Goal: Transaction & Acquisition: Purchase product/service

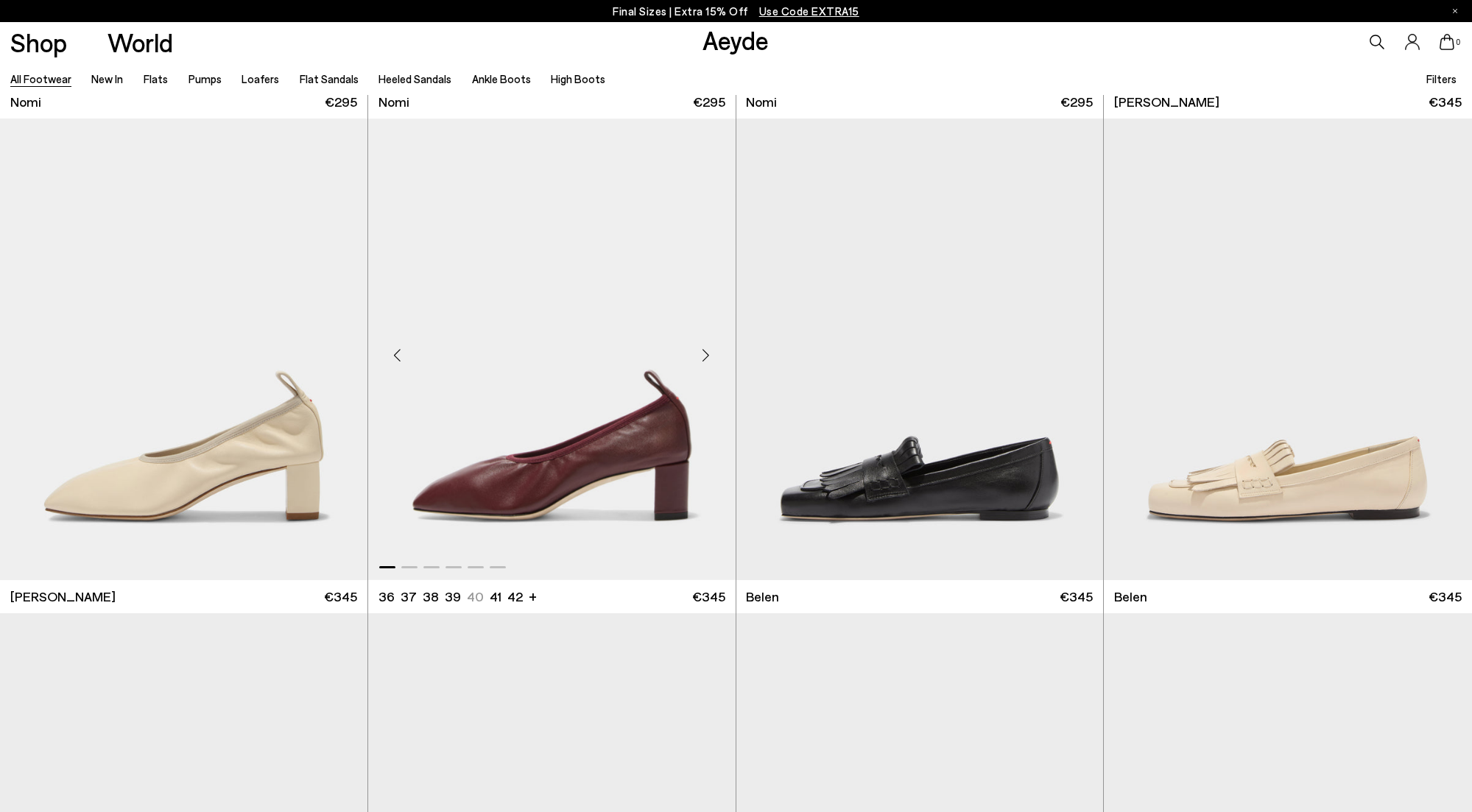
scroll to position [474, 0]
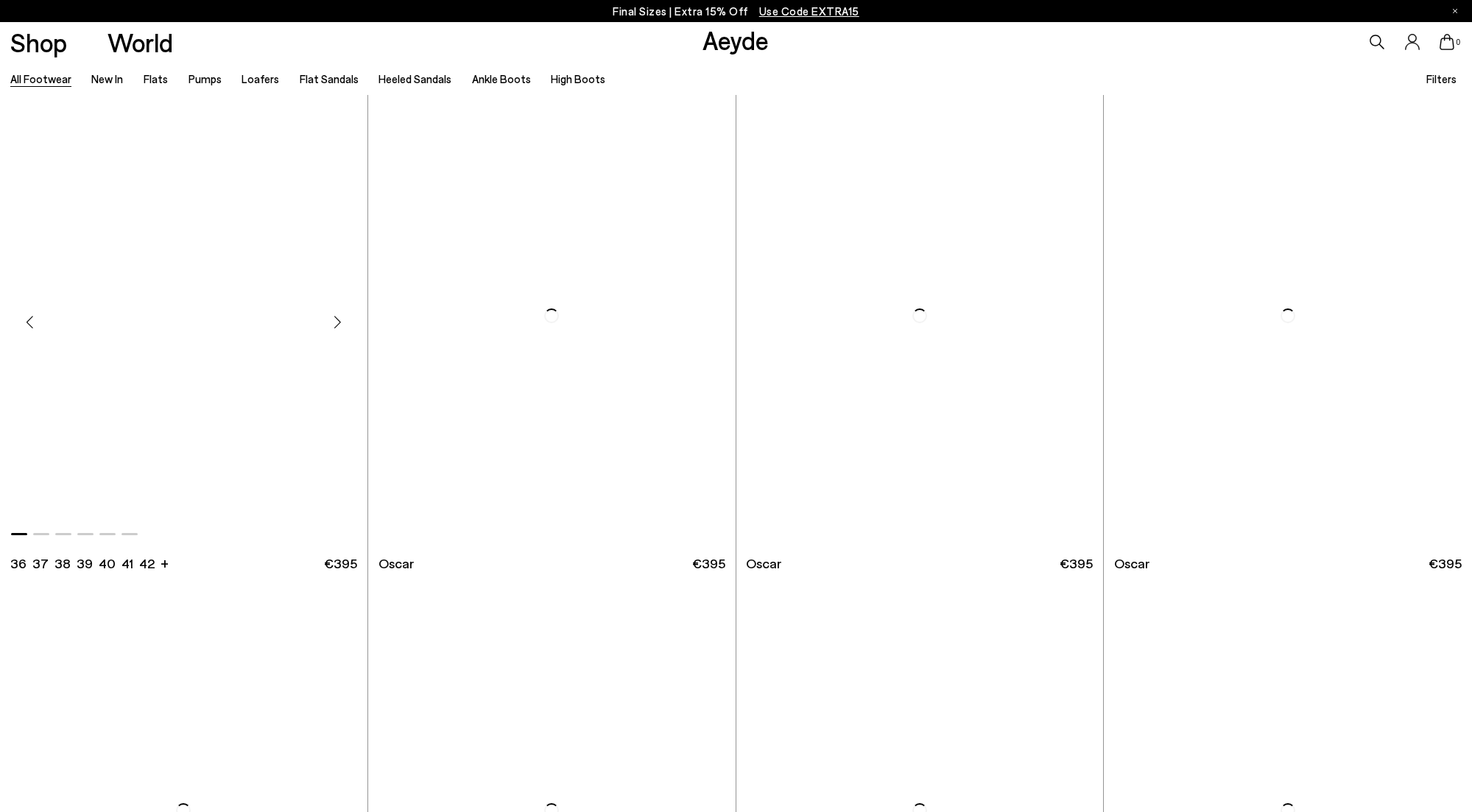
scroll to position [2970, 0]
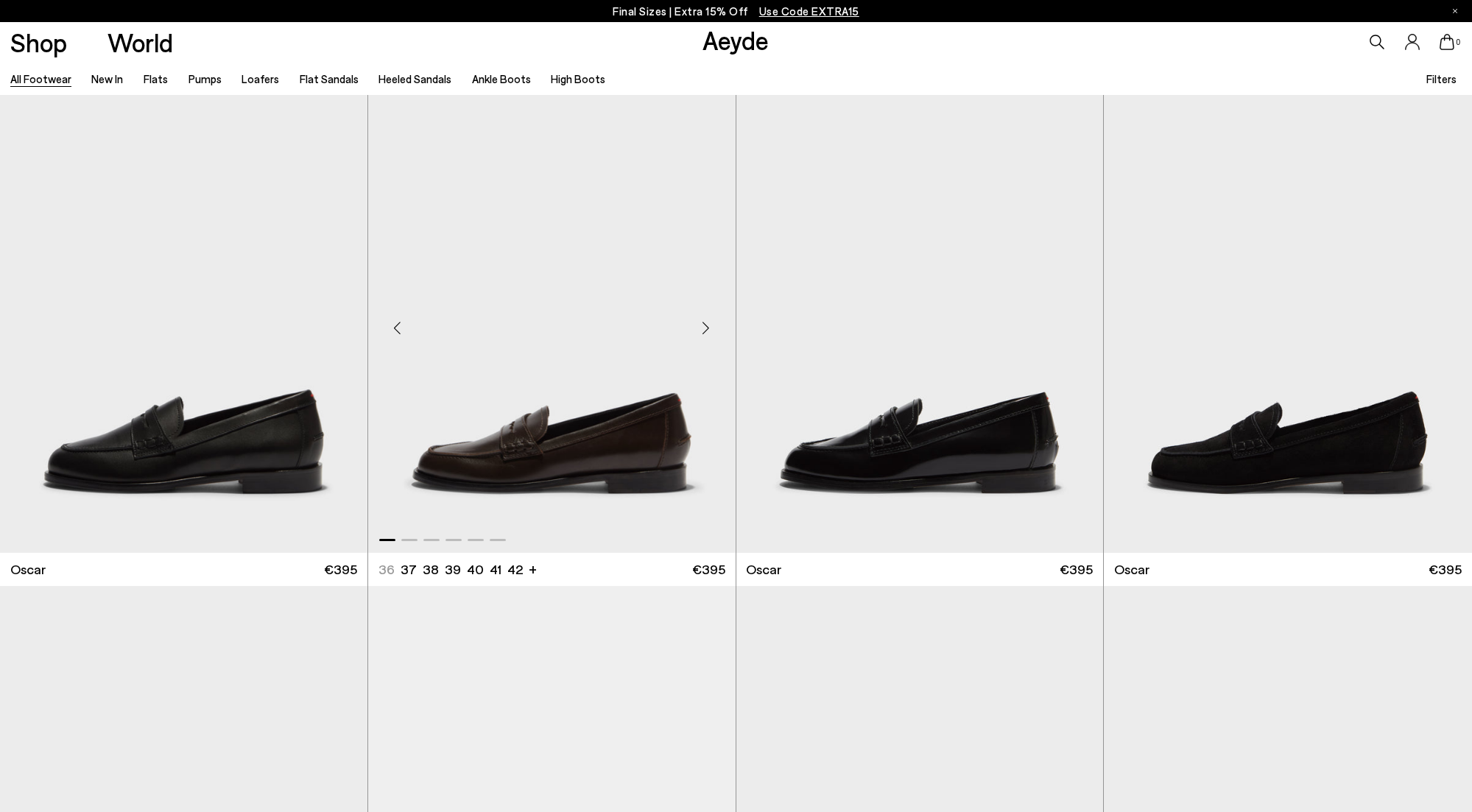
click at [603, 415] on img "1 / 6" at bounding box center [552, 321] width 367 height 461
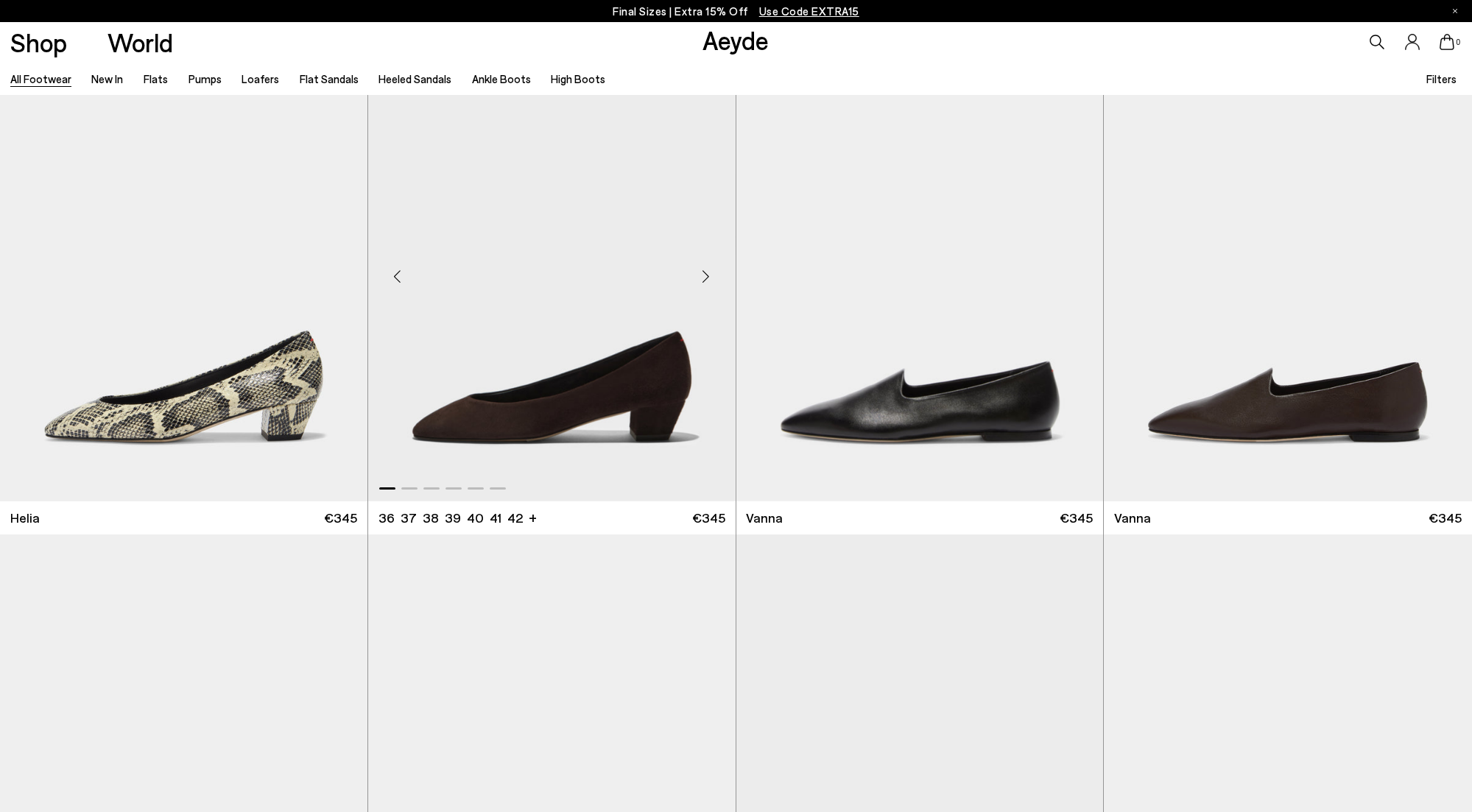
scroll to position [4506, 0]
click at [909, 380] on img "1 / 6" at bounding box center [920, 269] width 367 height 461
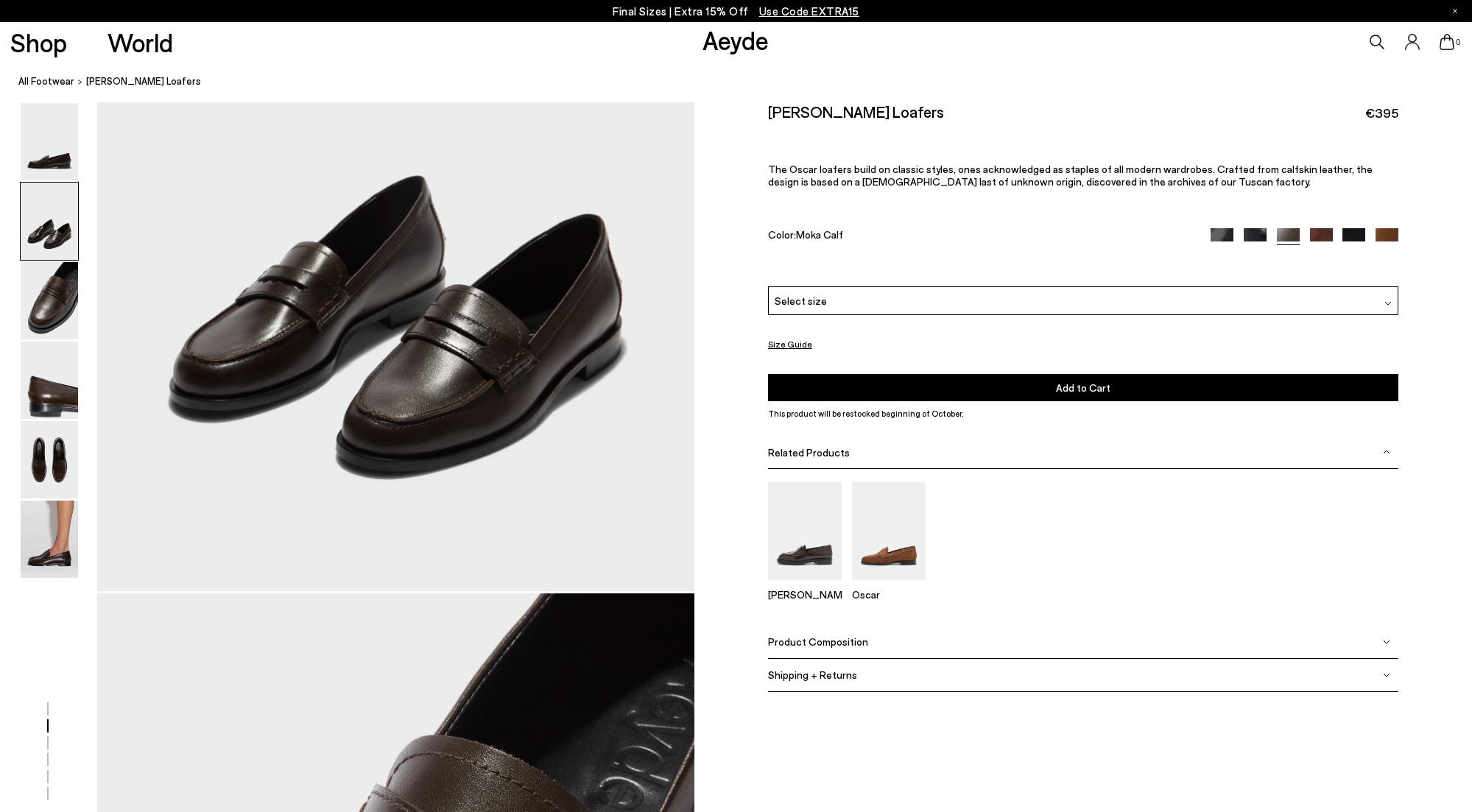
scroll to position [1563, 0]
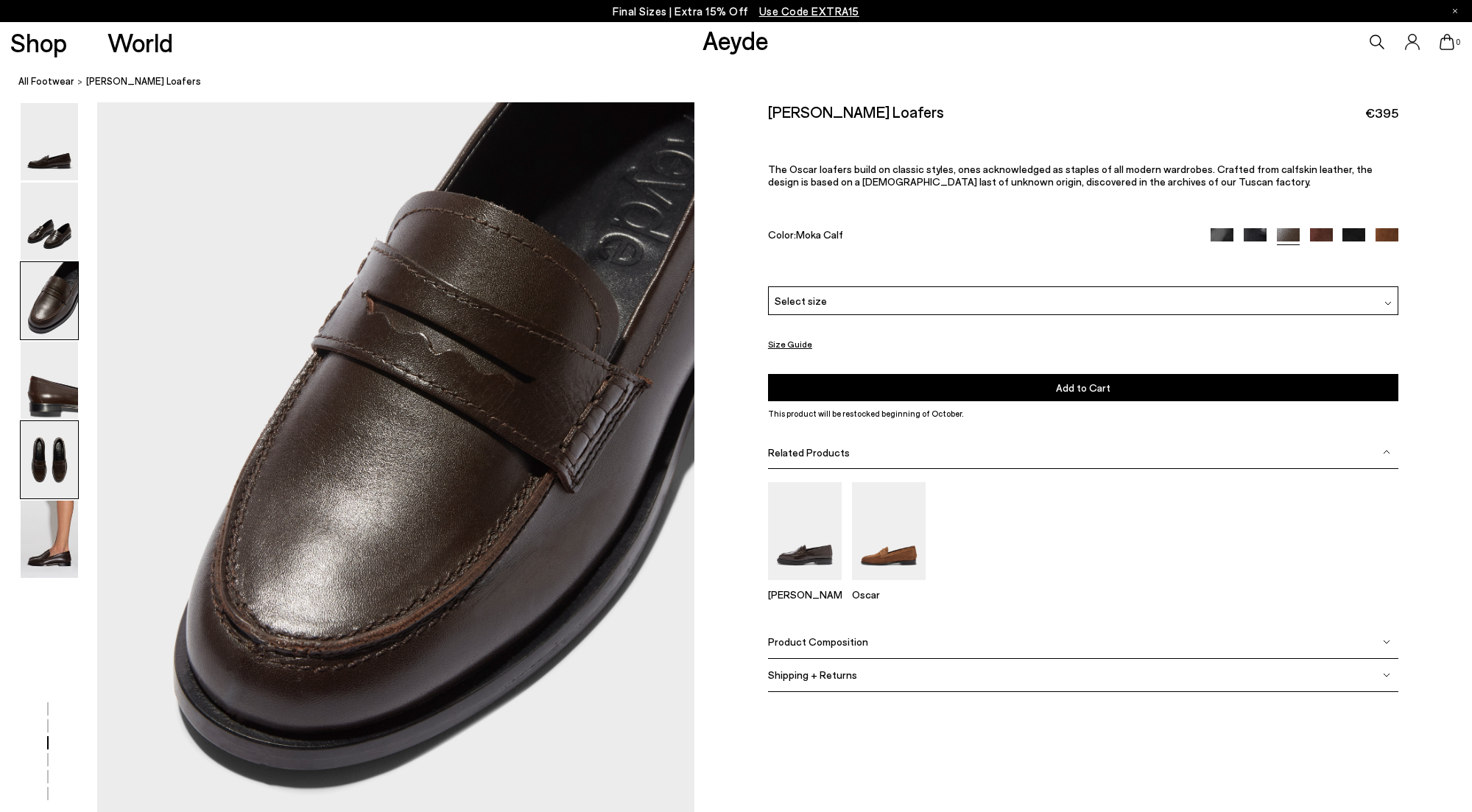
click at [47, 469] on img at bounding box center [49, 459] width 57 height 77
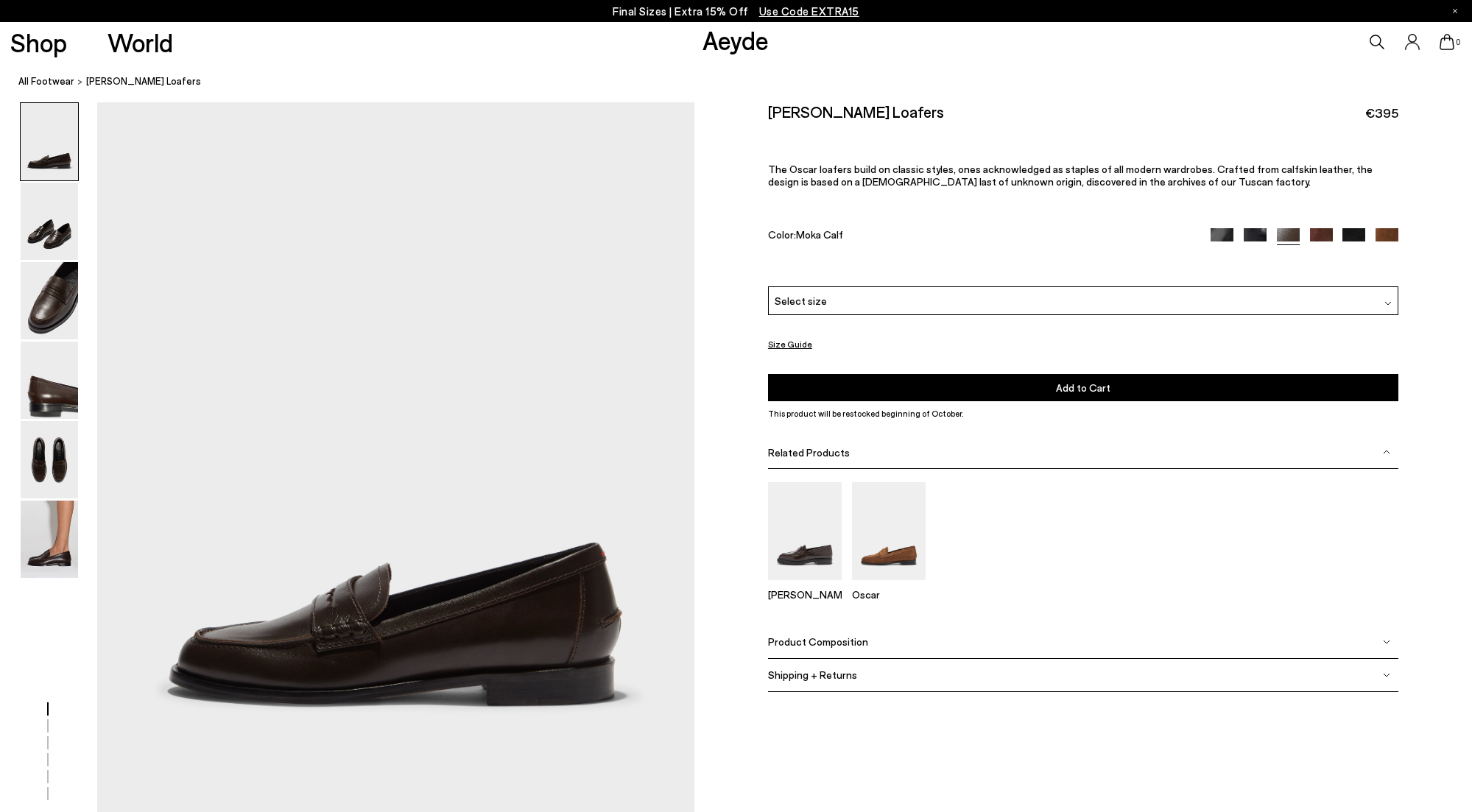
scroll to position [0, 0]
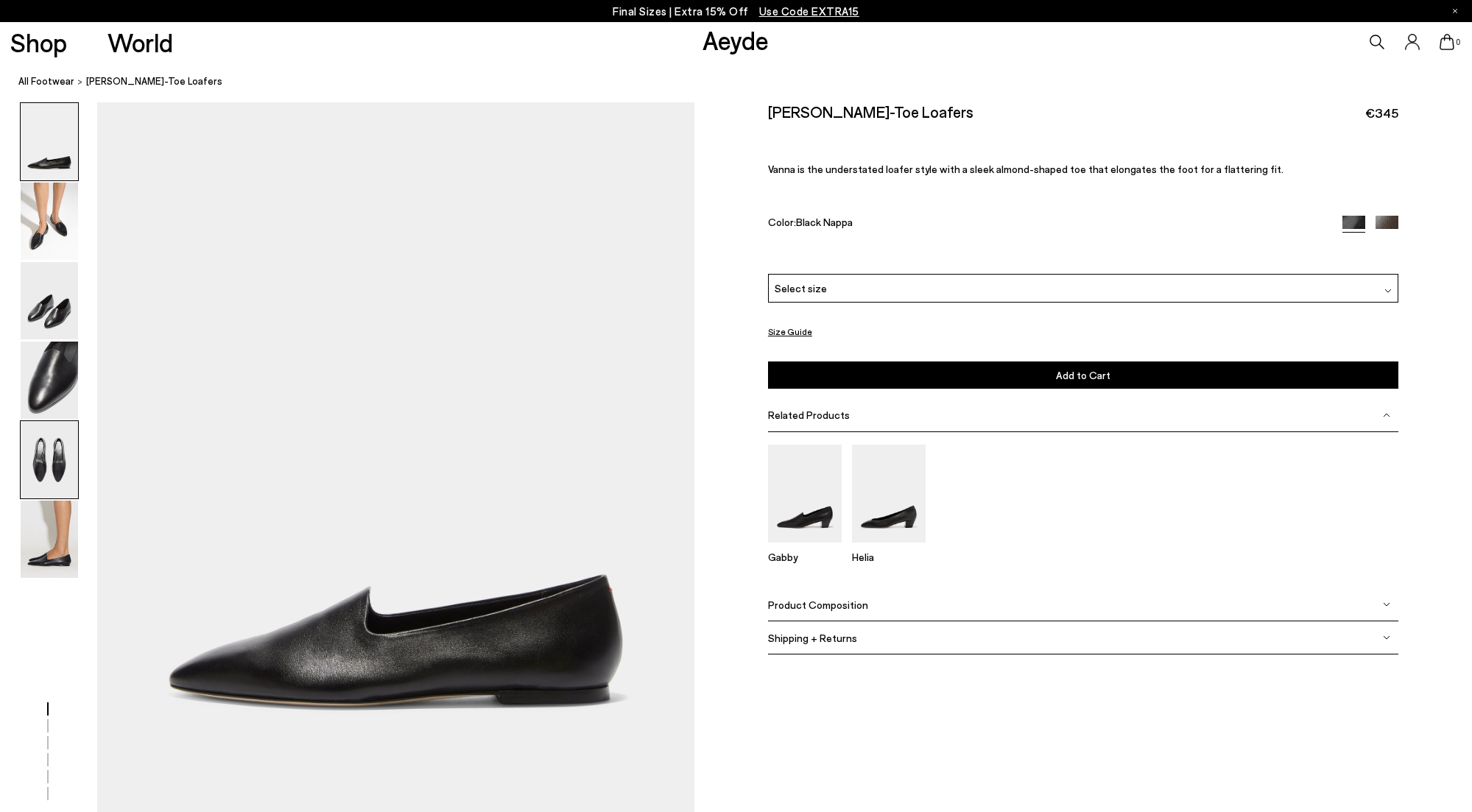
click at [52, 461] on img at bounding box center [49, 459] width 57 height 77
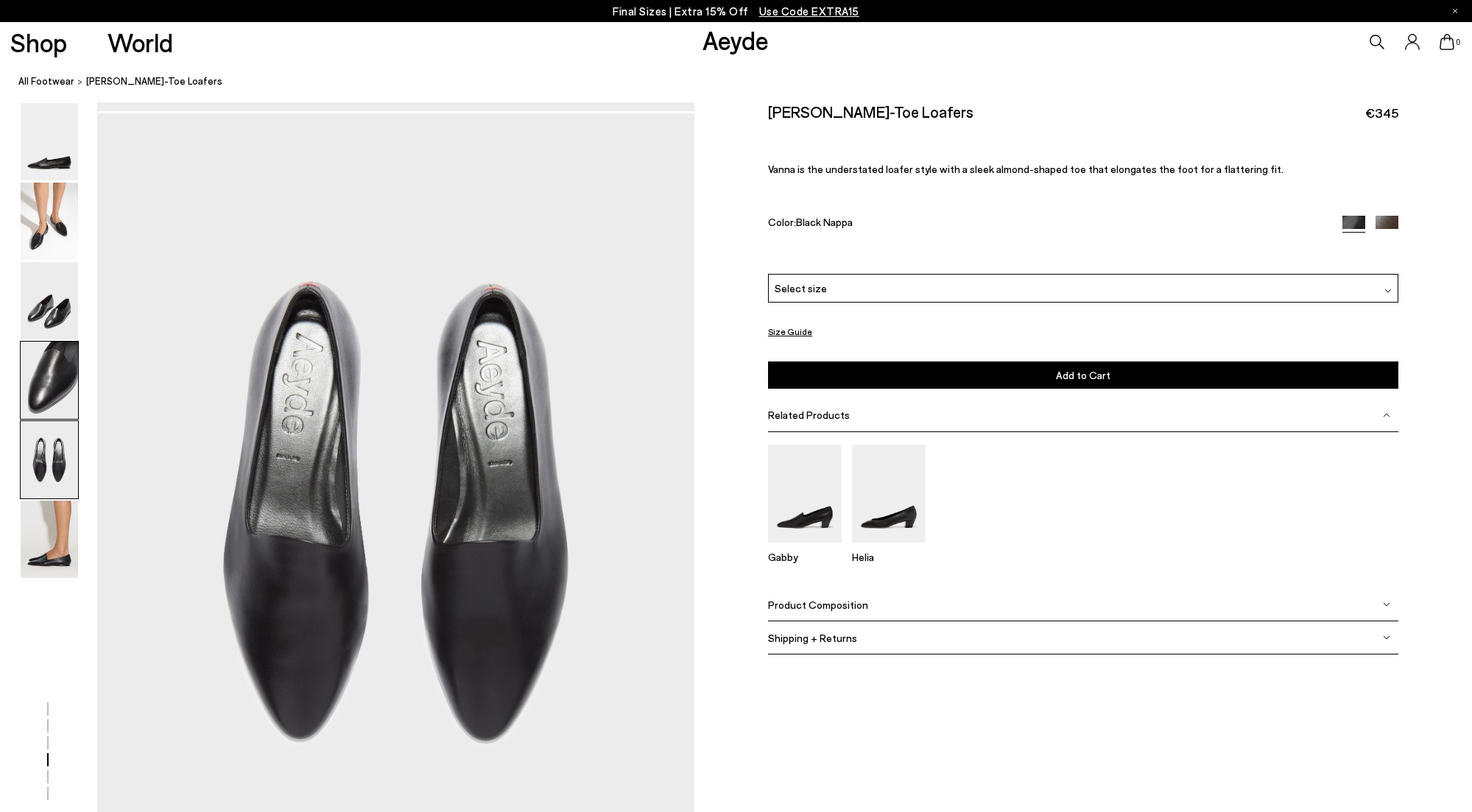
scroll to position [3106, 0]
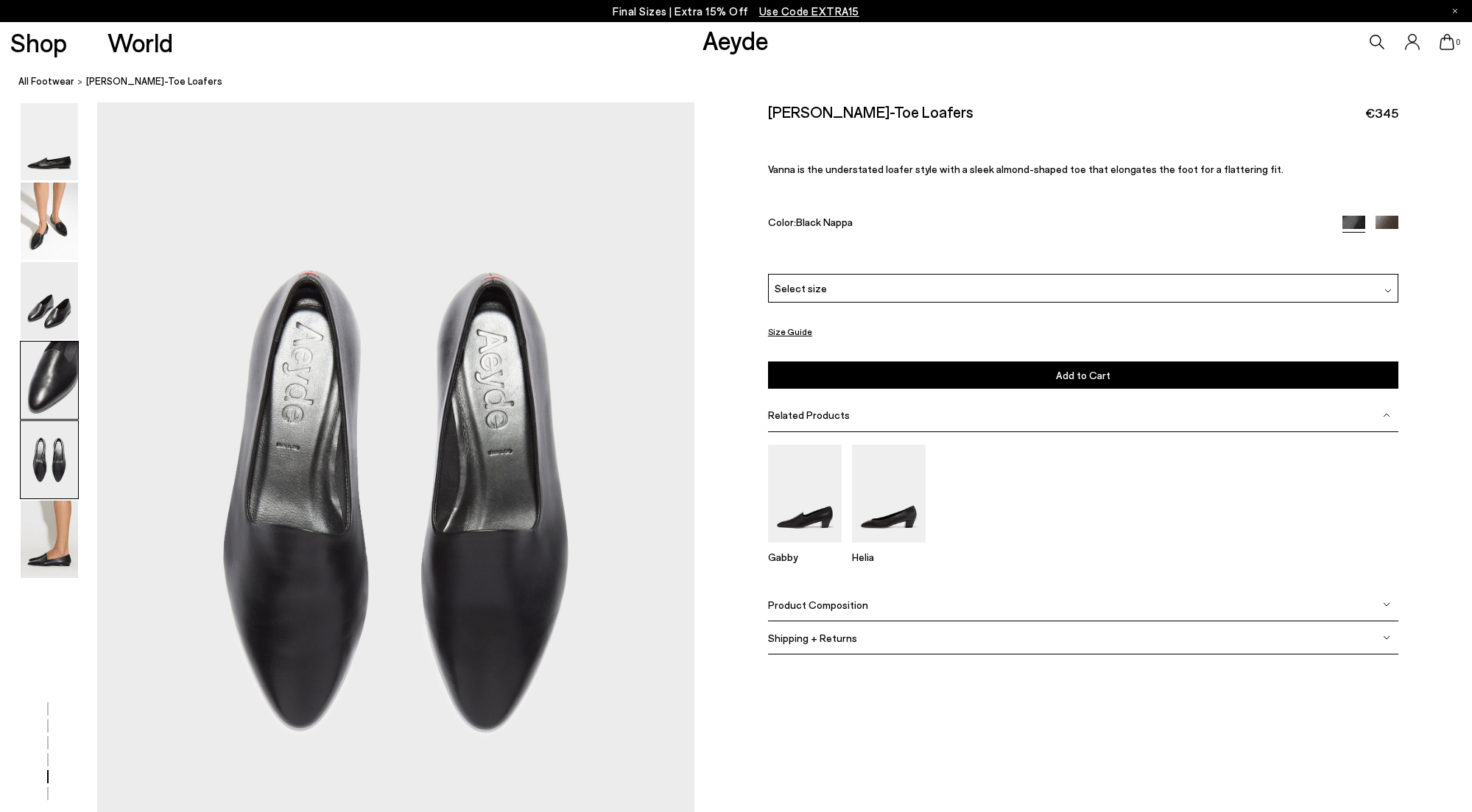
click at [51, 388] on img at bounding box center [49, 380] width 57 height 77
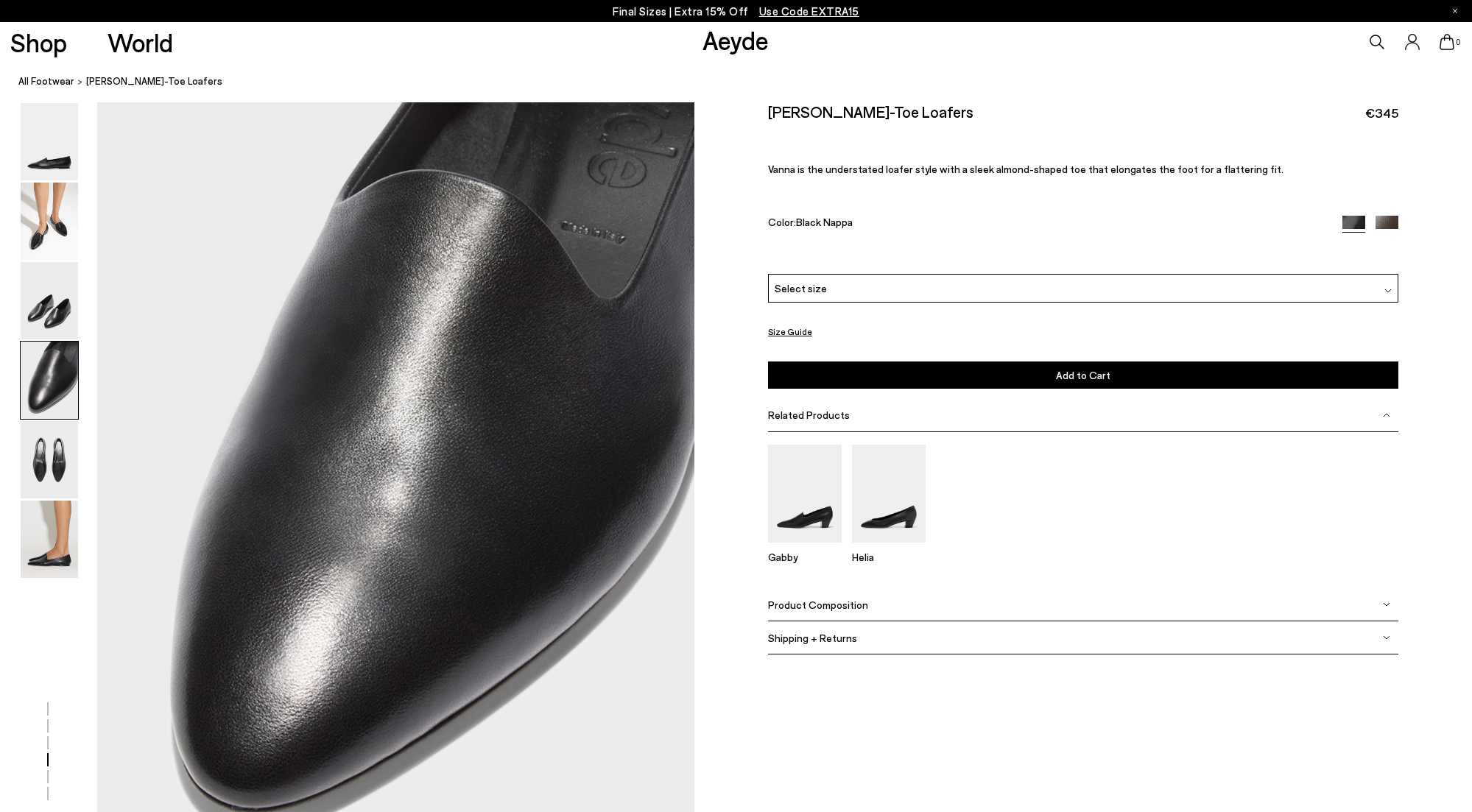
scroll to position [2308, 0]
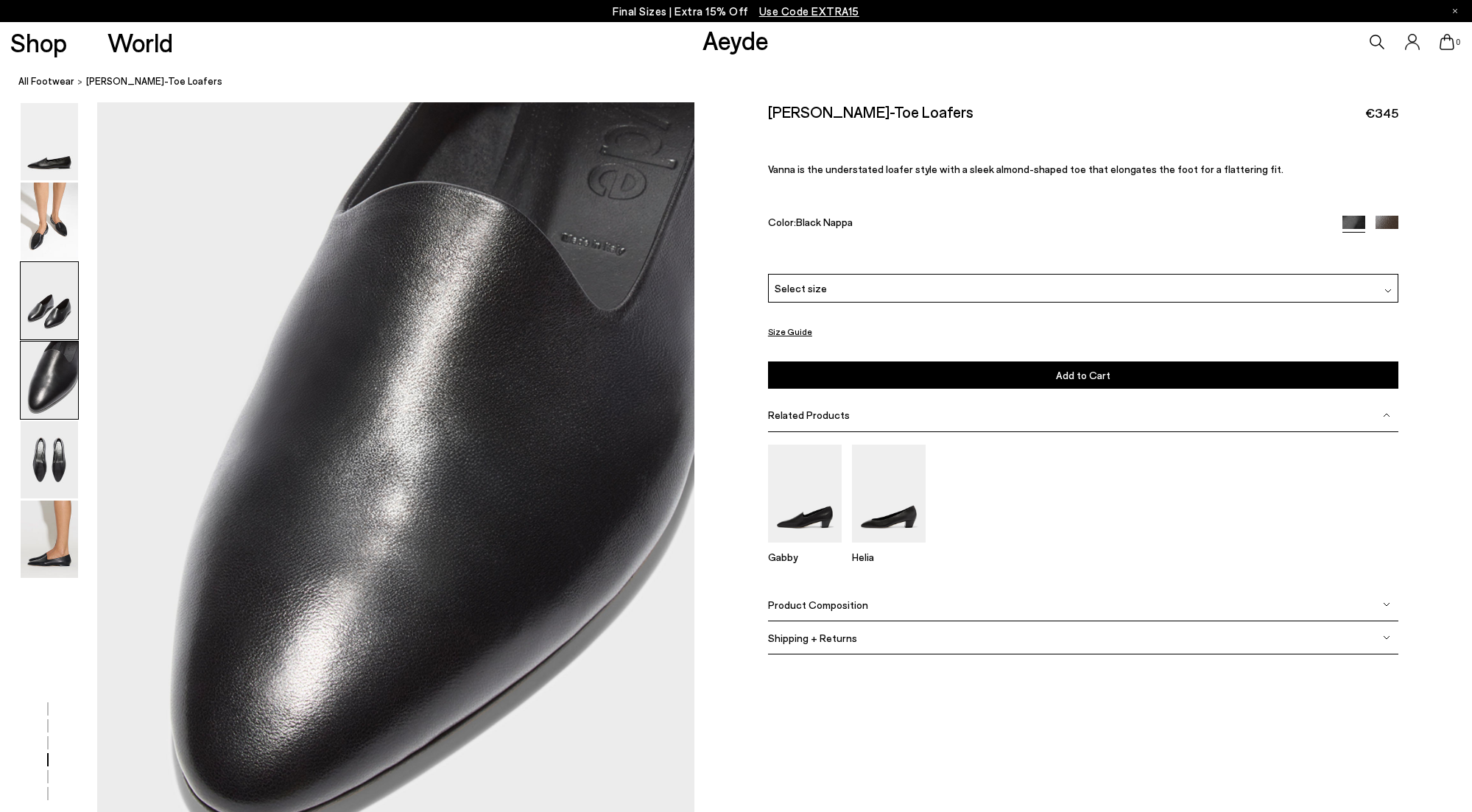
click at [51, 295] on img at bounding box center [49, 300] width 57 height 77
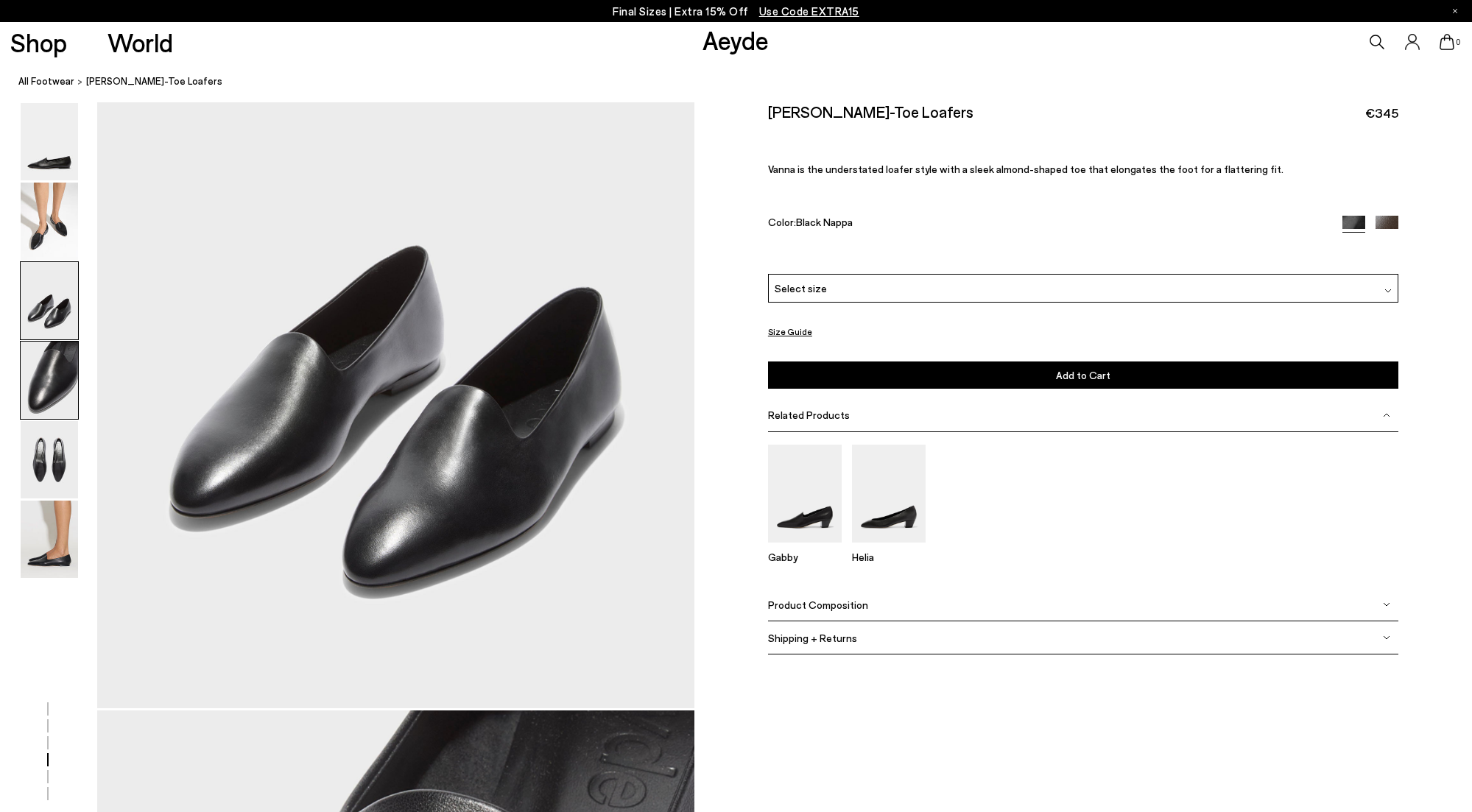
scroll to position [1511, 0]
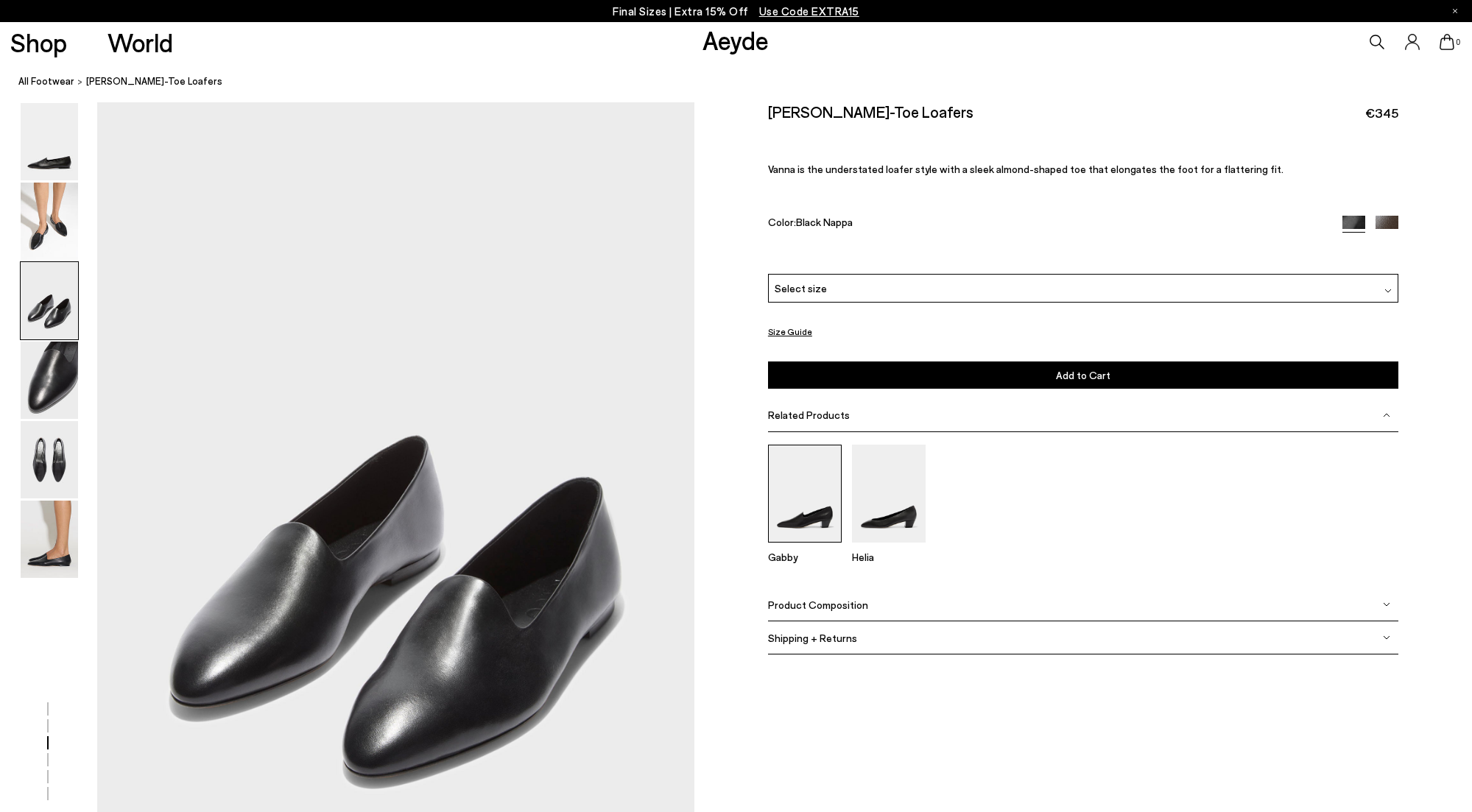
click at [810, 515] on img at bounding box center [805, 494] width 73 height 98
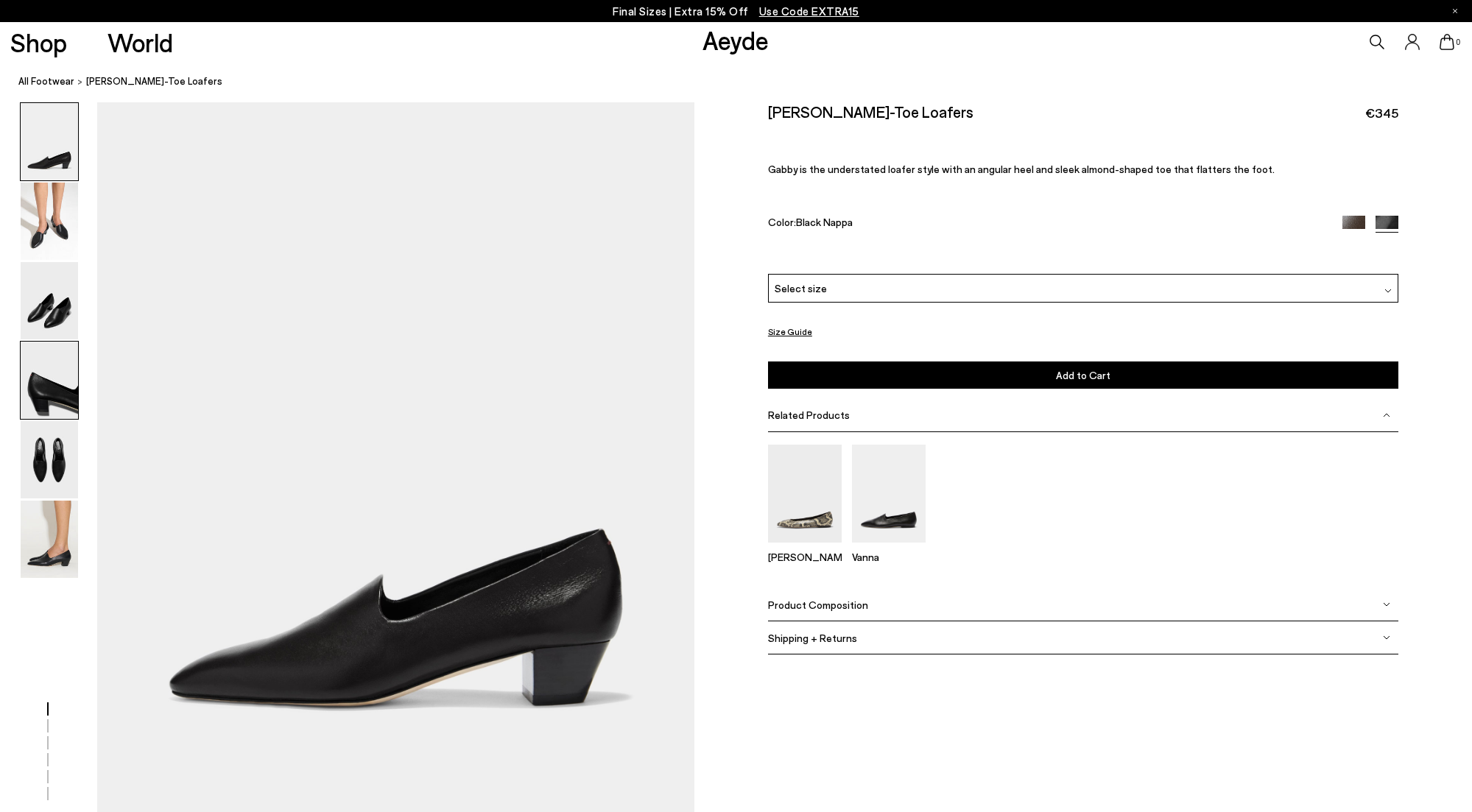
click at [54, 408] on img at bounding box center [49, 380] width 57 height 77
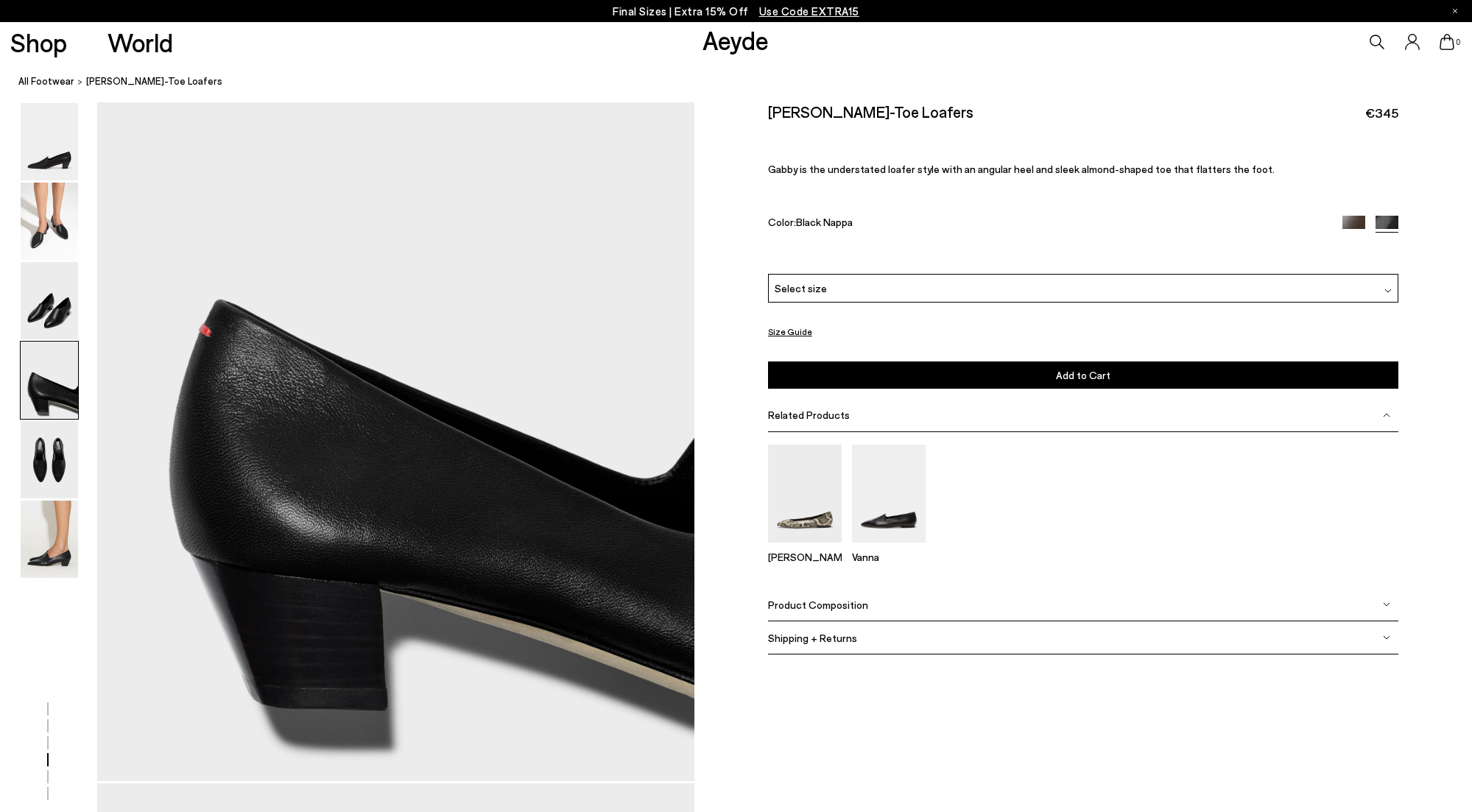
scroll to position [2477, 0]
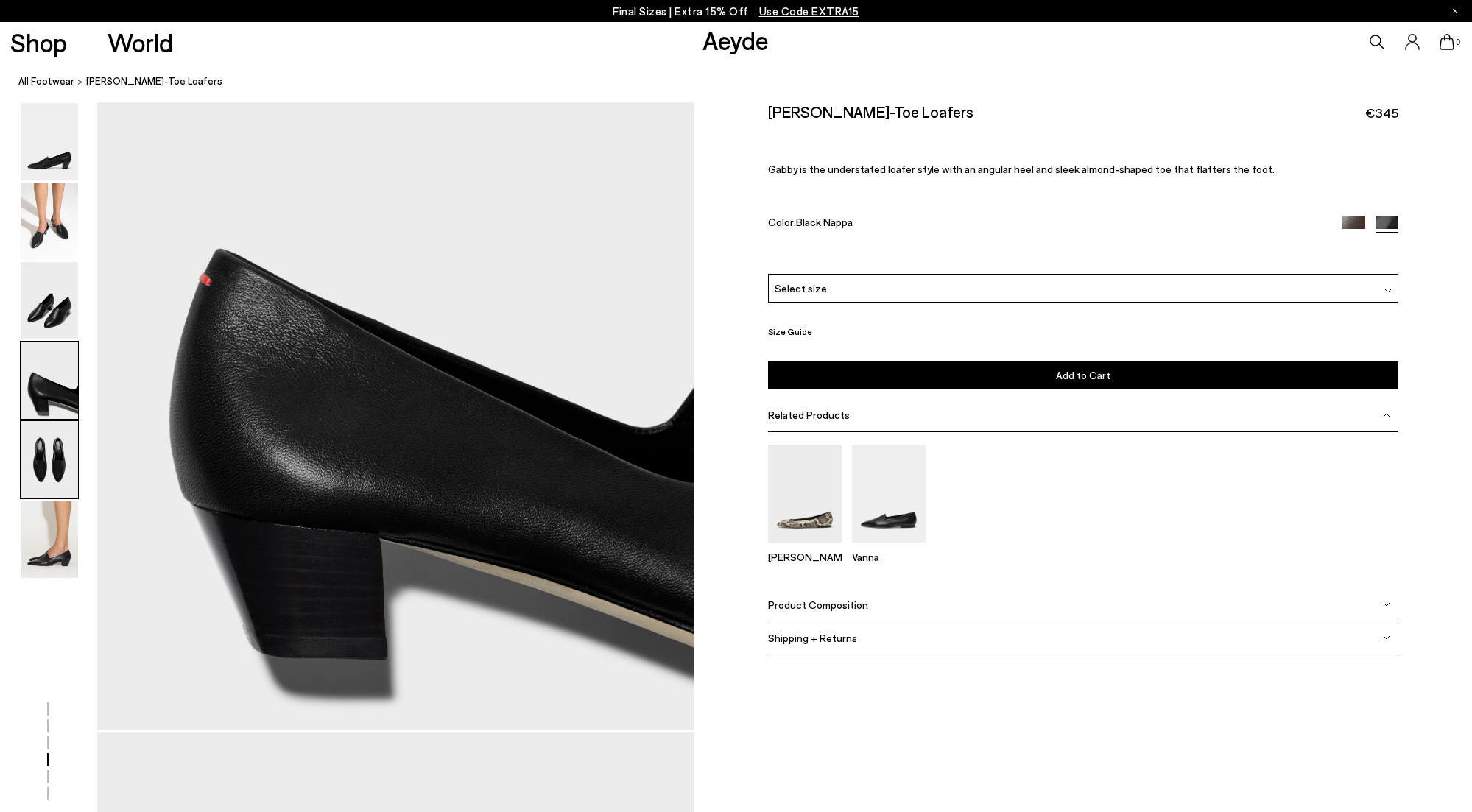
click at [51, 460] on img at bounding box center [49, 459] width 57 height 77
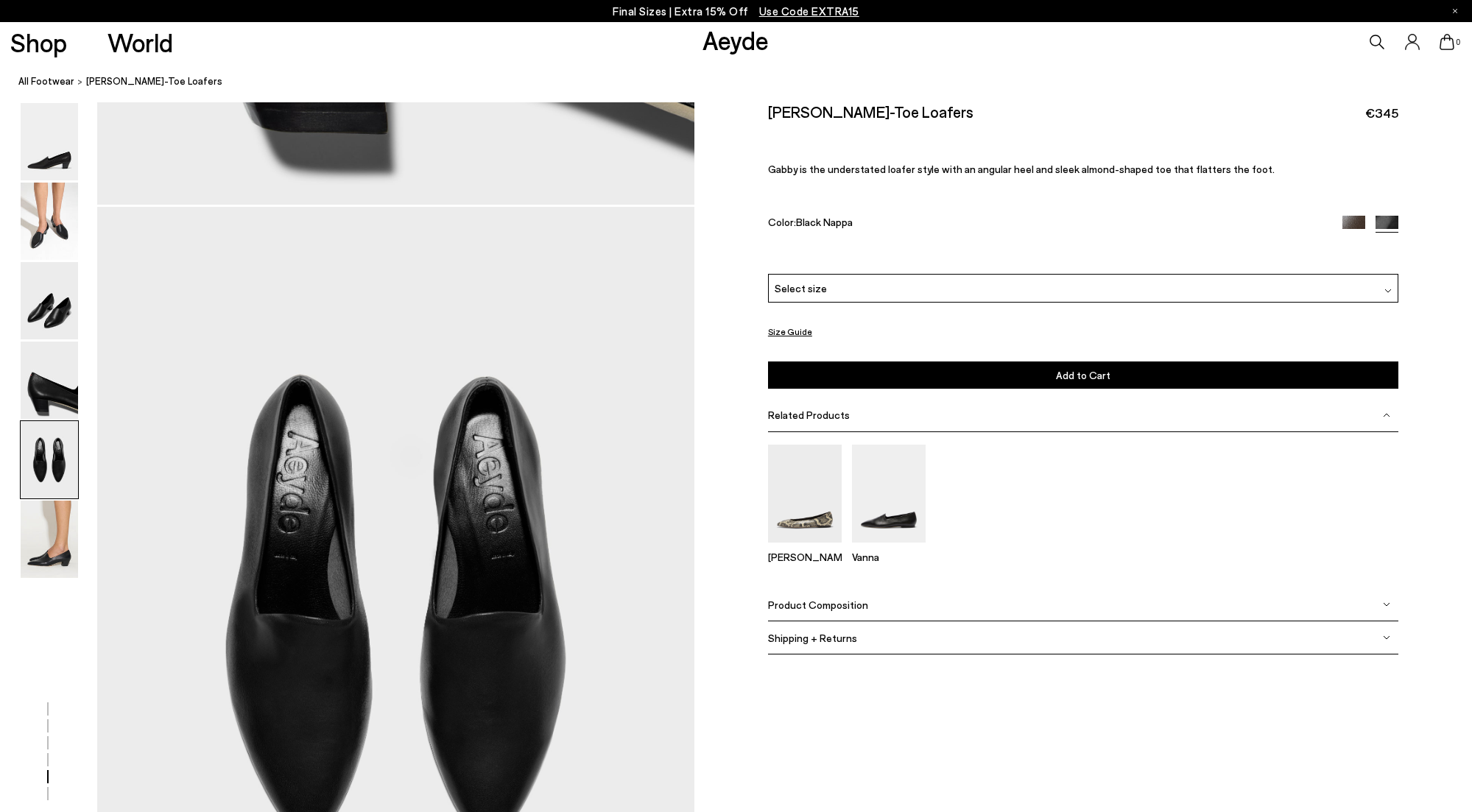
scroll to position [3106, 0]
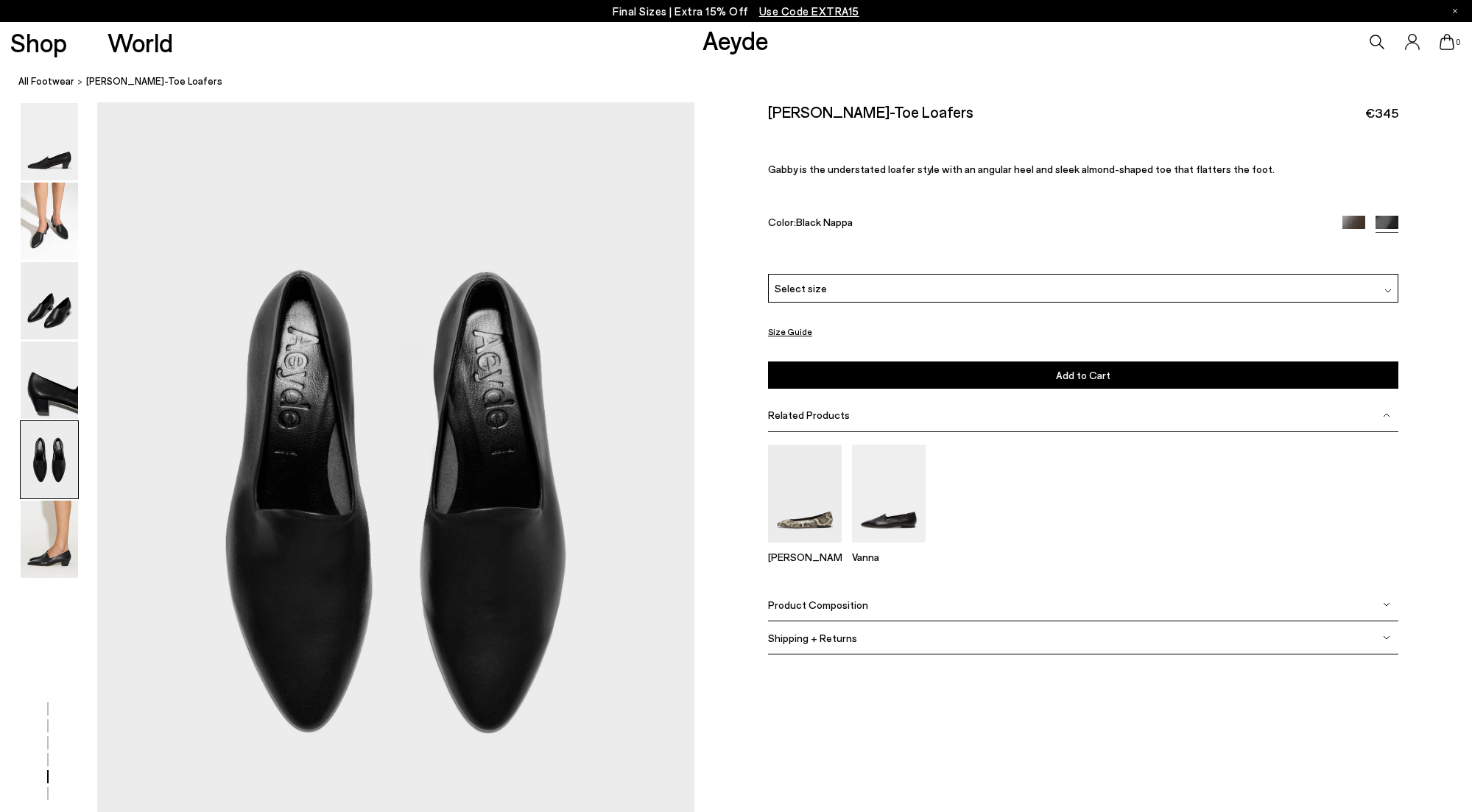
click at [879, 295] on div "Select size" at bounding box center [1082, 289] width 630 height 29
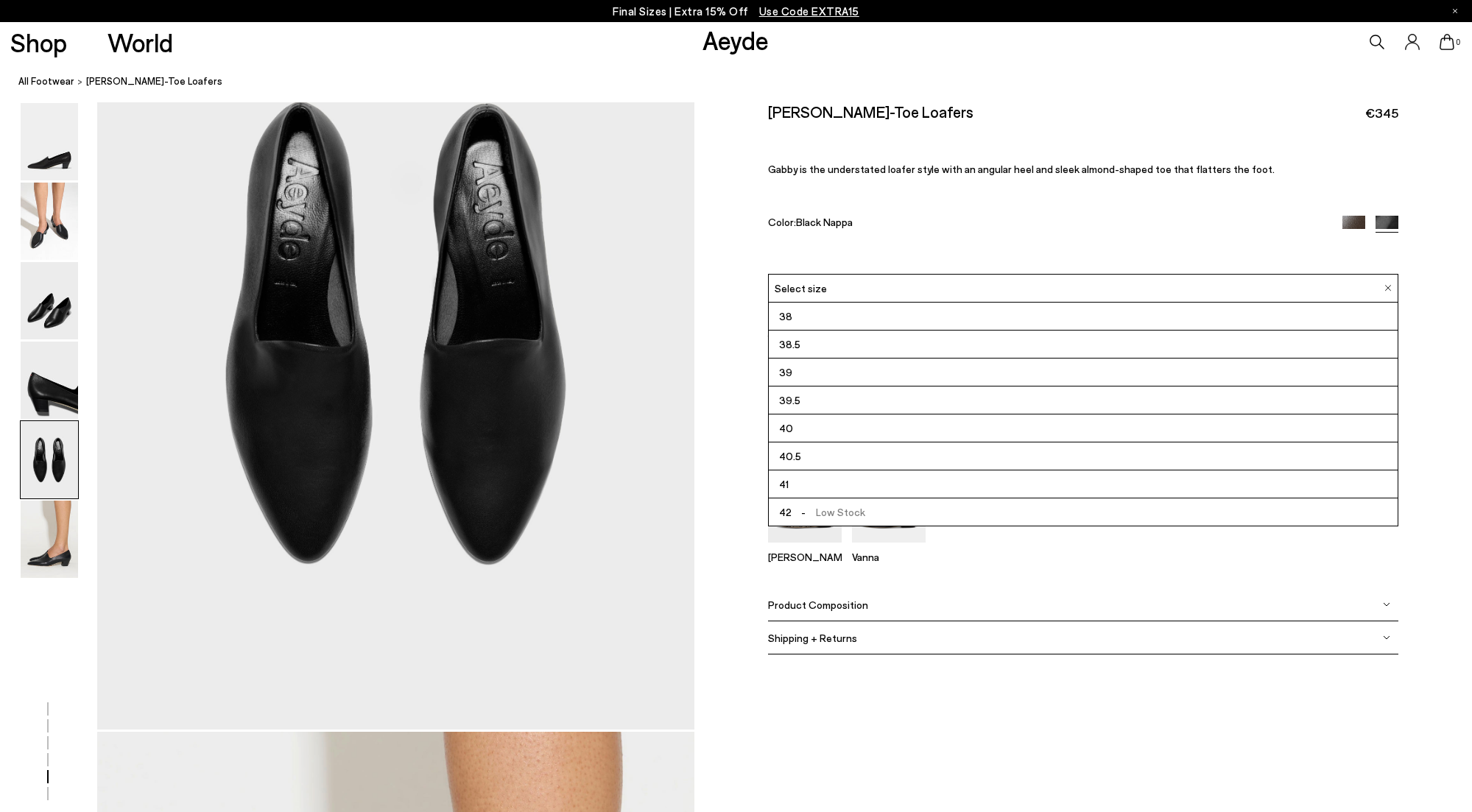
scroll to position [3277, 0]
click at [818, 513] on span "- Low Stock" at bounding box center [828, 512] width 74 height 18
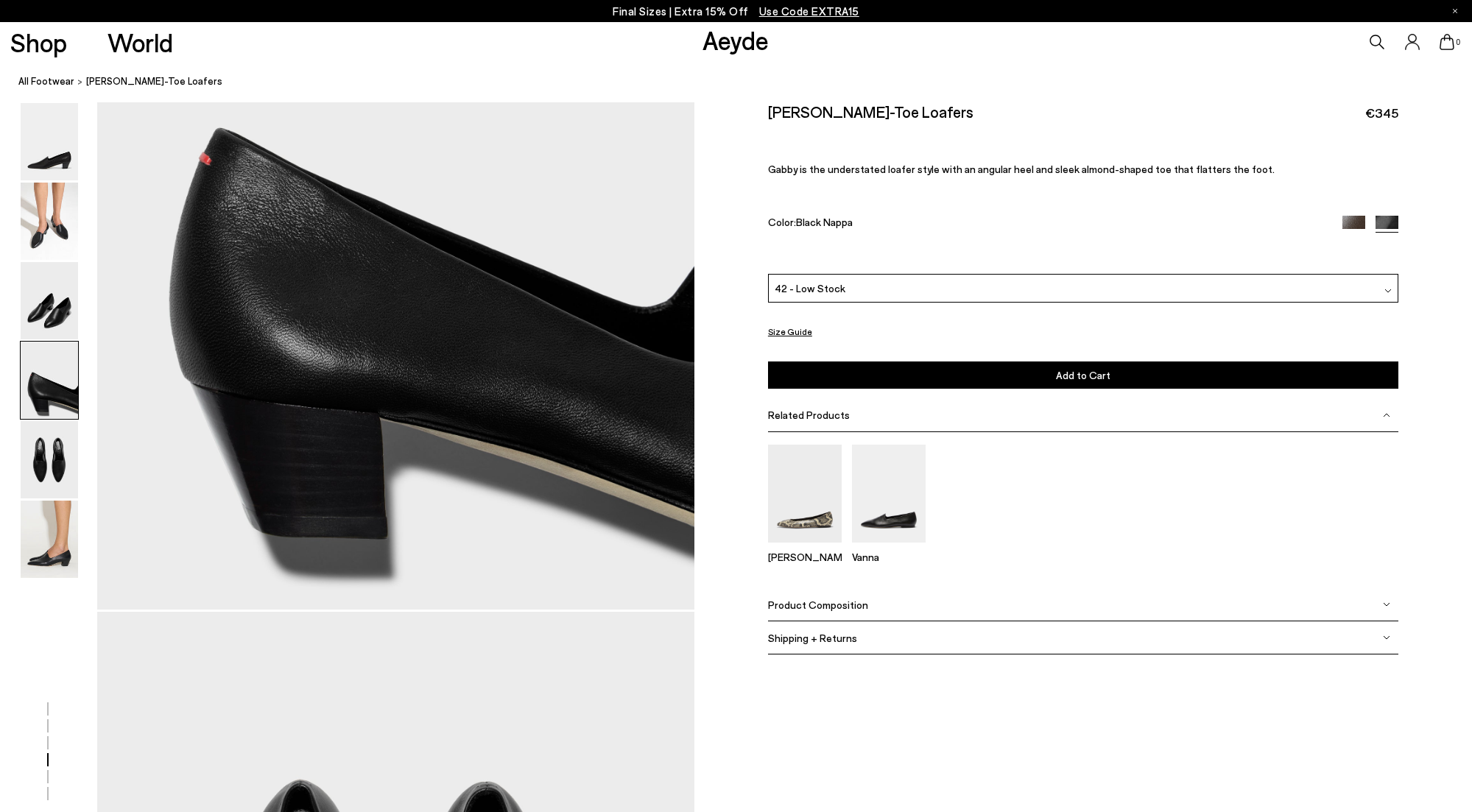
scroll to position [2578, 0]
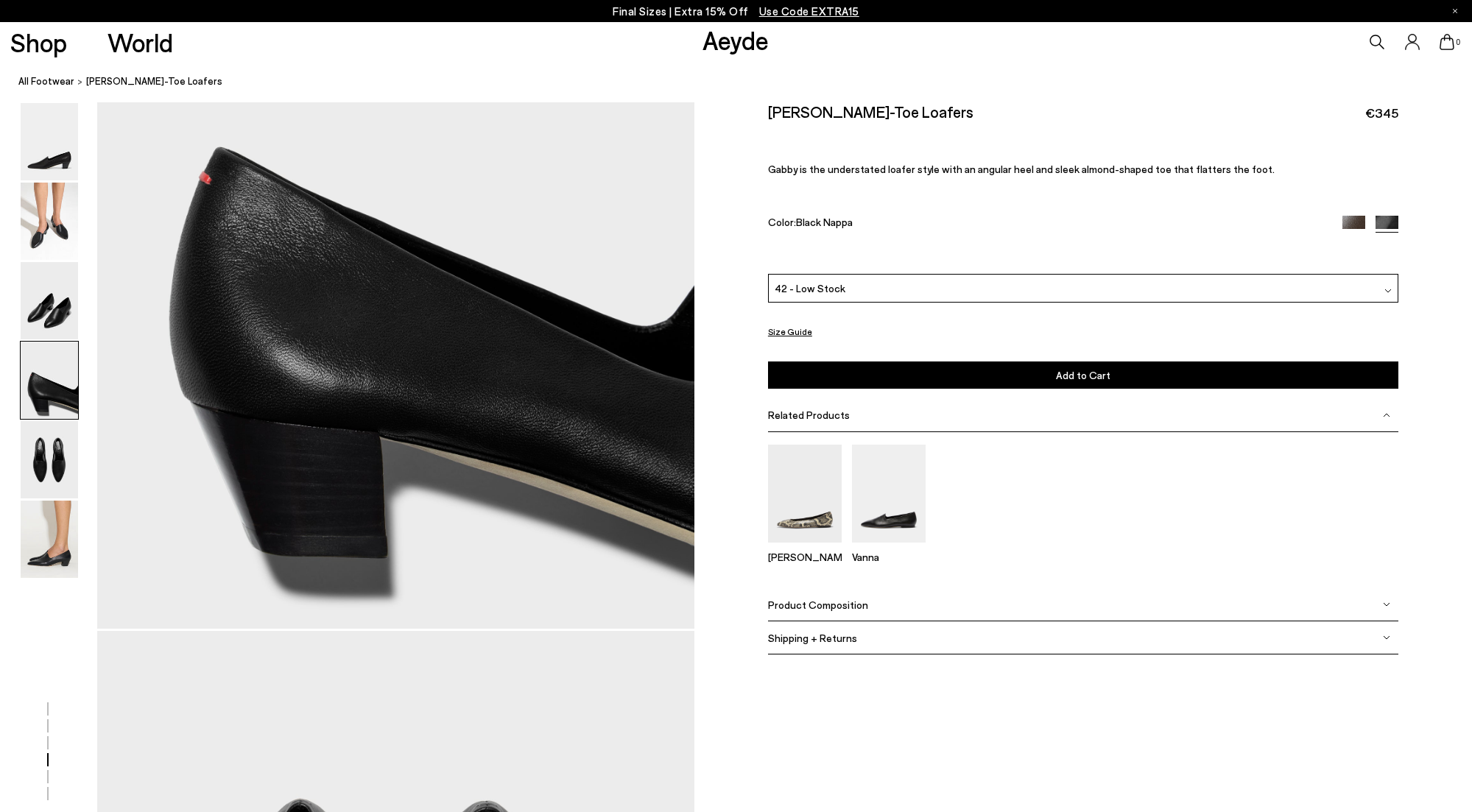
click at [1356, 224] on img at bounding box center [1353, 227] width 23 height 23
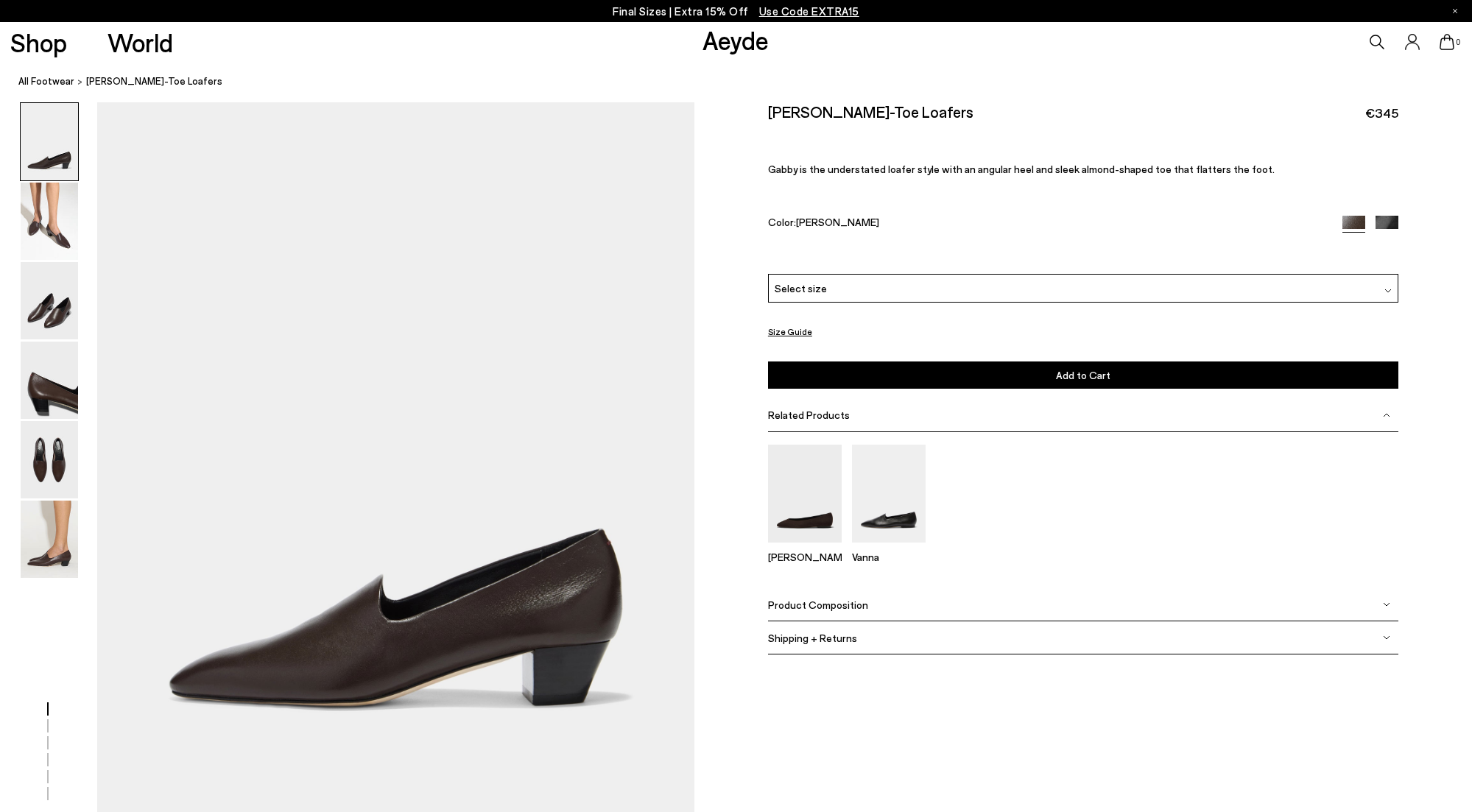
click at [1398, 214] on div "[PERSON_NAME]-Toe Loafers €345 Gabby is the understated loafer style with an an…" at bounding box center [1082, 188] width 630 height 171
click at [1392, 220] on img at bounding box center [1387, 227] width 23 height 23
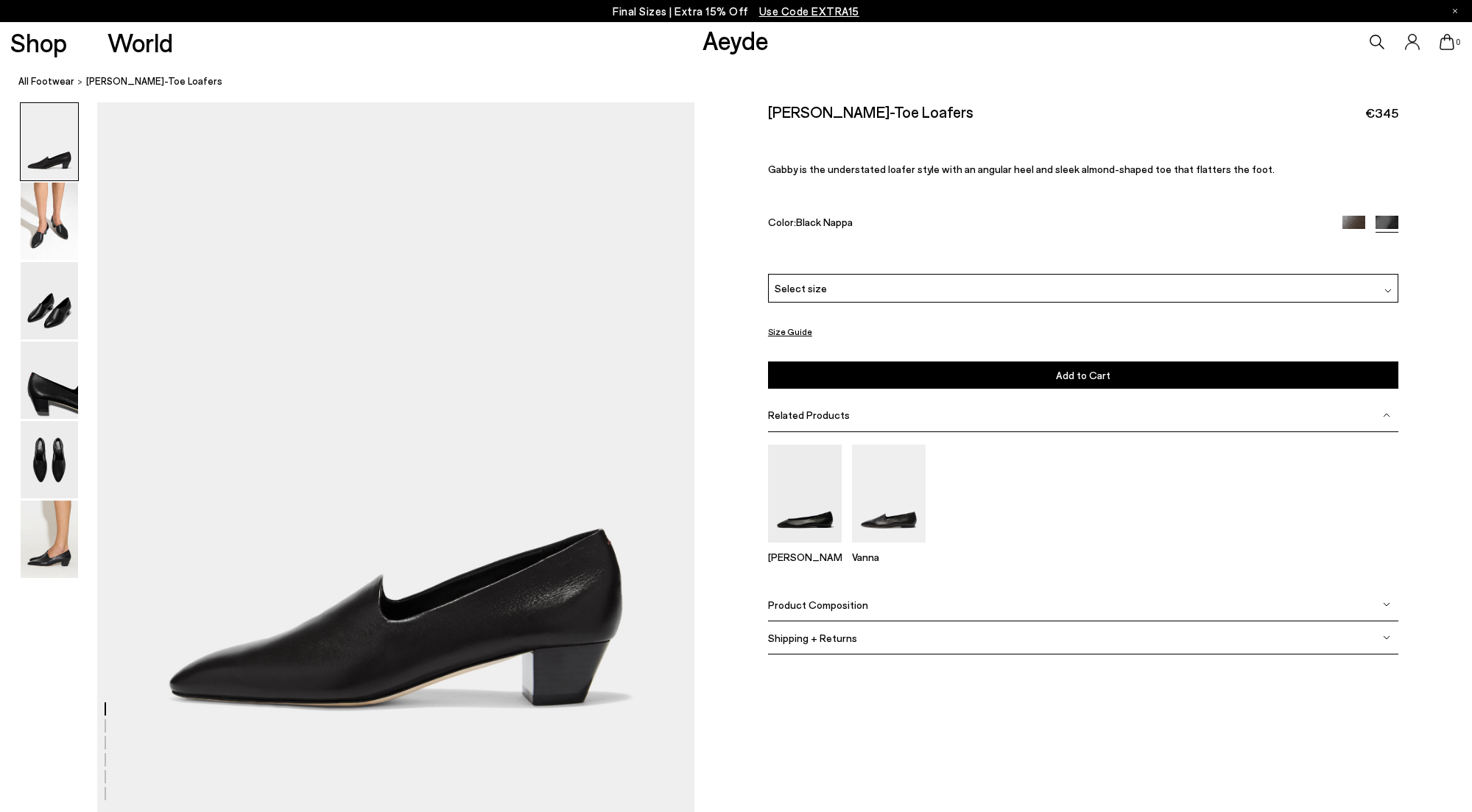
click at [857, 292] on div "Select size" at bounding box center [1082, 289] width 630 height 29
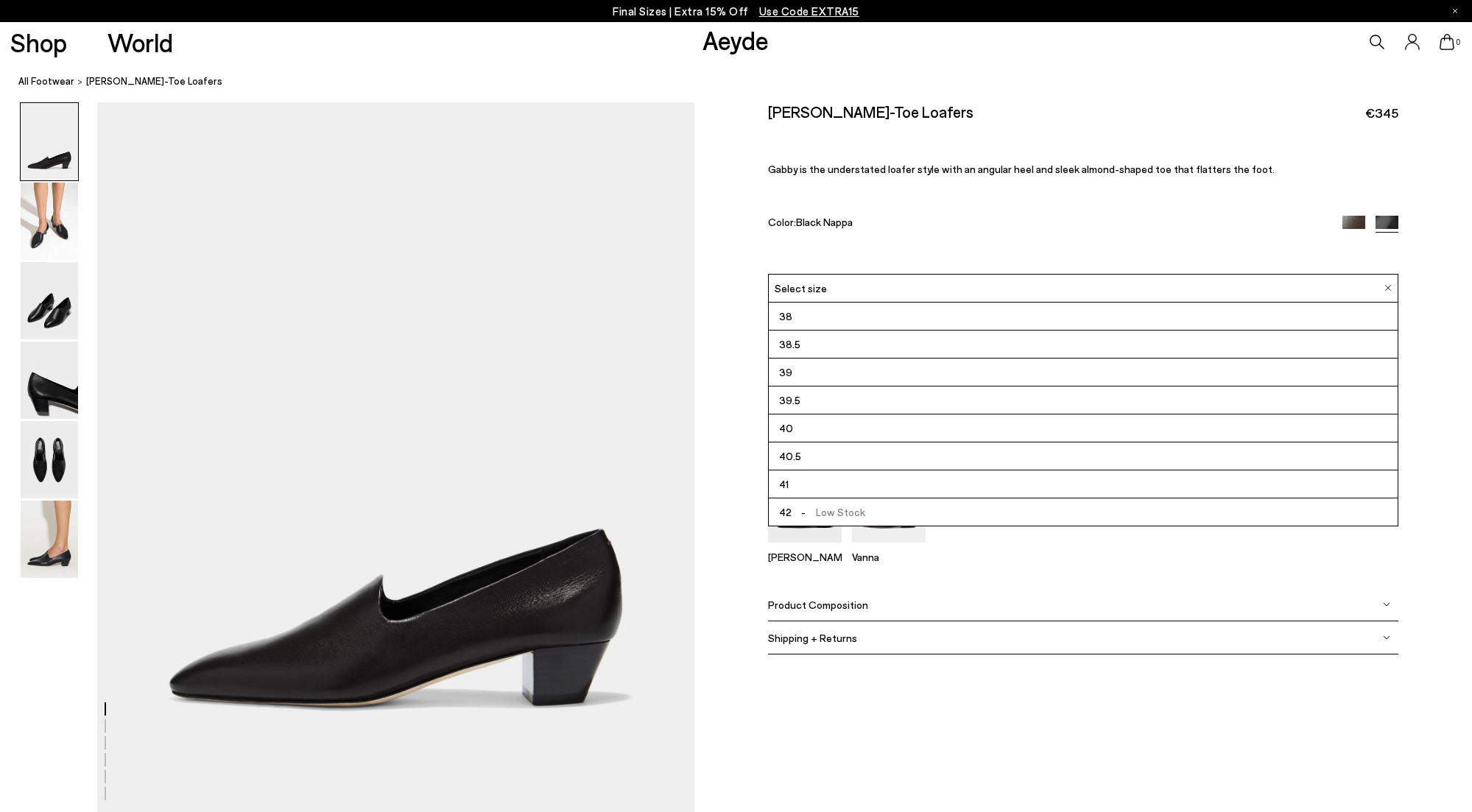
scroll to position [84, 0]
click at [806, 511] on span "-" at bounding box center [804, 512] width 25 height 12
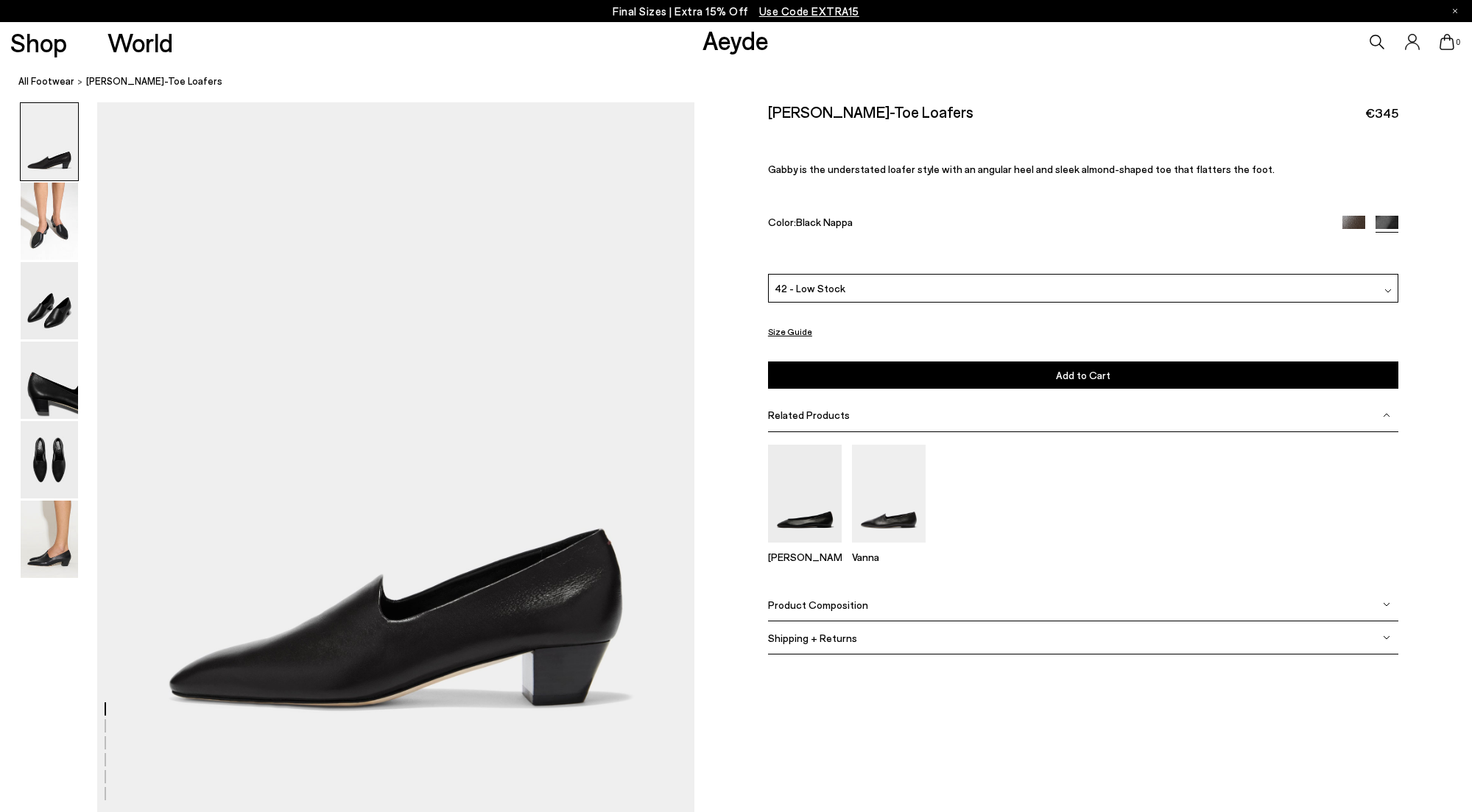
click at [969, 378] on button "Add to Cart Select a Size First" at bounding box center [1082, 375] width 630 height 28
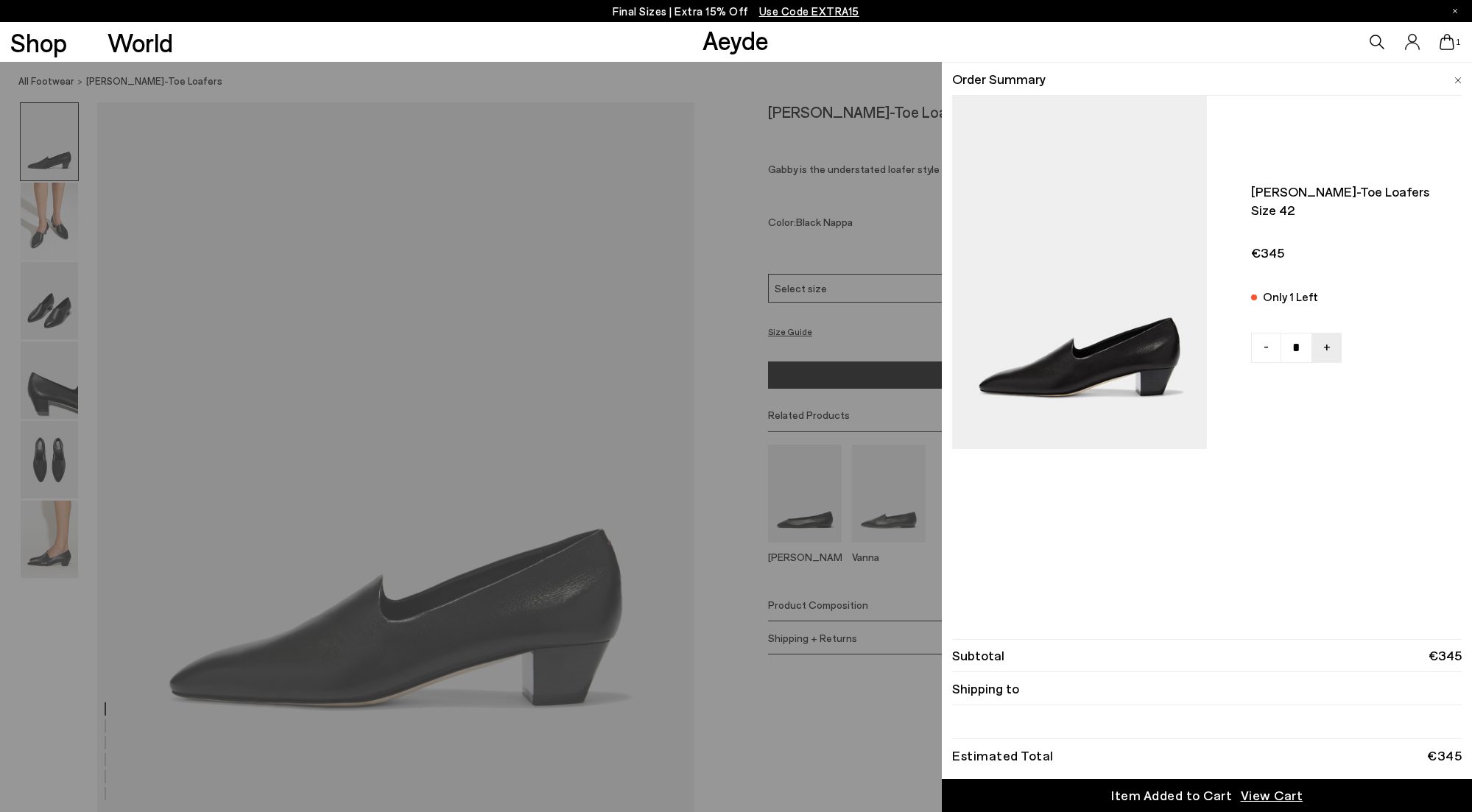
click at [53, 550] on div "Quick Add Color Size View Details Order Summary Gabby almond-toe loafers Size 4…" at bounding box center [736, 437] width 1472 height 750
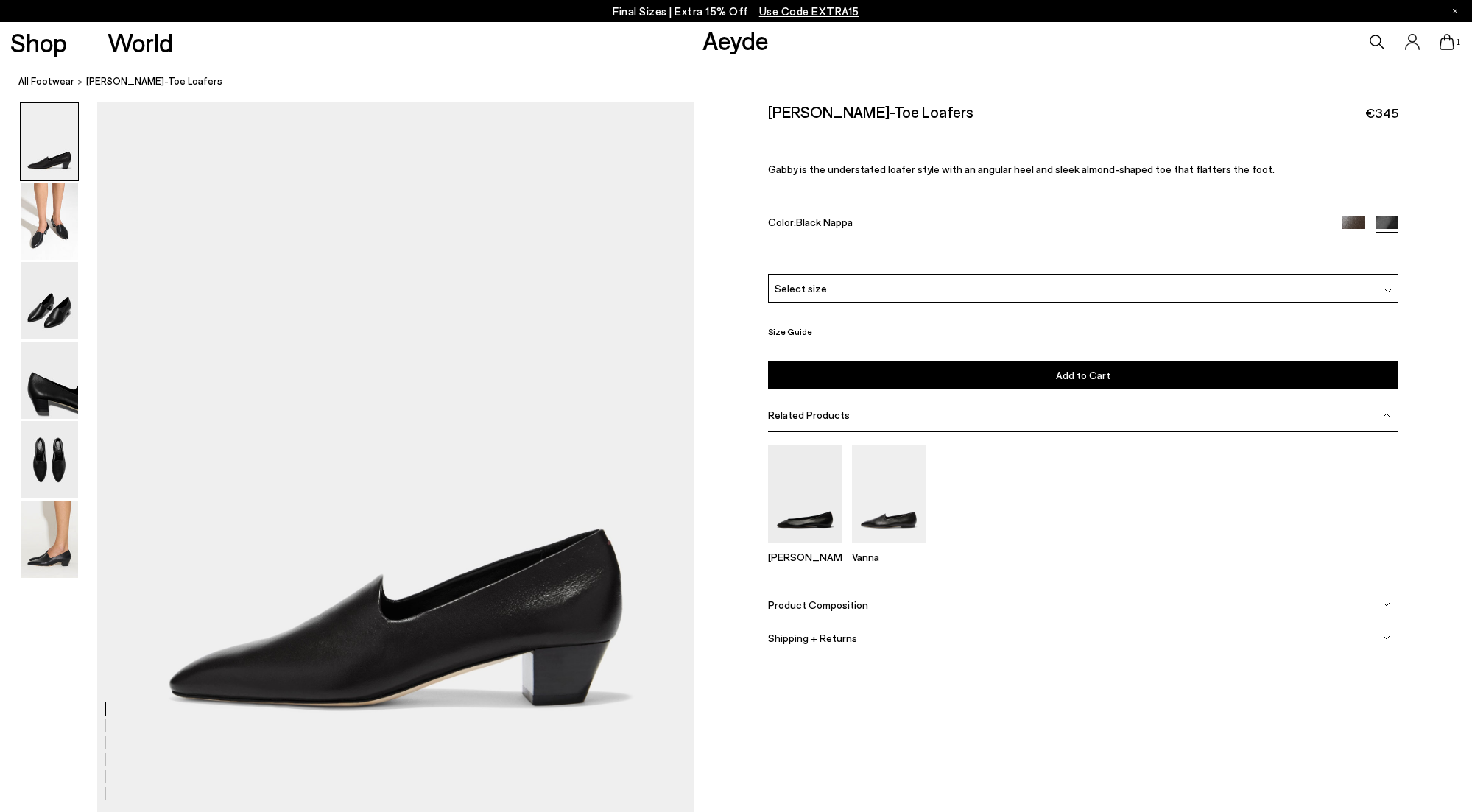
click at [53, 550] on img at bounding box center [49, 539] width 57 height 77
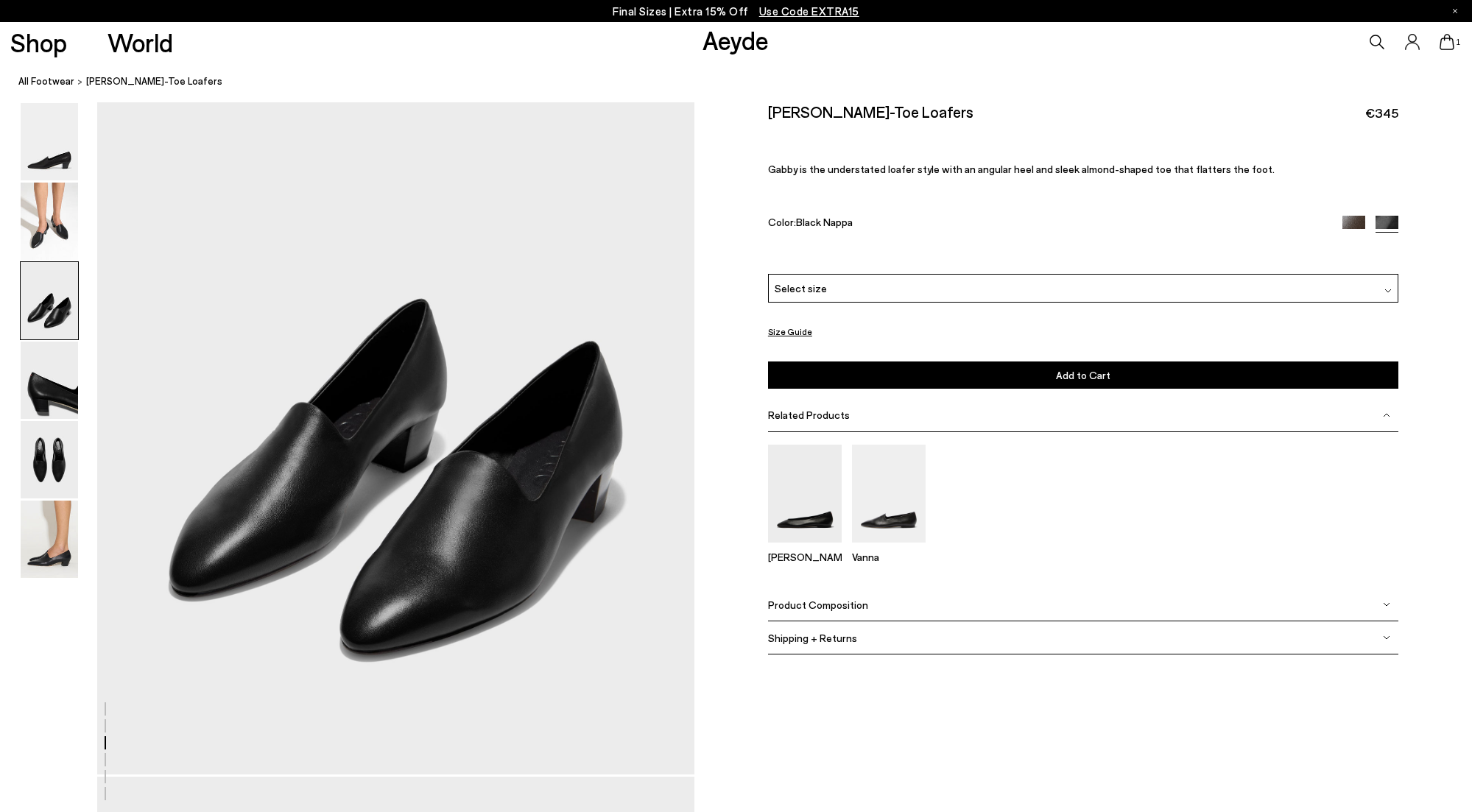
scroll to position [1485, 0]
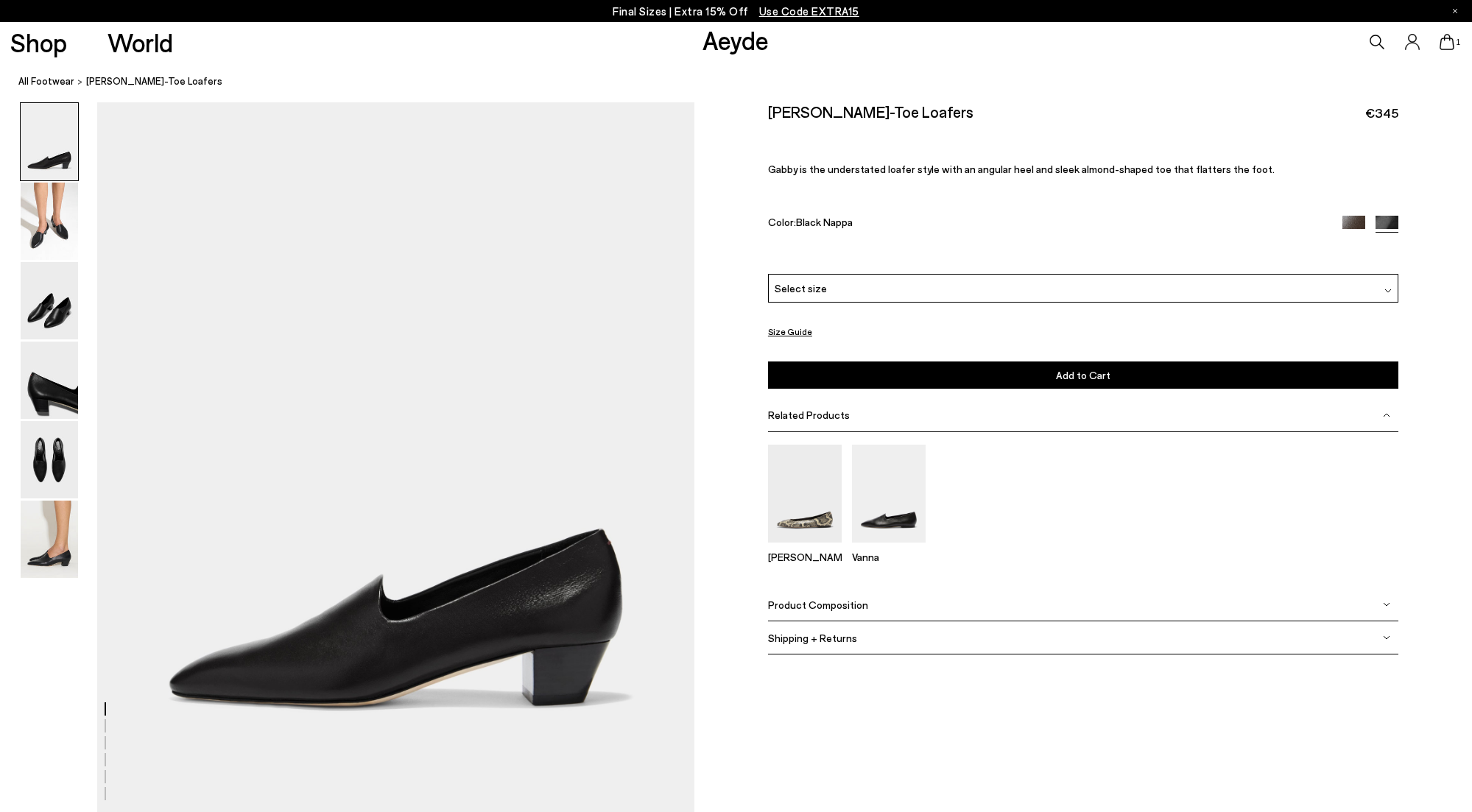
scroll to position [3277, 0]
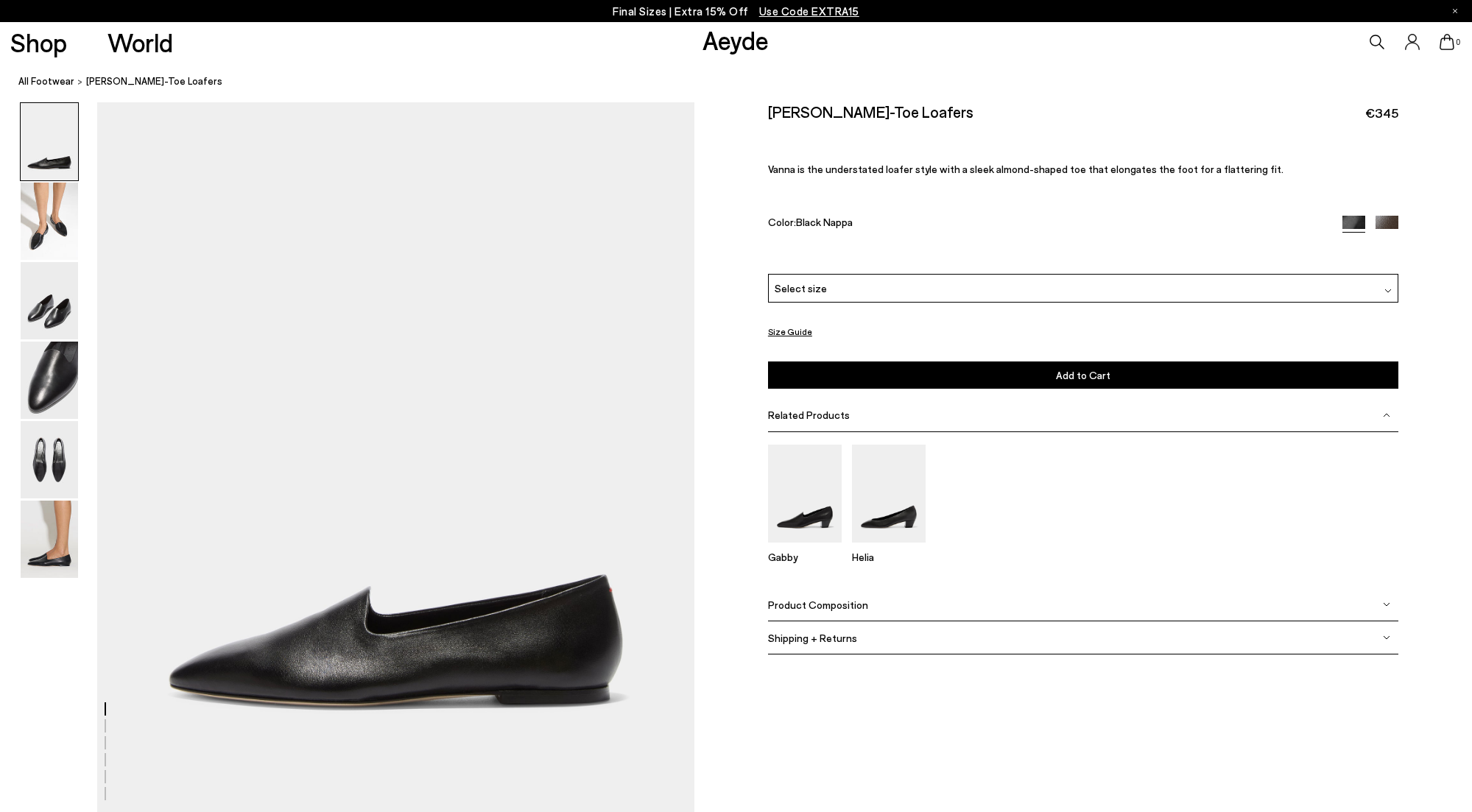
scroll to position [1511, 0]
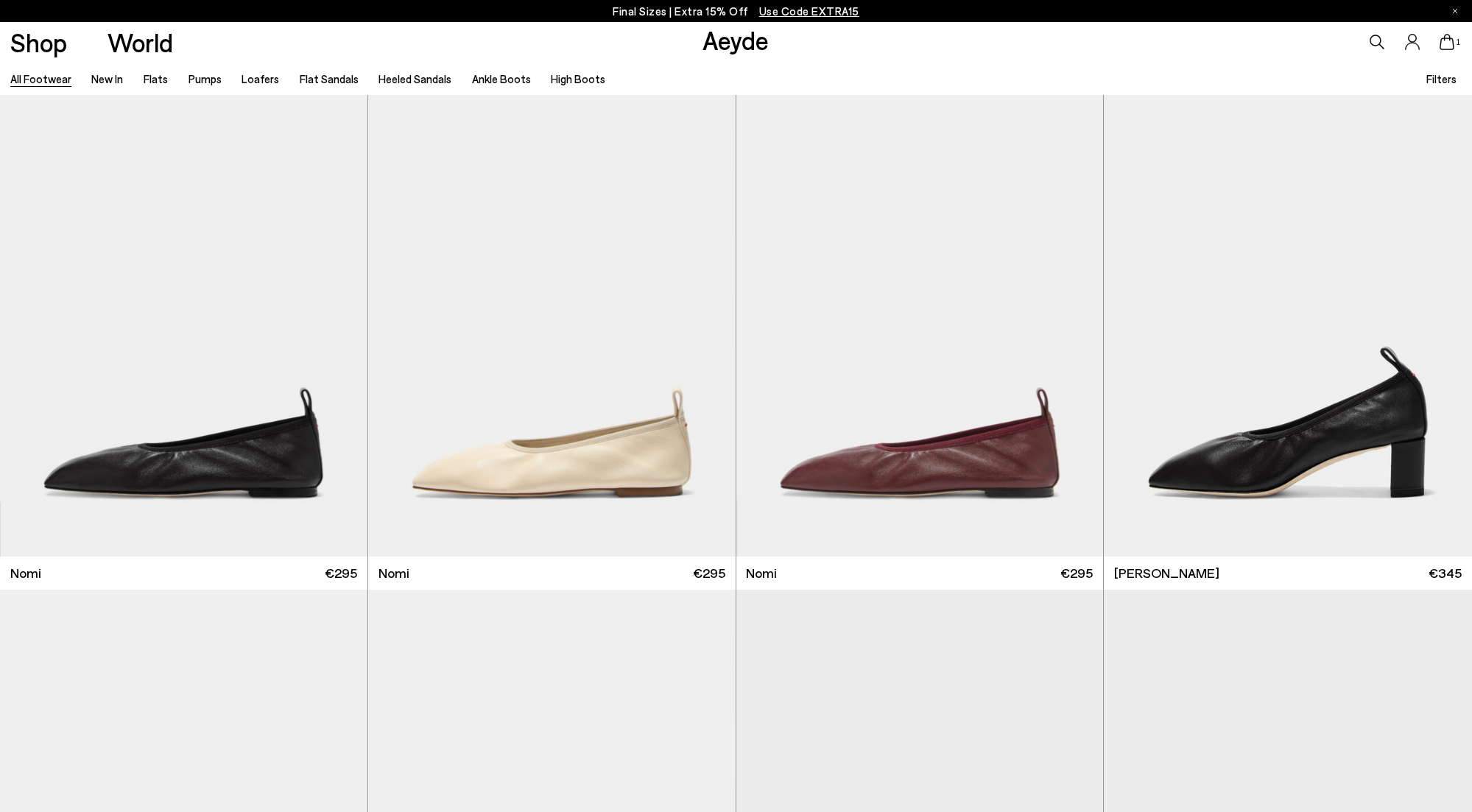
scroll to position [4505, 0]
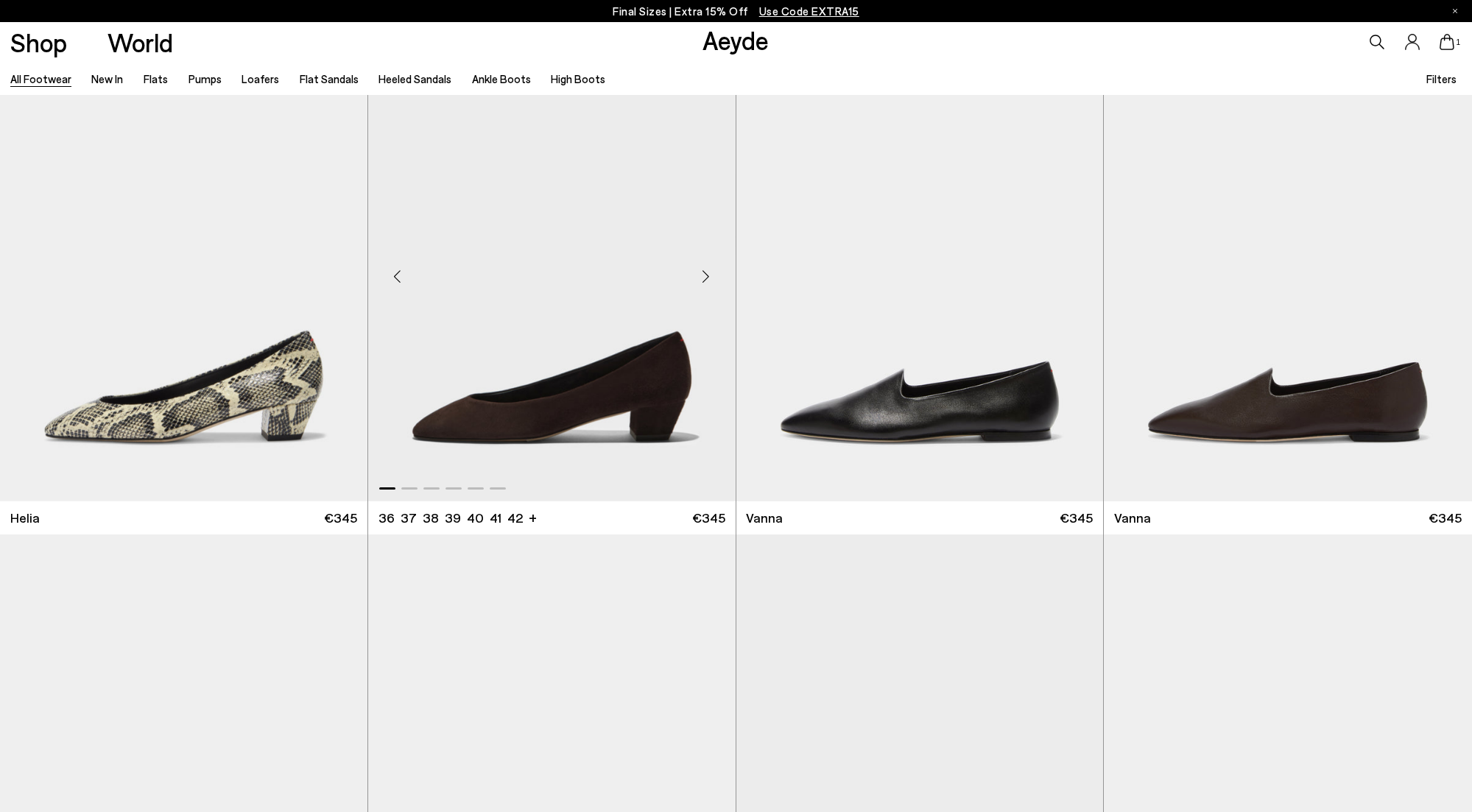
click at [562, 414] on img "1 / 6" at bounding box center [552, 270] width 367 height 461
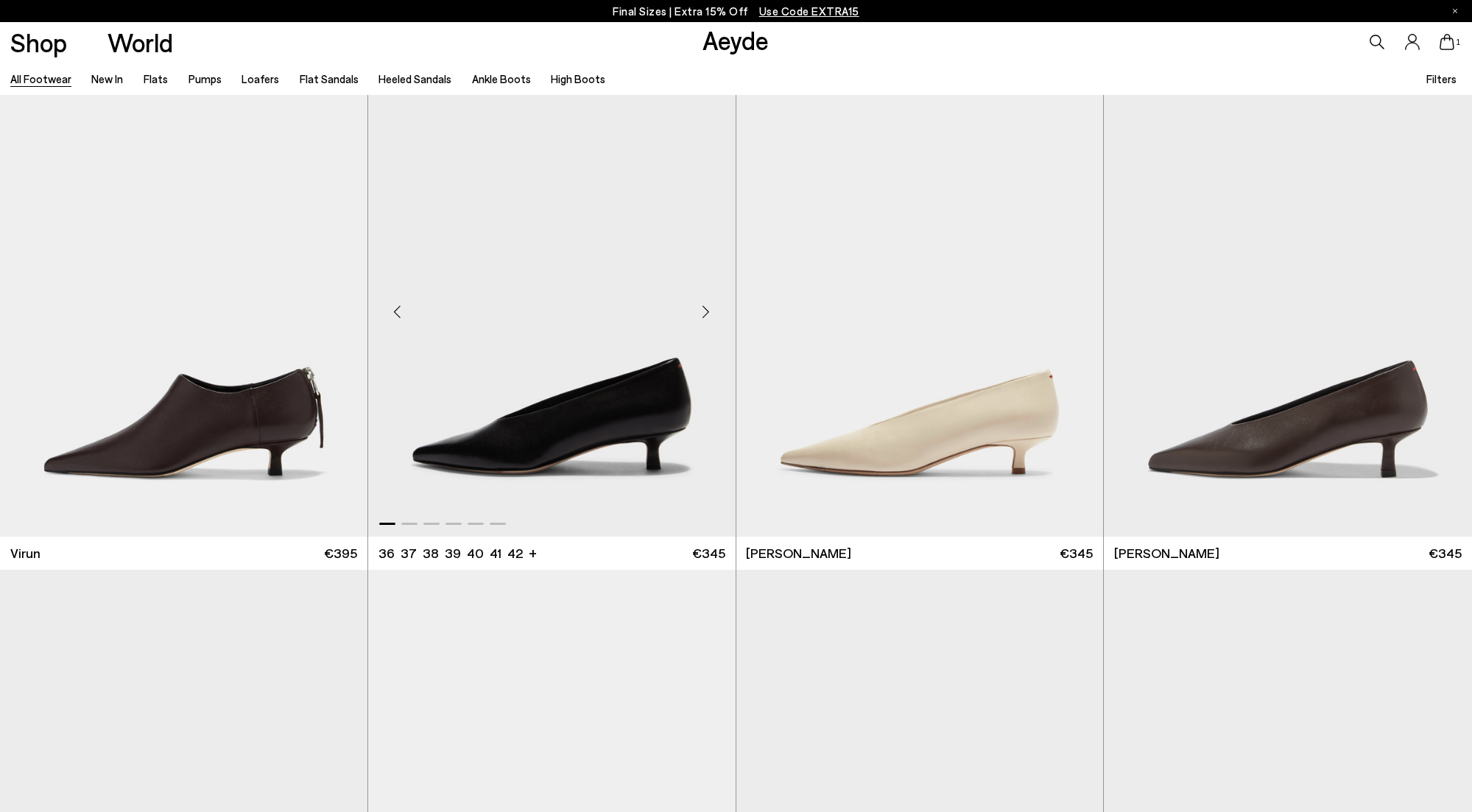
scroll to position [6451, 0]
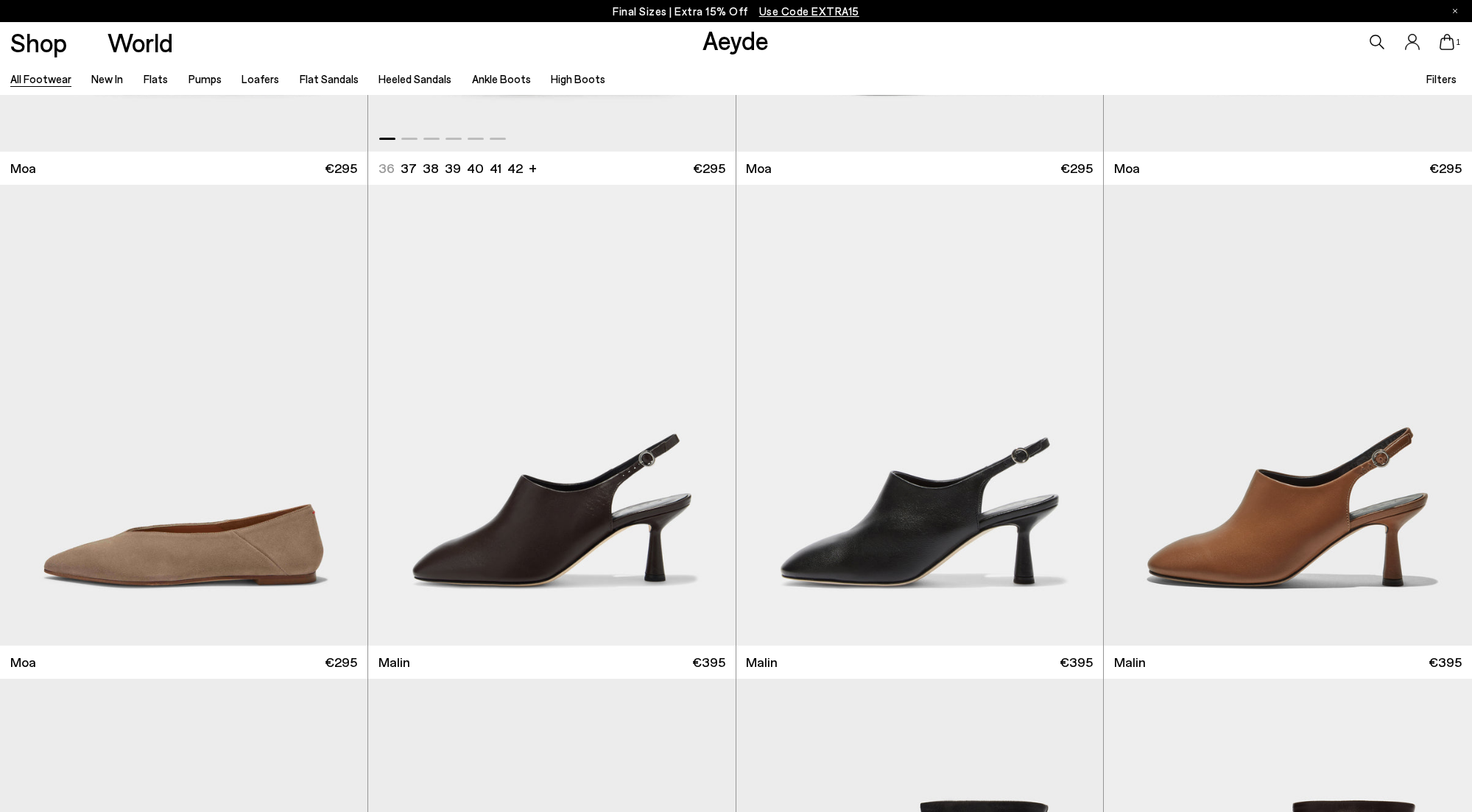
scroll to position [8867, 0]
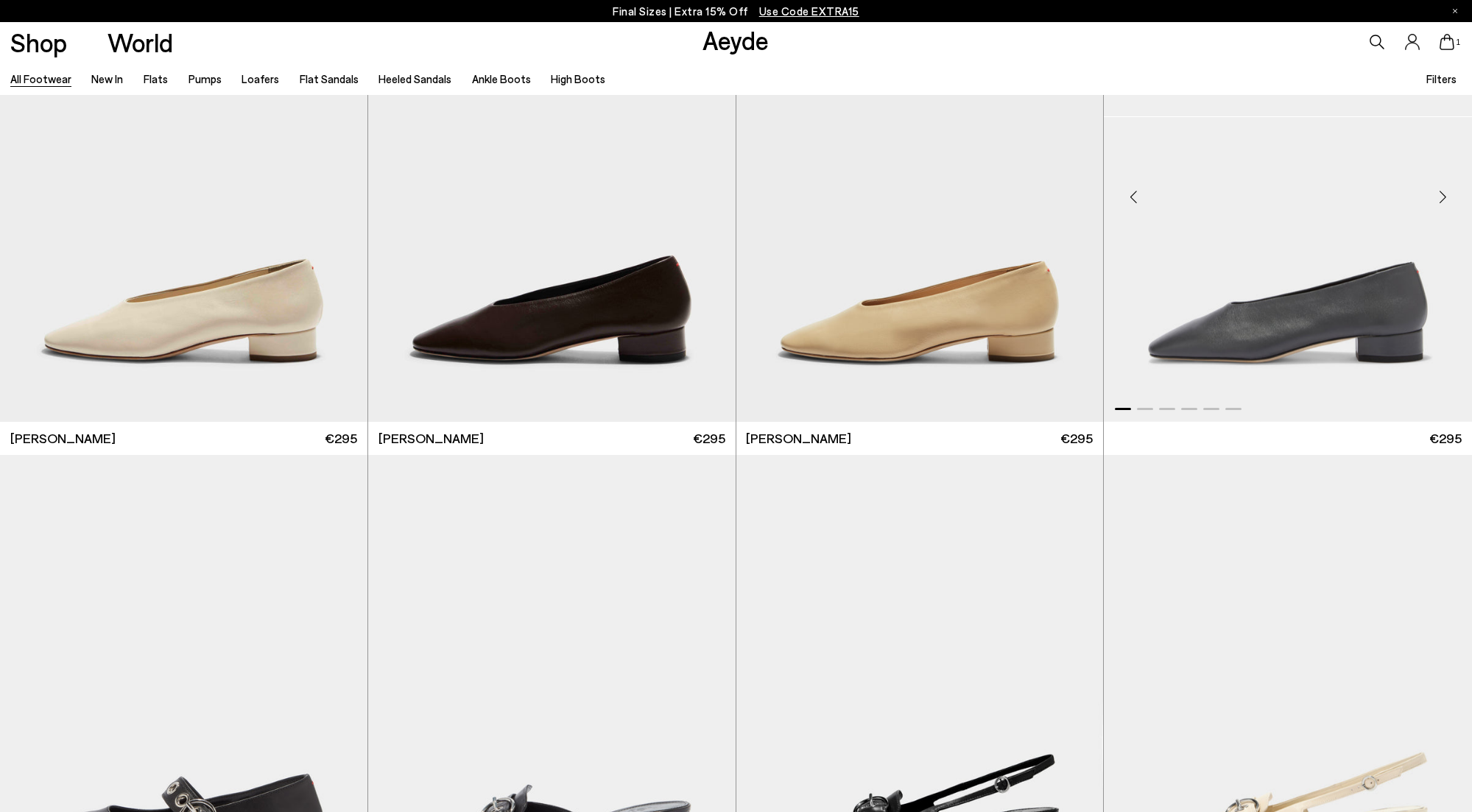
scroll to position [10514, 0]
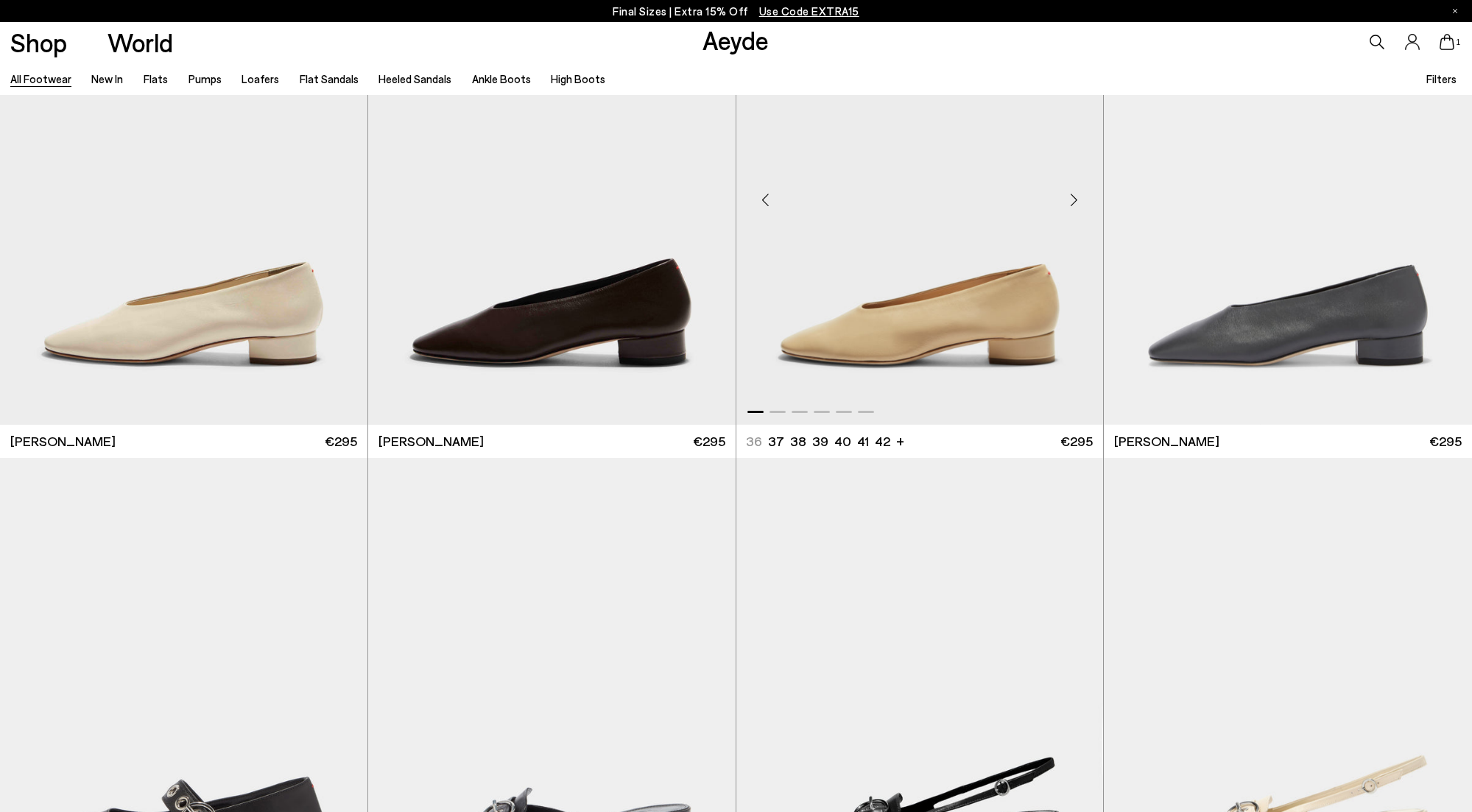
click at [998, 380] on img "1 / 6" at bounding box center [920, 194] width 367 height 461
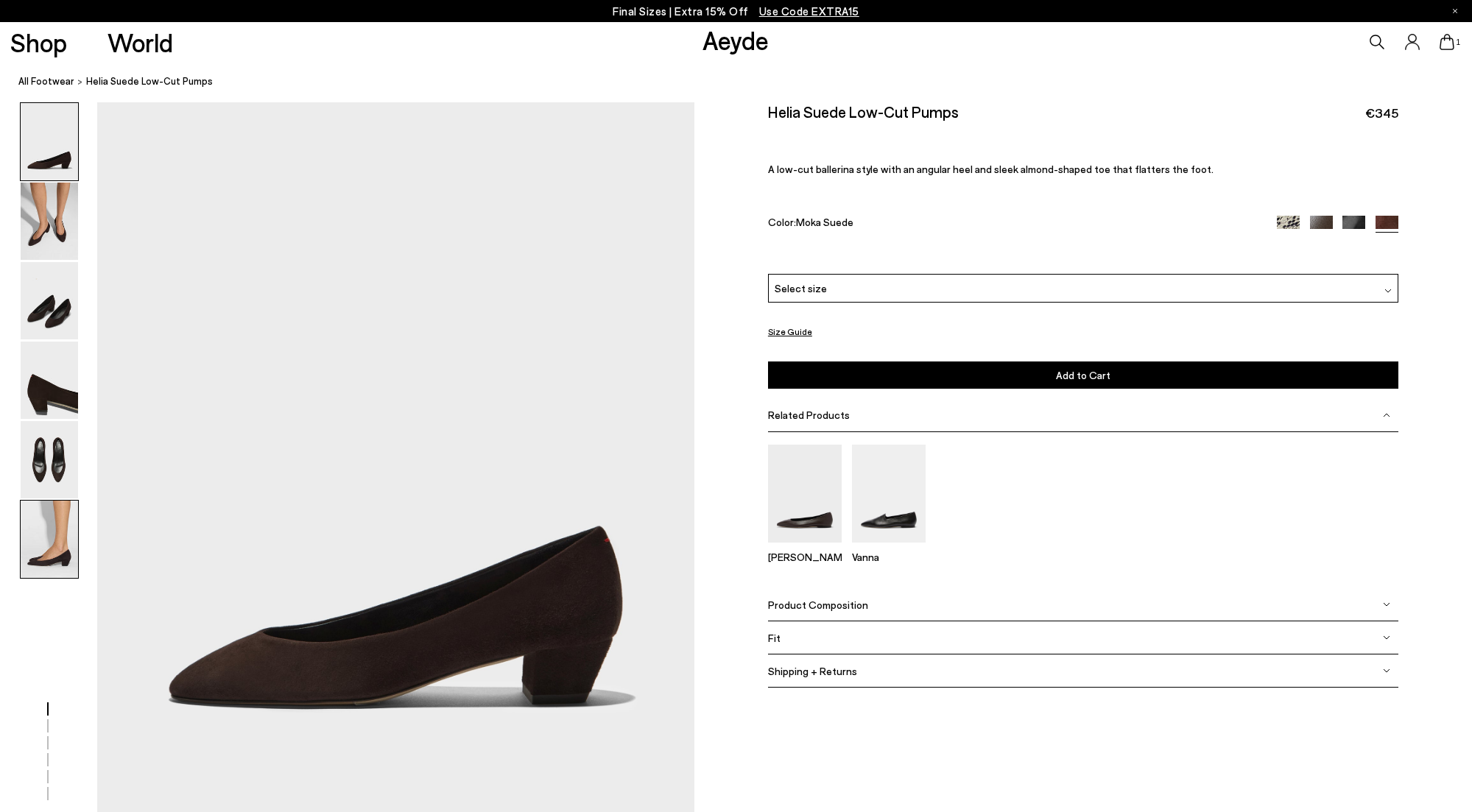
click at [48, 533] on img at bounding box center [49, 539] width 57 height 77
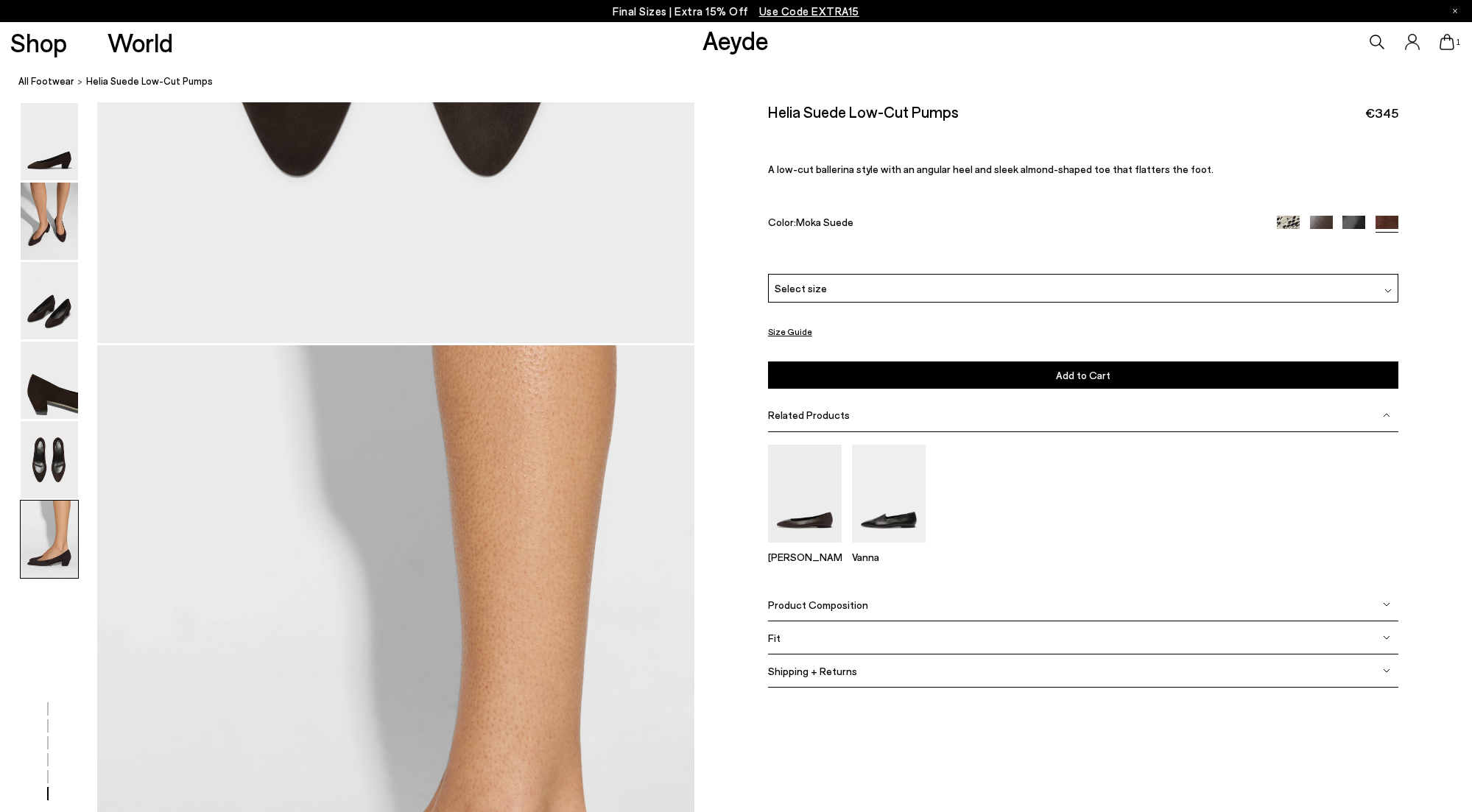
scroll to position [4006, 0]
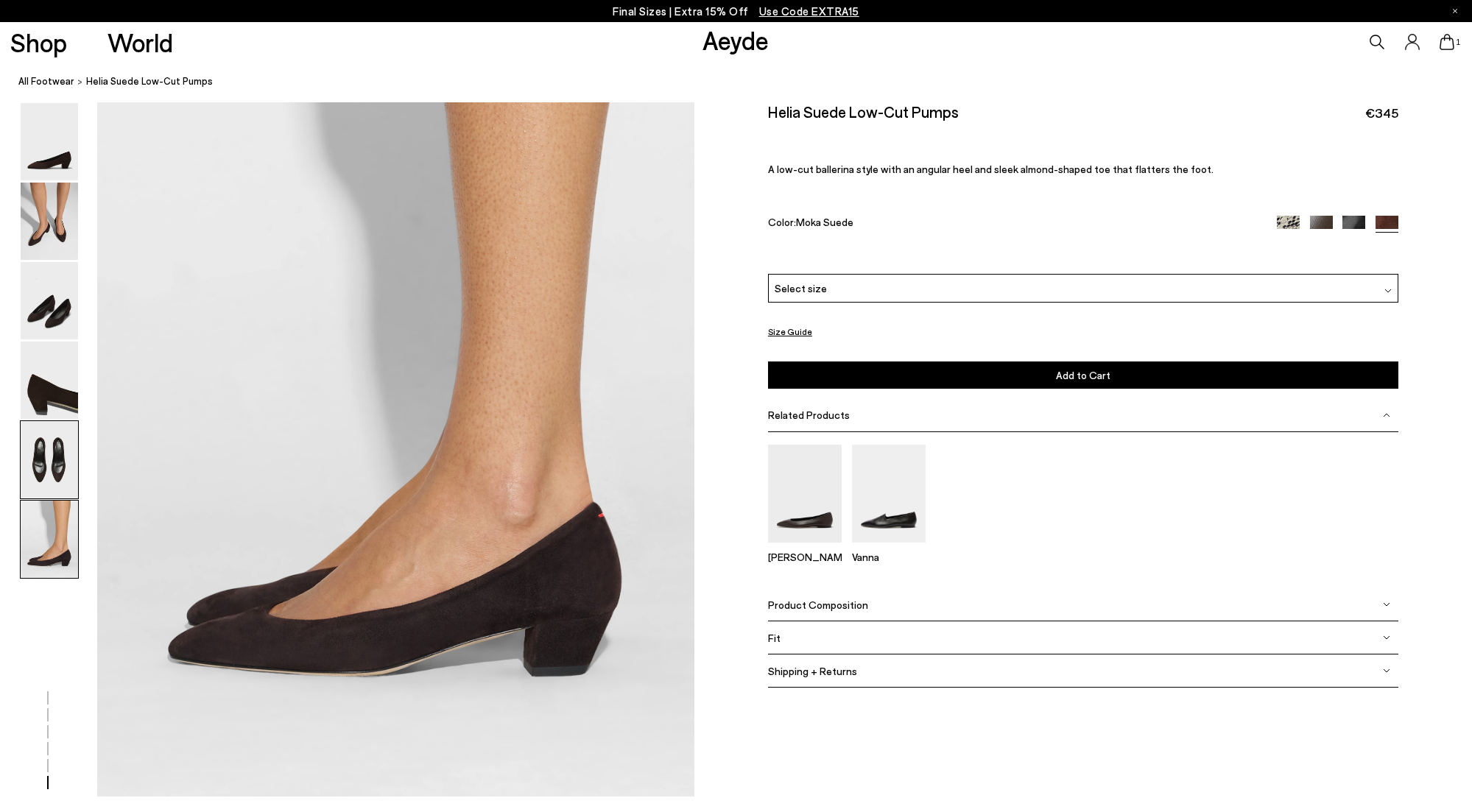
click at [58, 470] on img at bounding box center [49, 459] width 57 height 77
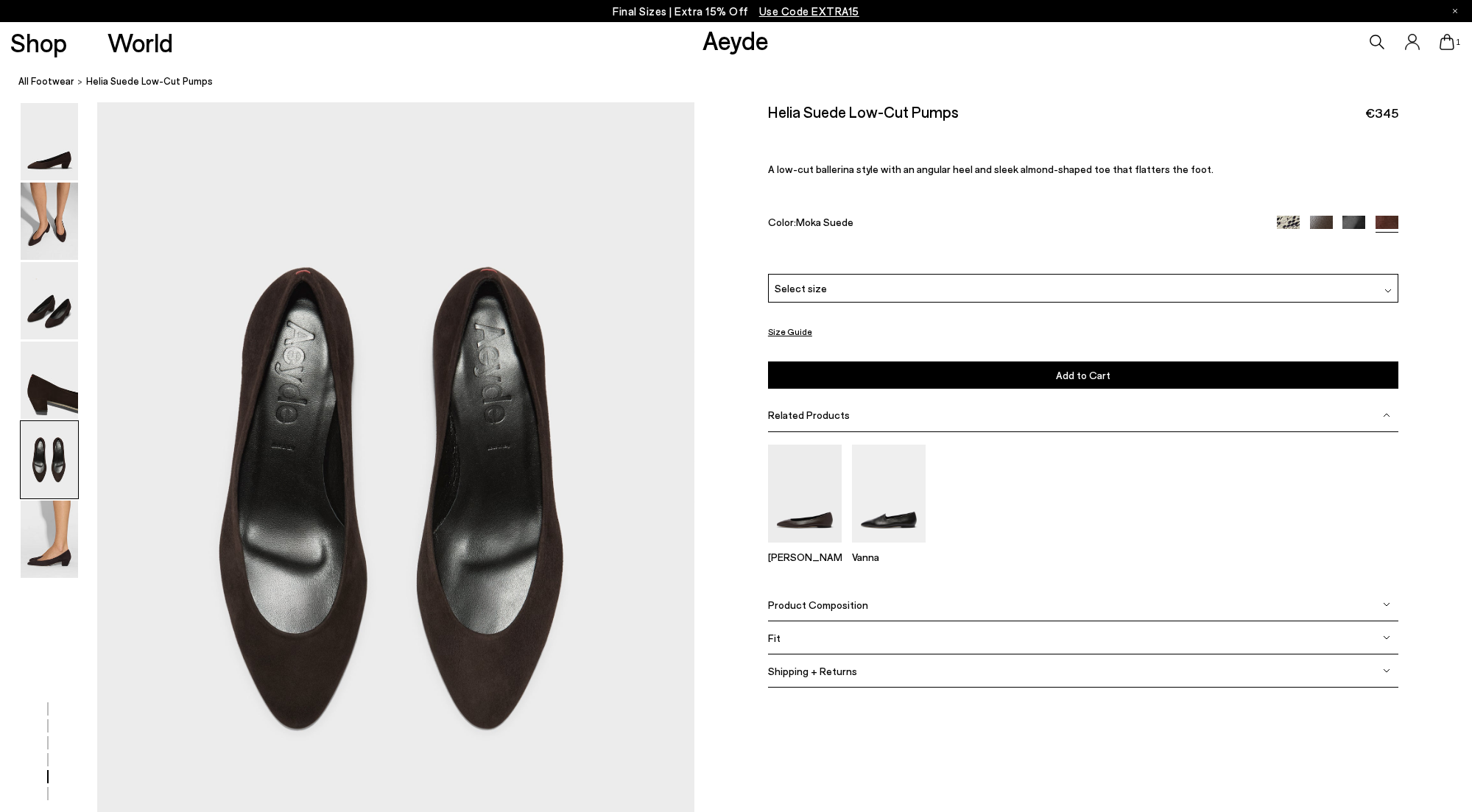
scroll to position [3106, 0]
click at [48, 547] on img at bounding box center [49, 539] width 57 height 77
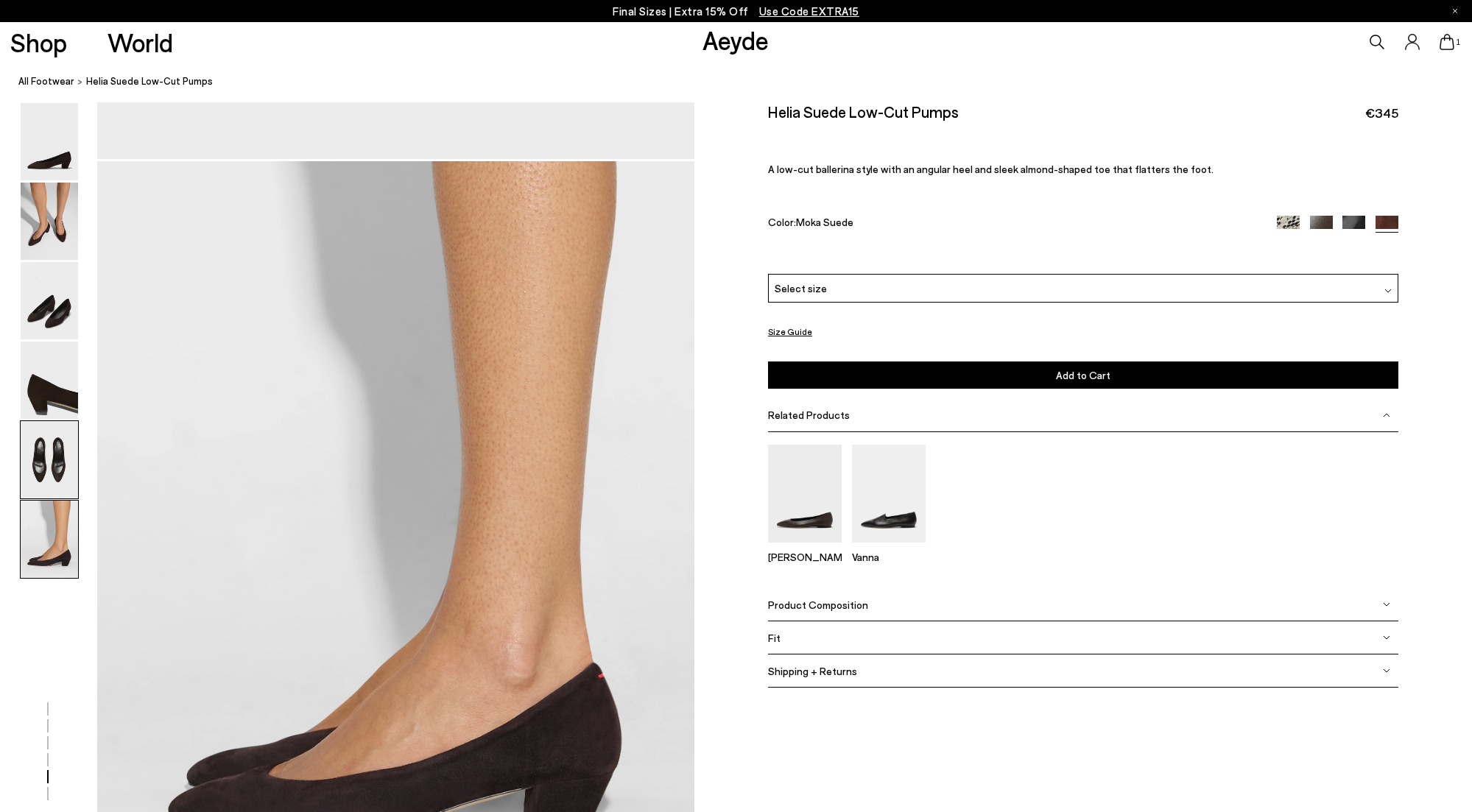
scroll to position [4006, 0]
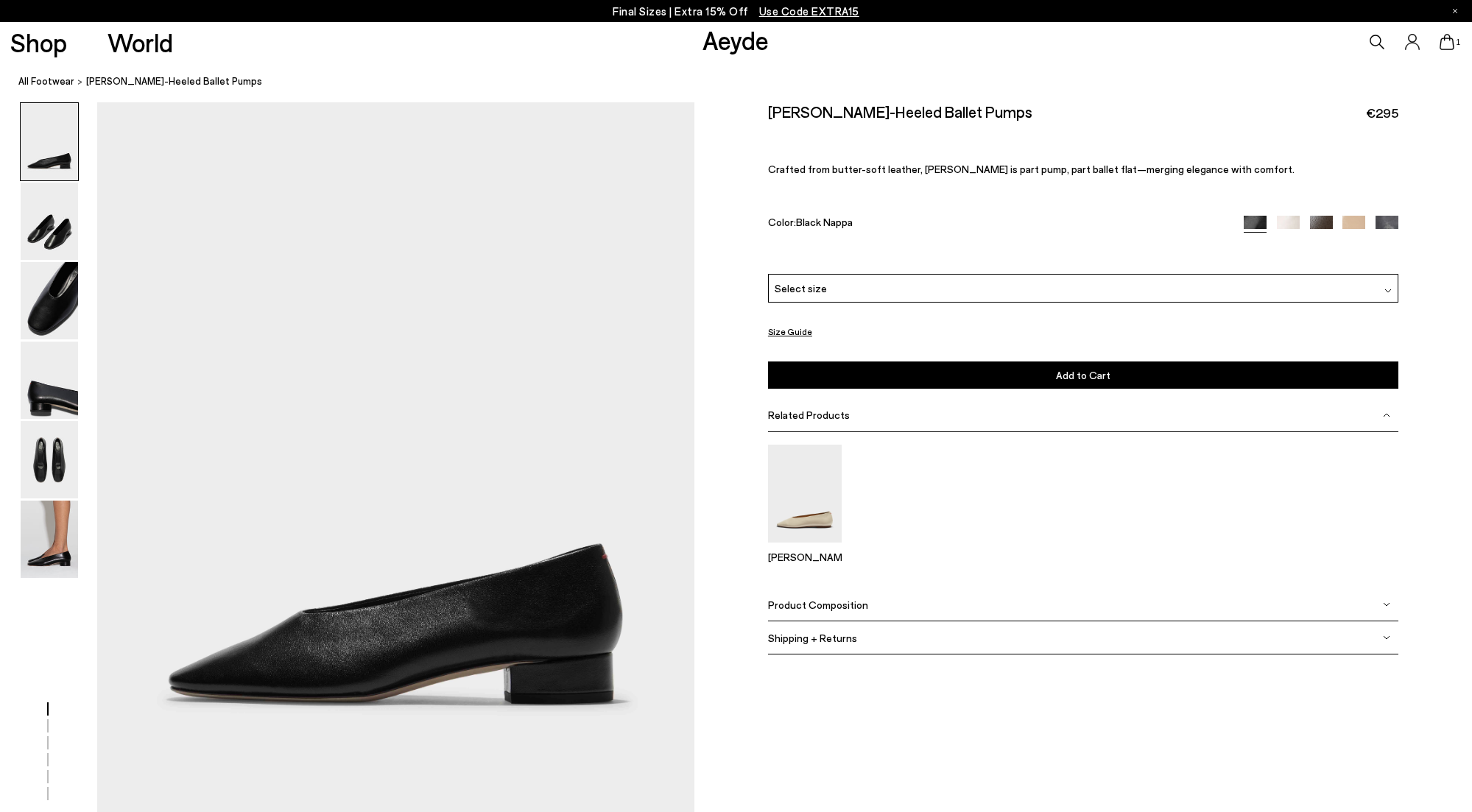
click at [1395, 223] on img at bounding box center [1387, 227] width 23 height 23
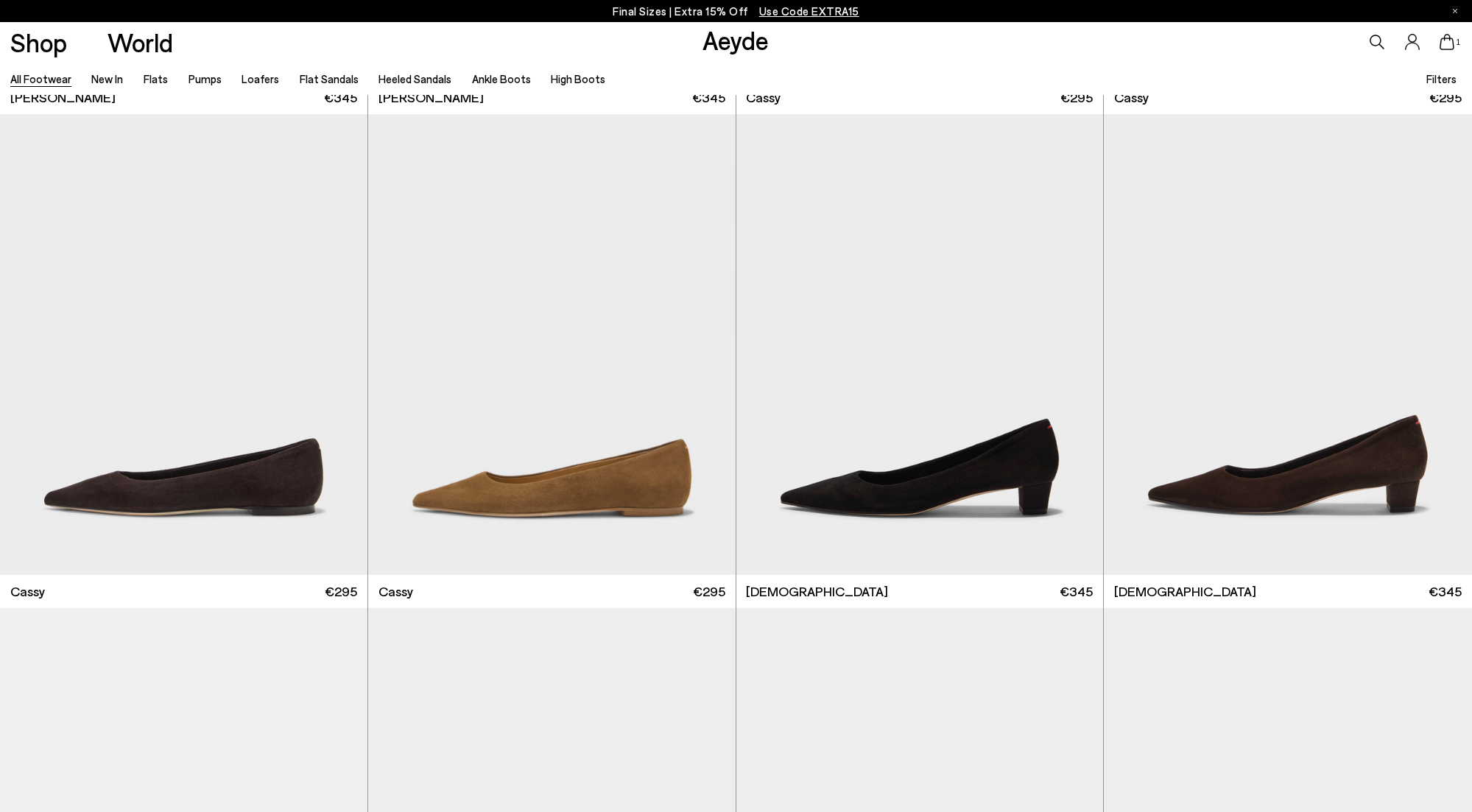
scroll to position [7225, 0]
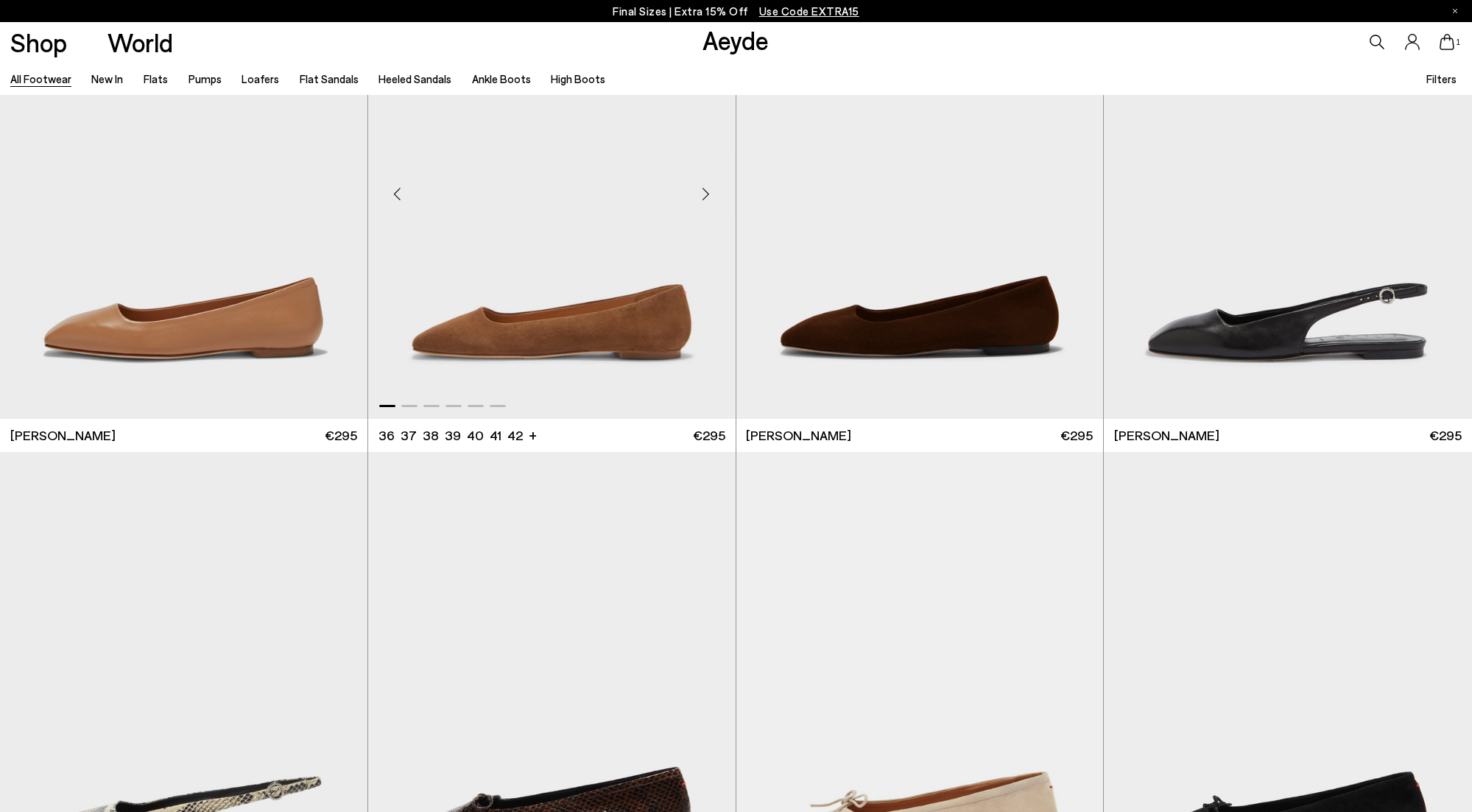
scroll to position [11120, 0]
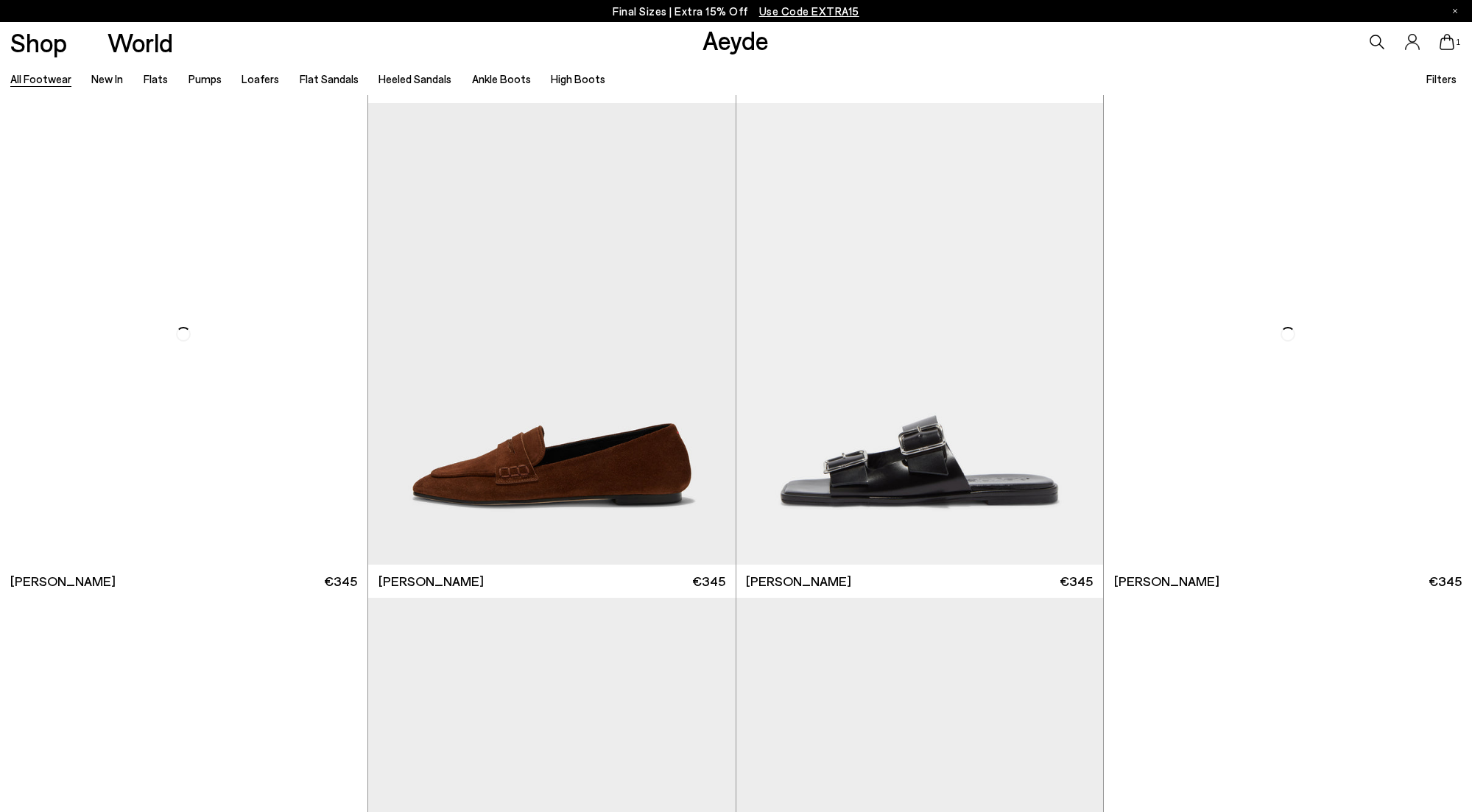
scroll to position [14407, 0]
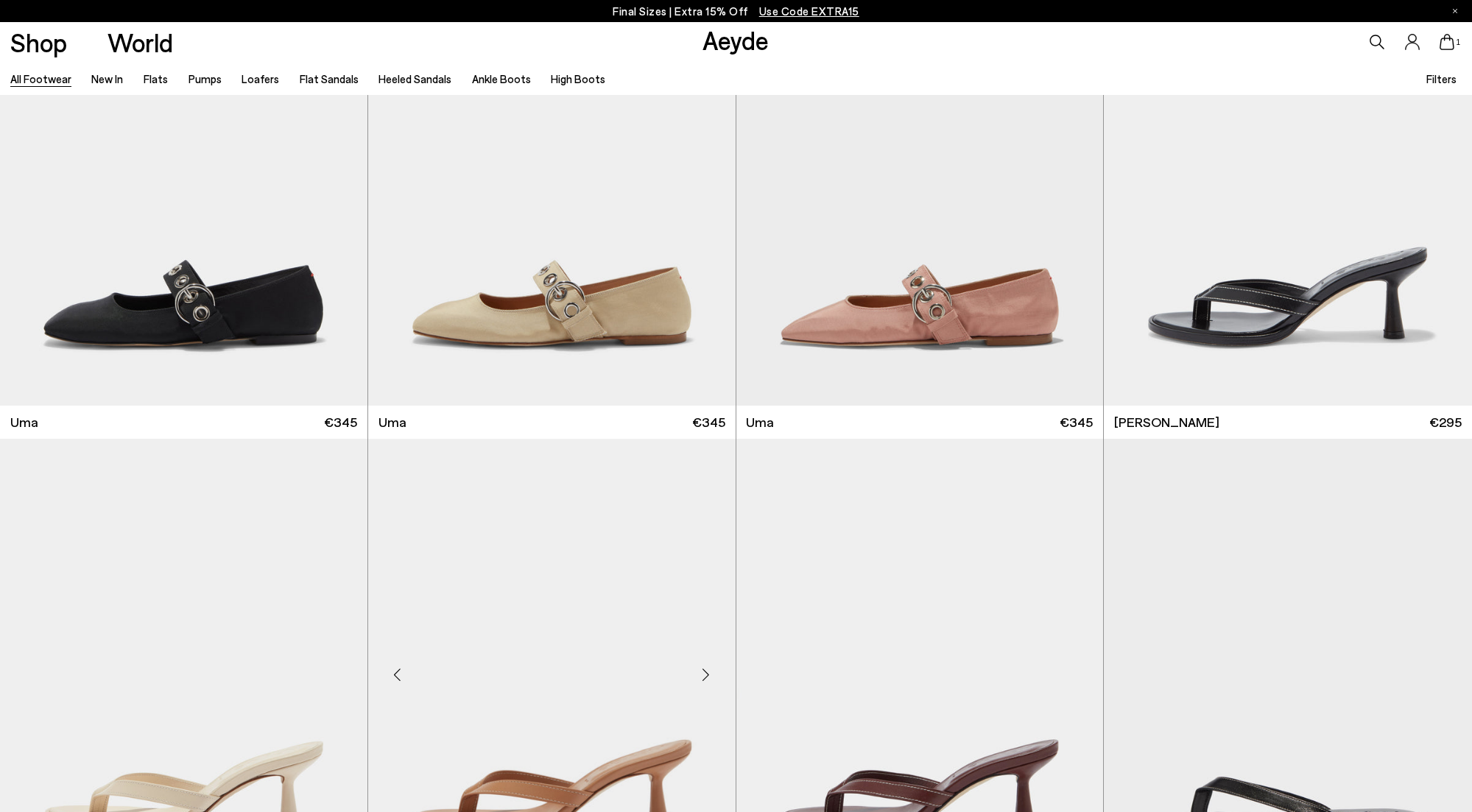
scroll to position [16459, 0]
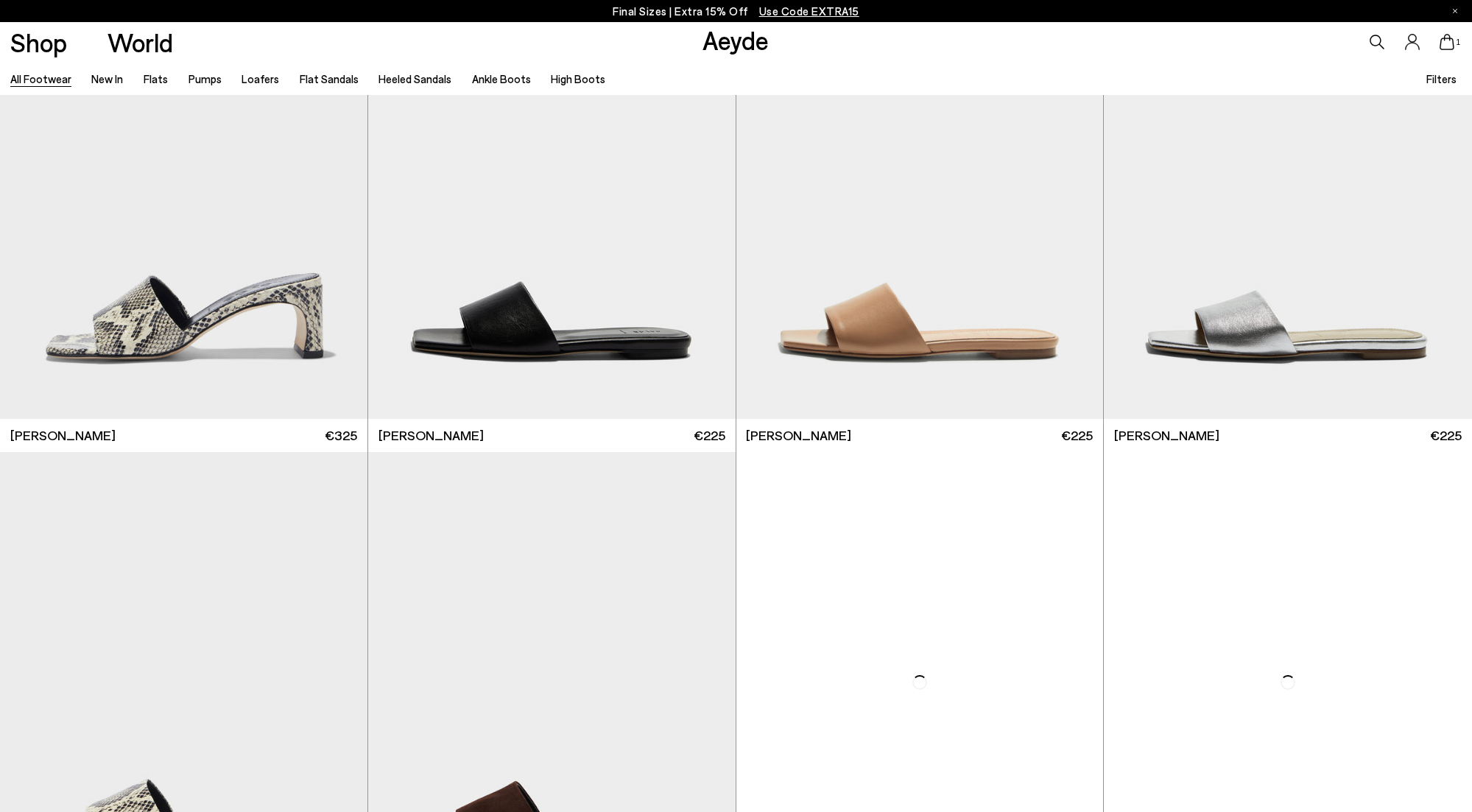
scroll to position [20560, 0]
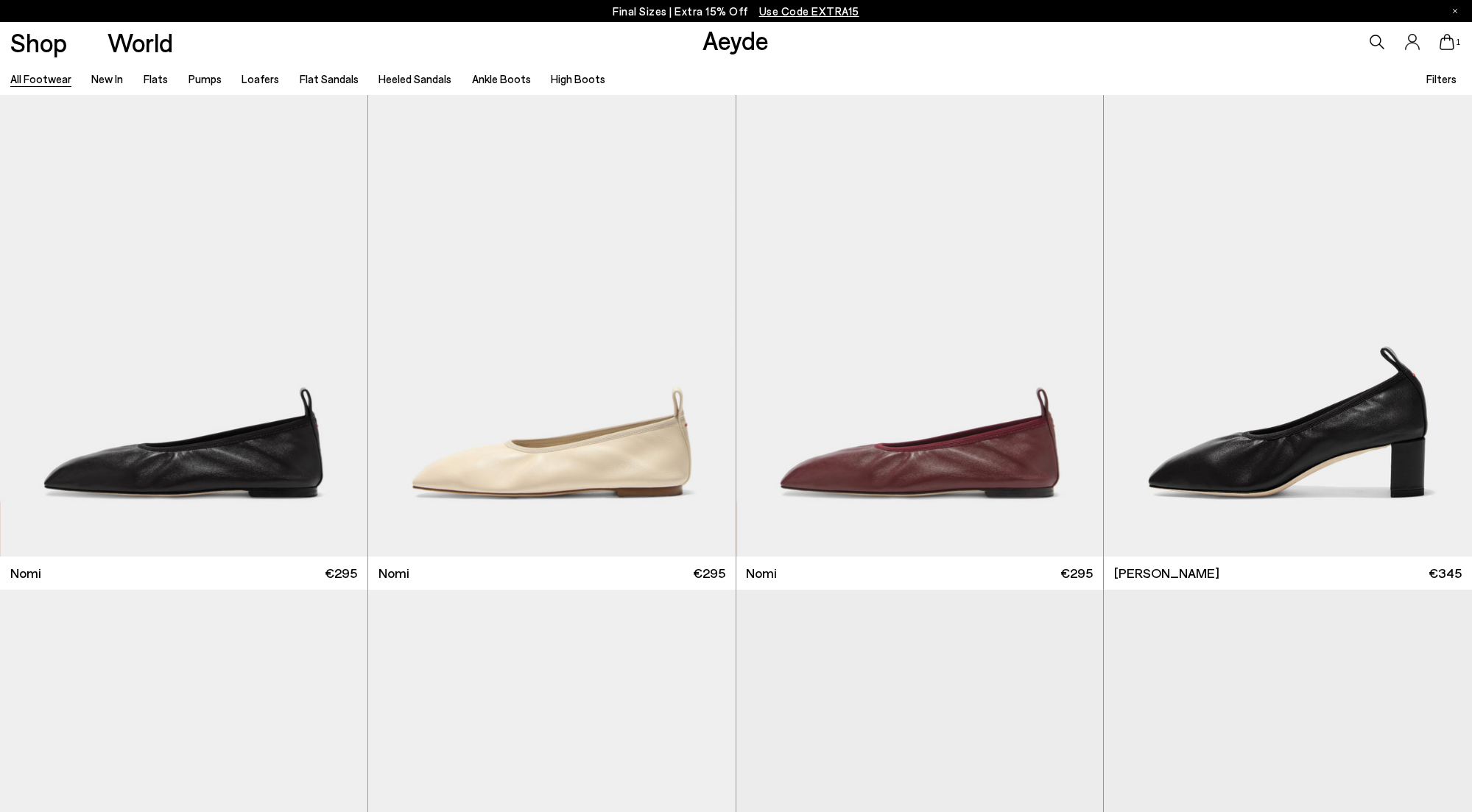
click at [1432, 77] on span "Filters" at bounding box center [1441, 78] width 30 height 13
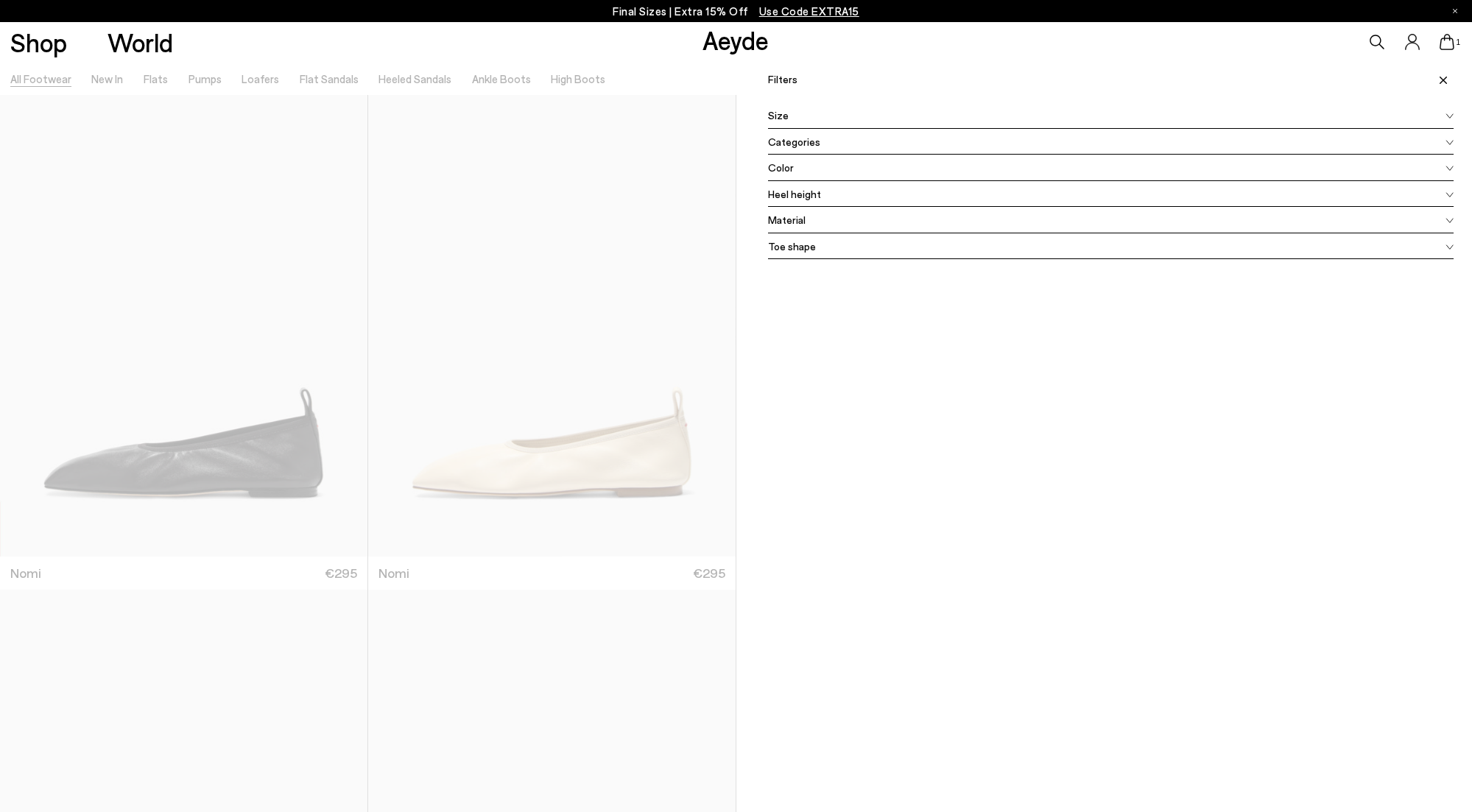
click at [778, 116] on span "Size" at bounding box center [778, 115] width 21 height 15
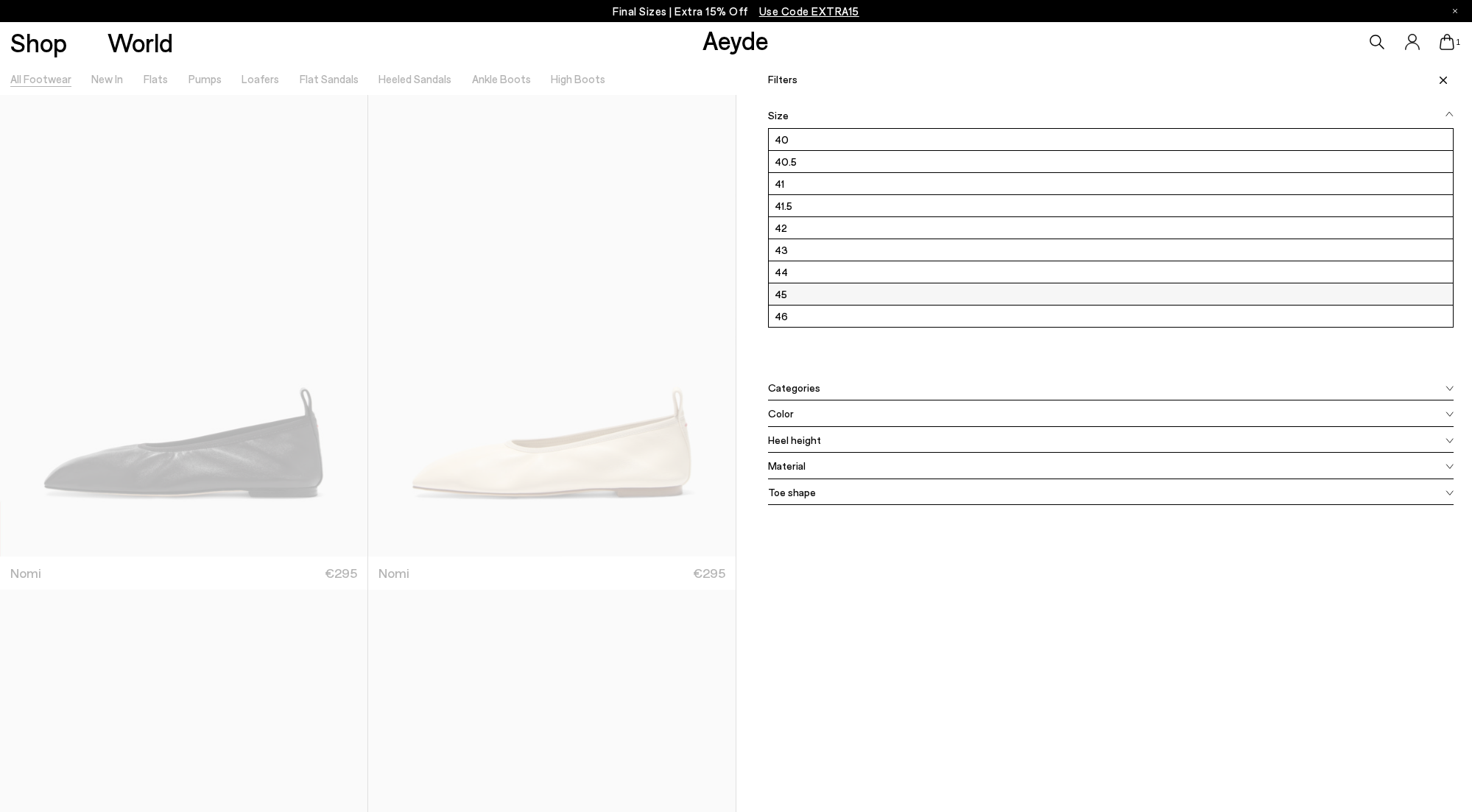
scroll to position [199, 0]
click at [781, 248] on label "43" at bounding box center [1111, 250] width 685 height 21
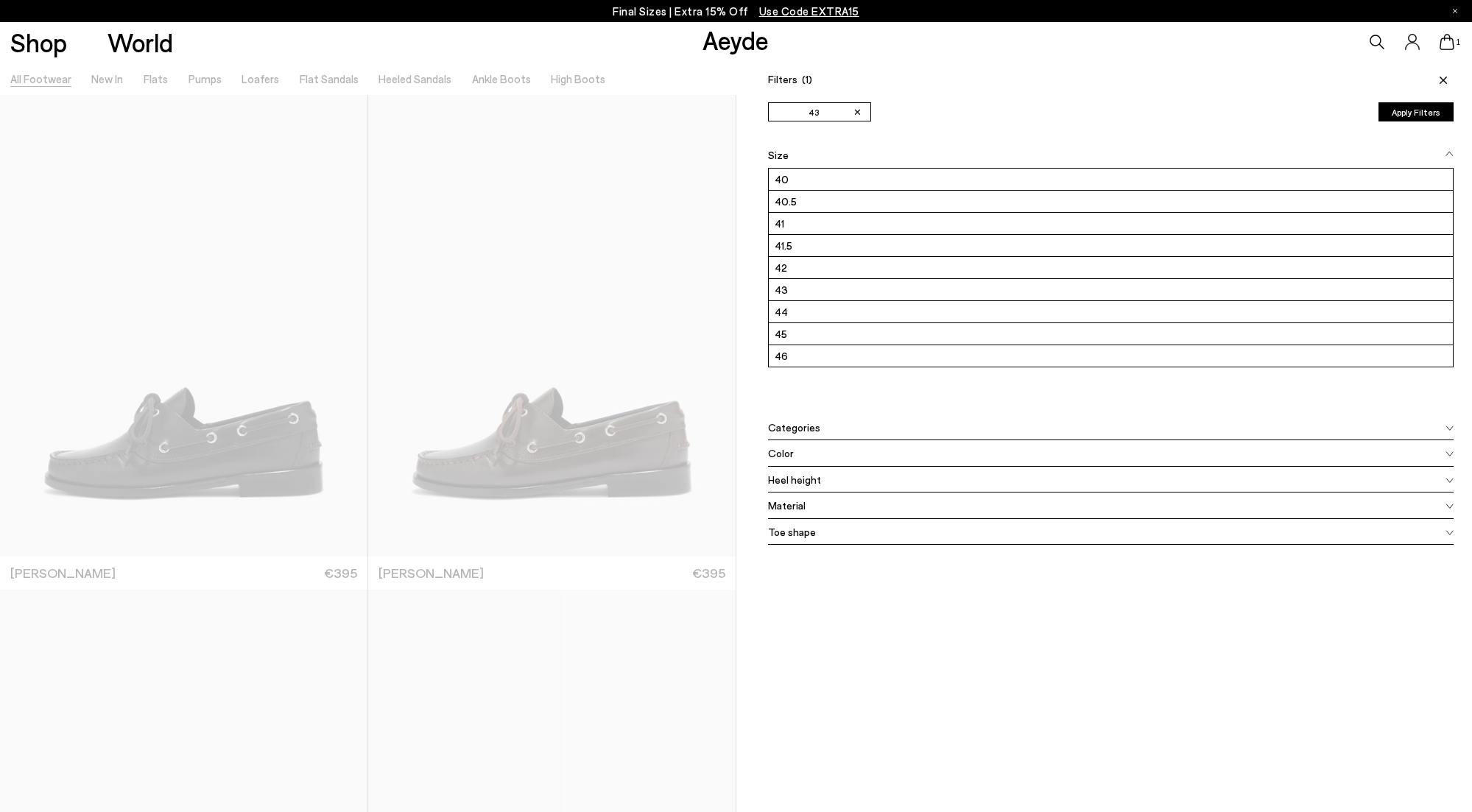
click at [1445, 75] on span at bounding box center [1441, 80] width 25 height 32
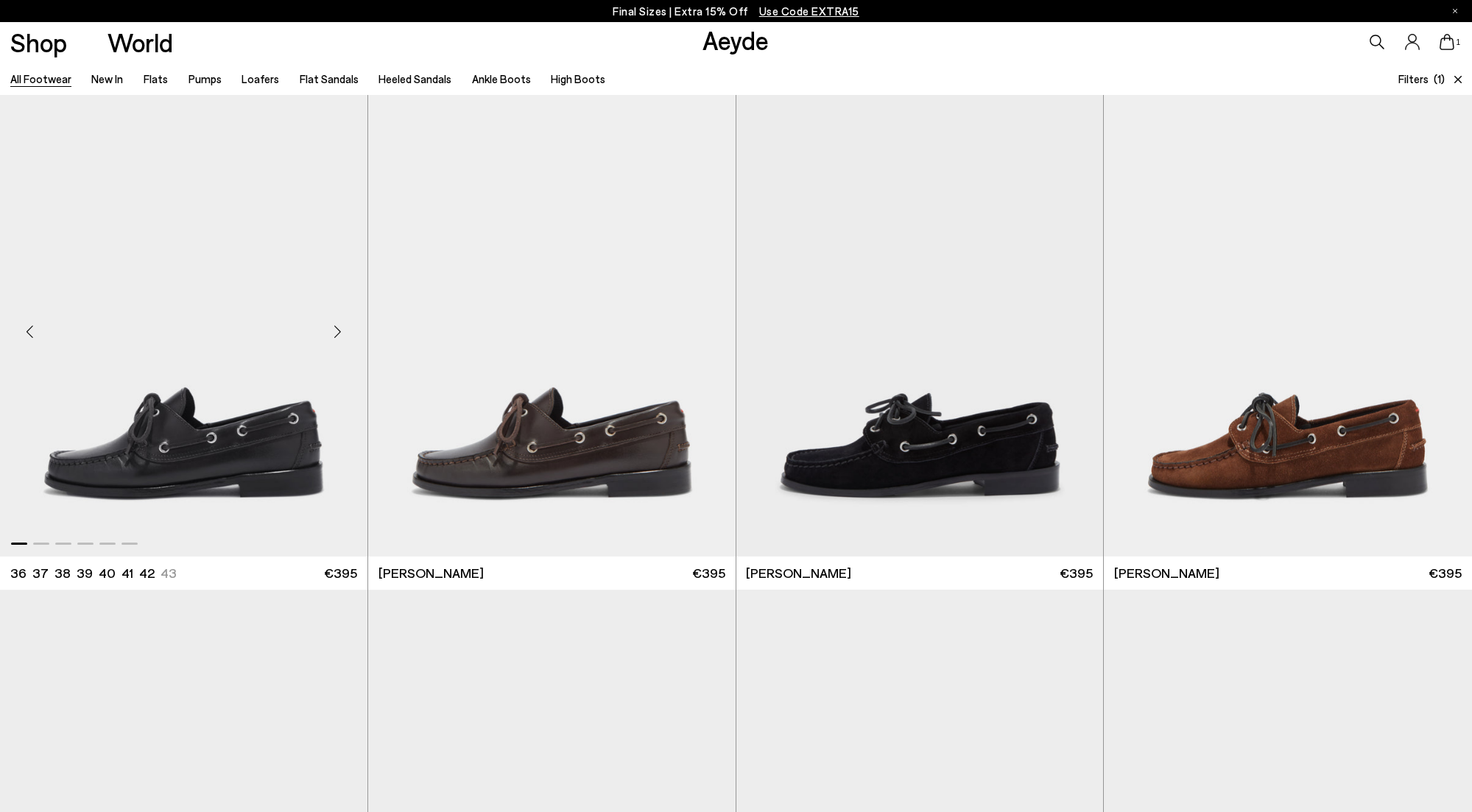
click at [171, 351] on img "1 / 6" at bounding box center [184, 325] width 367 height 461
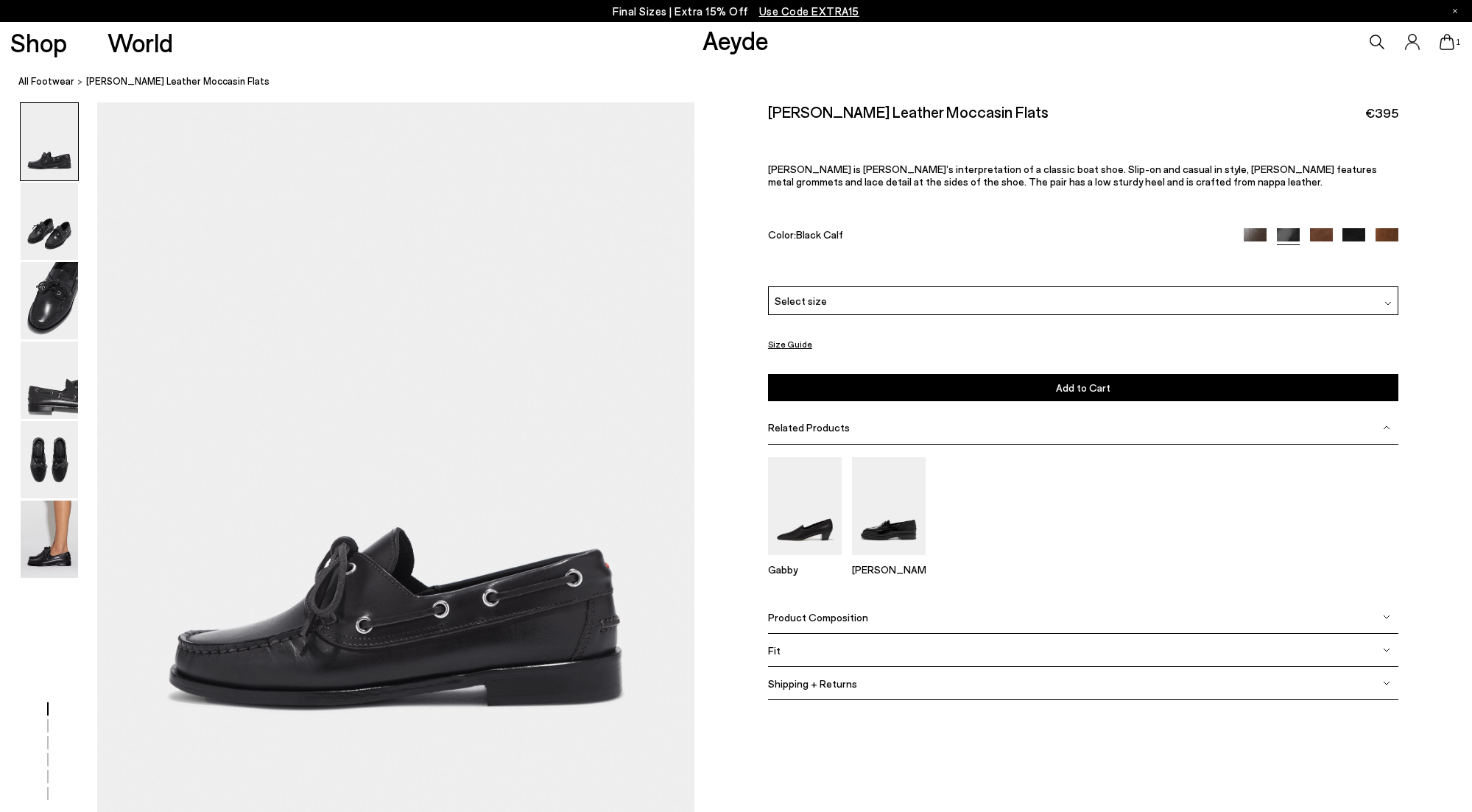
scroll to position [339, 0]
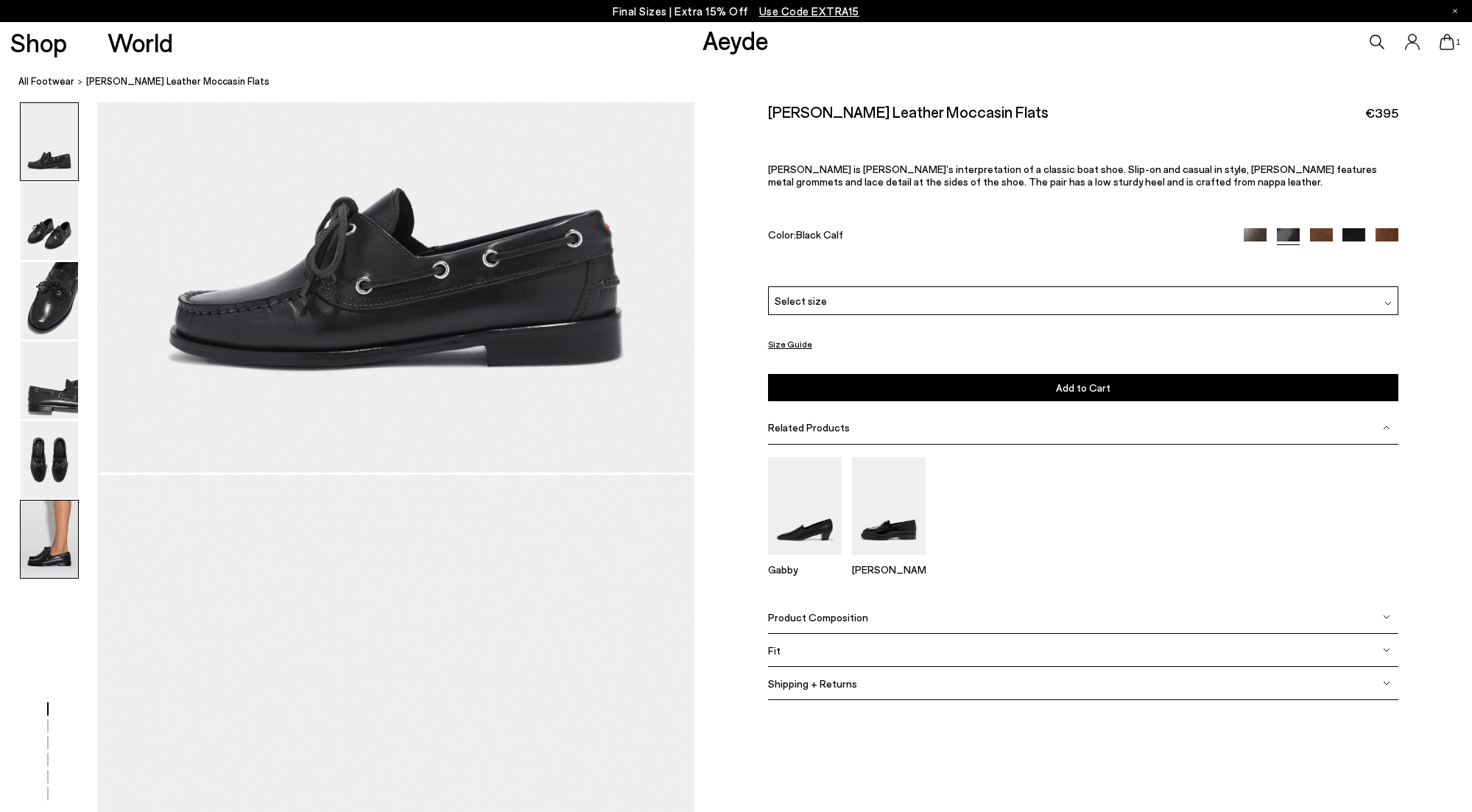
click at [64, 553] on img at bounding box center [49, 539] width 57 height 77
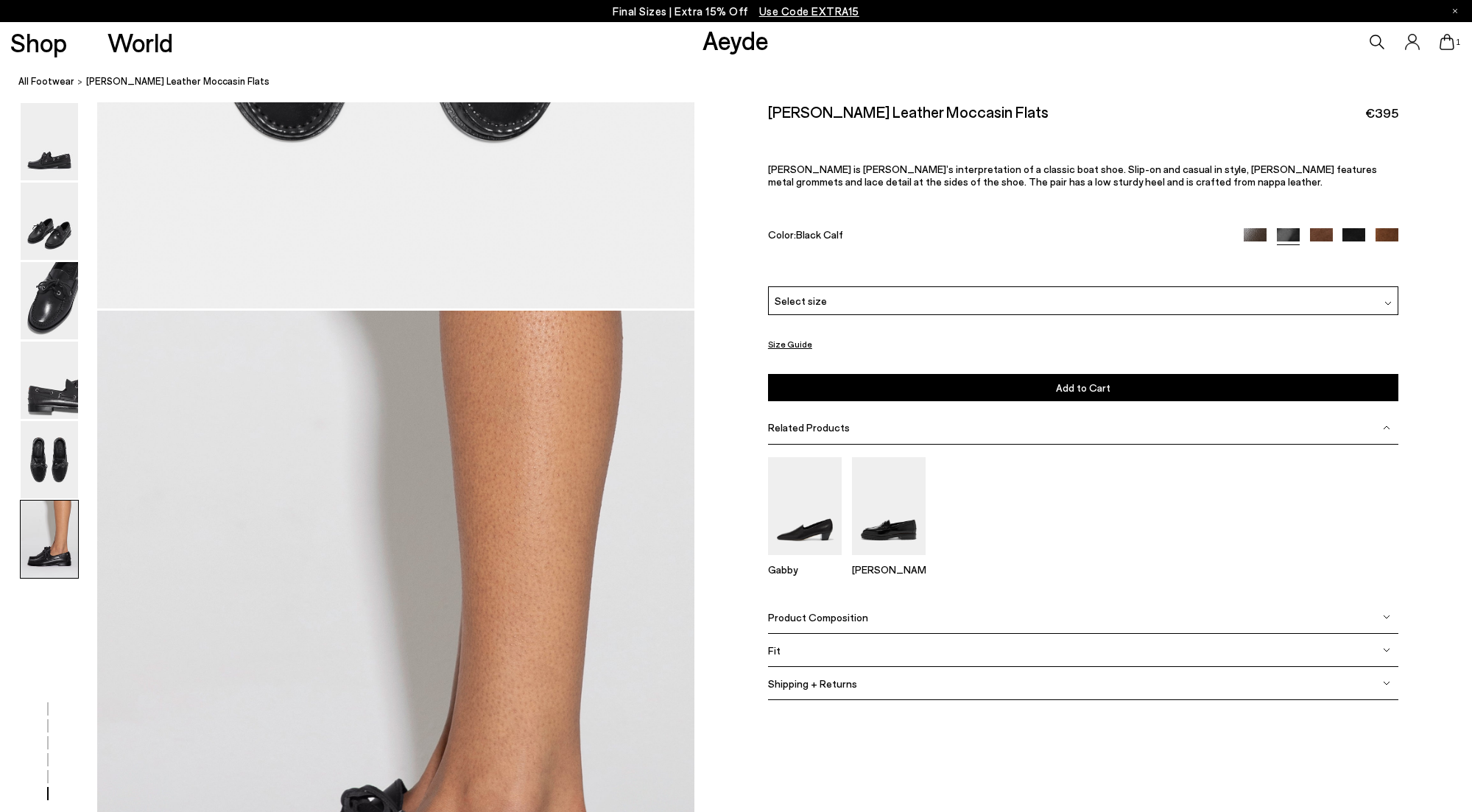
scroll to position [4006, 0]
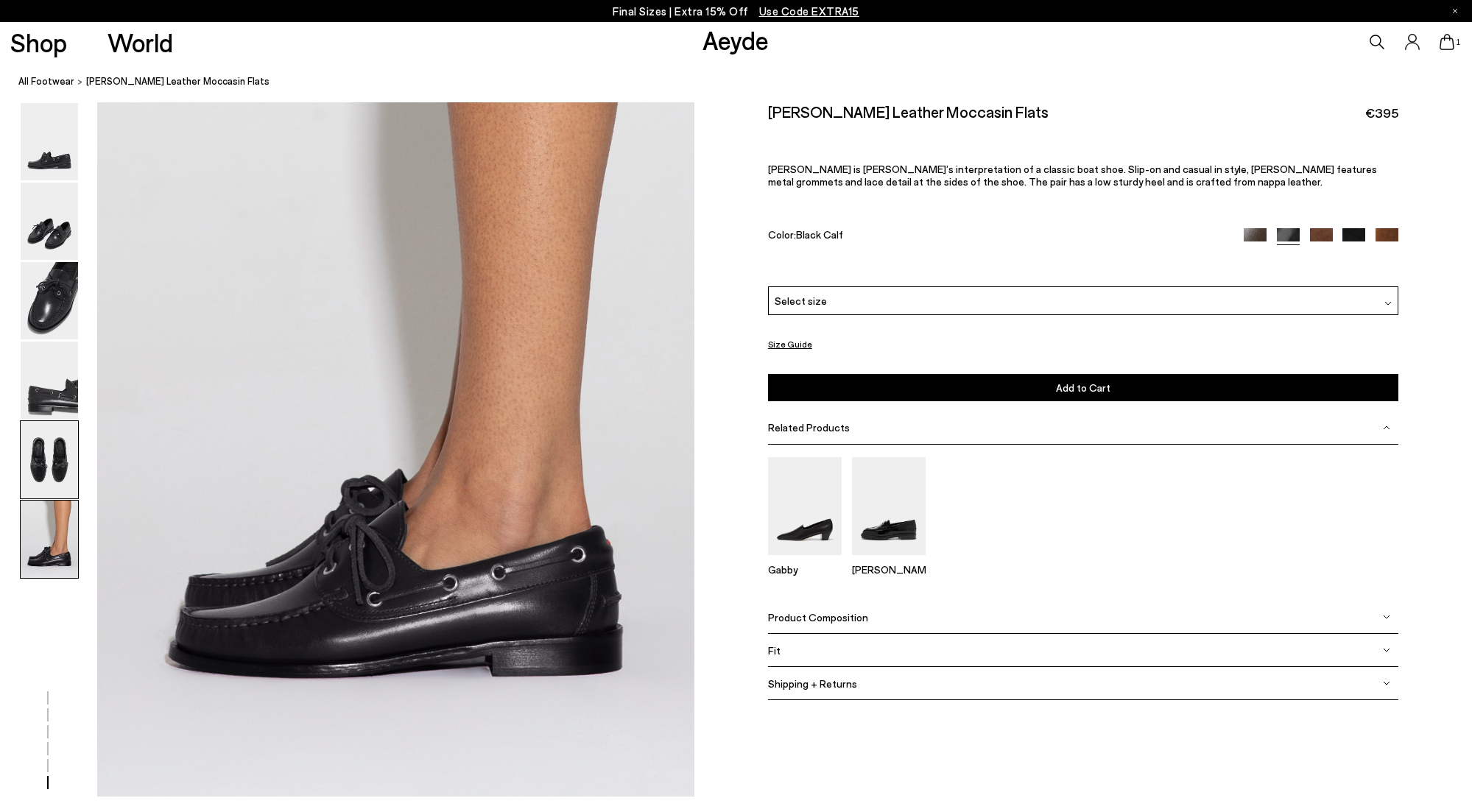
click at [67, 461] on img at bounding box center [49, 459] width 57 height 77
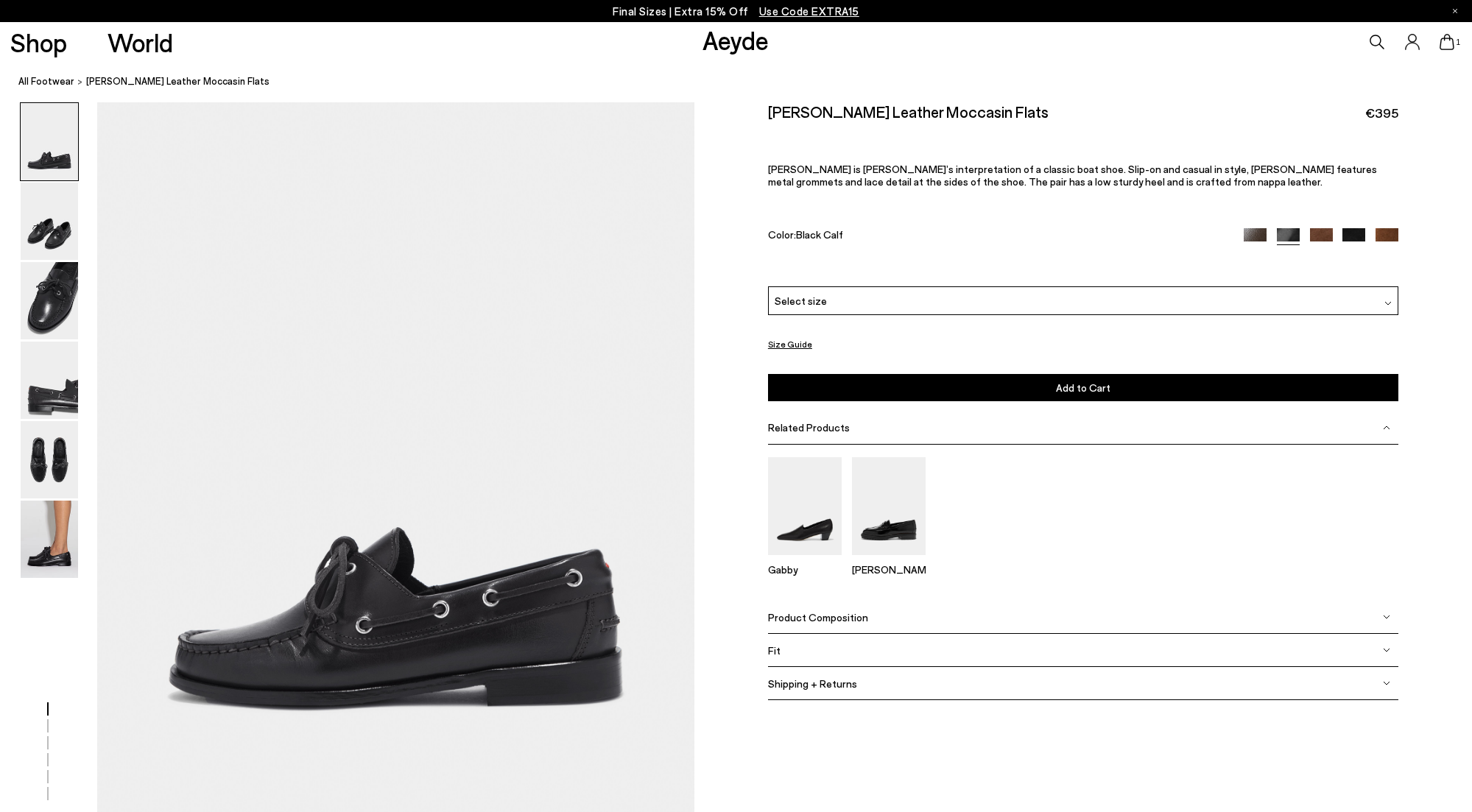
scroll to position [0, 0]
click at [60, 307] on img at bounding box center [49, 300] width 57 height 77
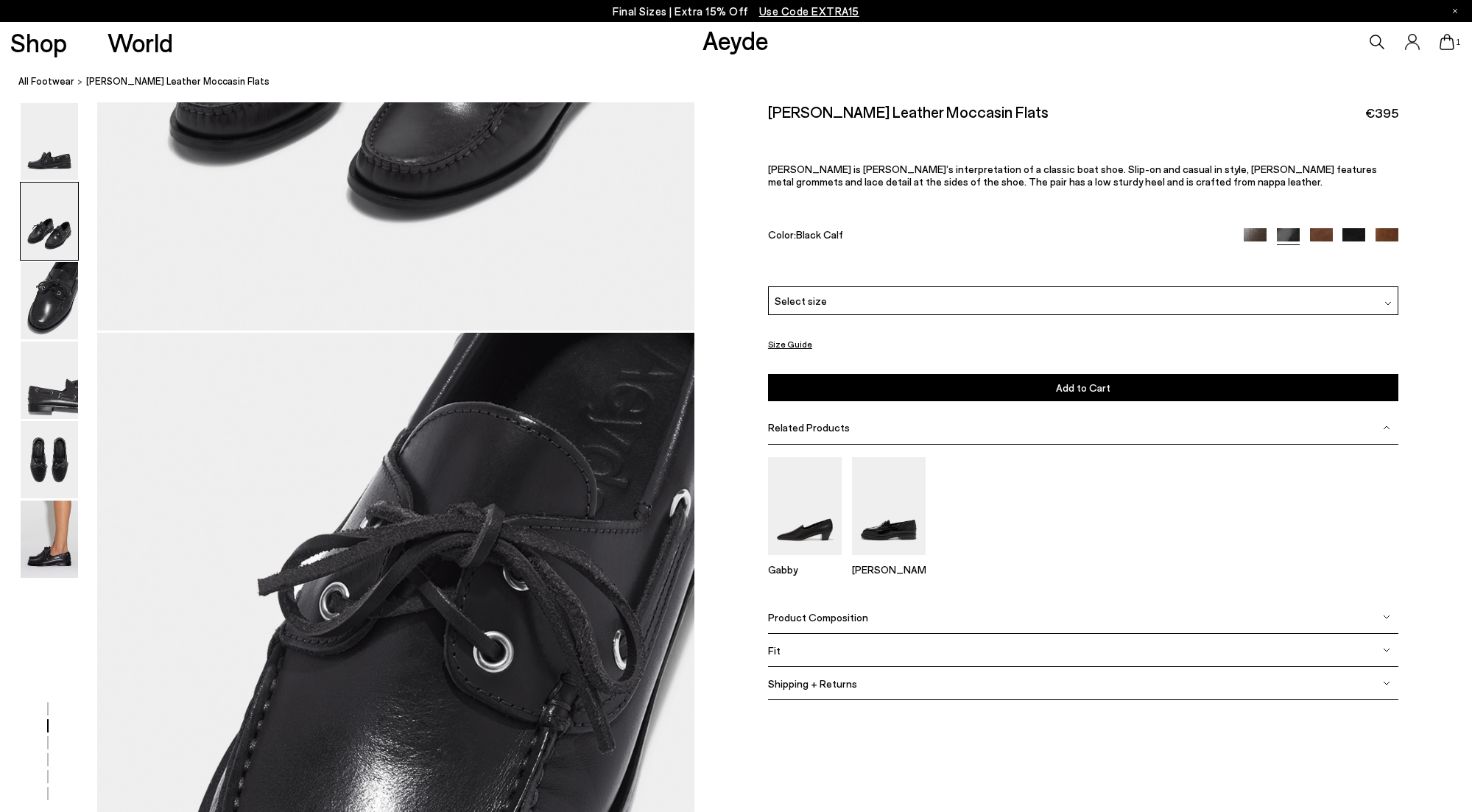
scroll to position [1511, 0]
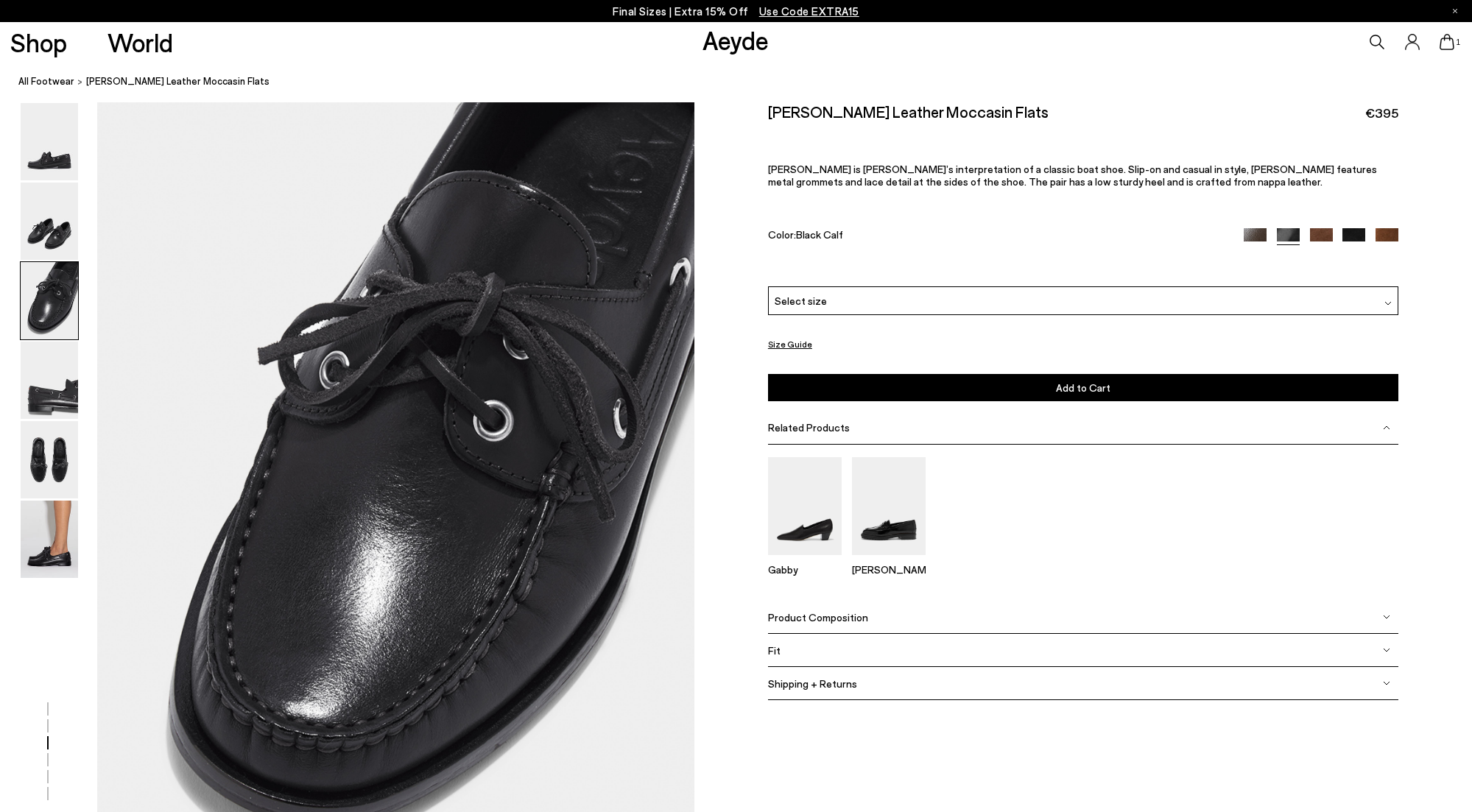
click at [1255, 235] on img at bounding box center [1255, 240] width 23 height 23
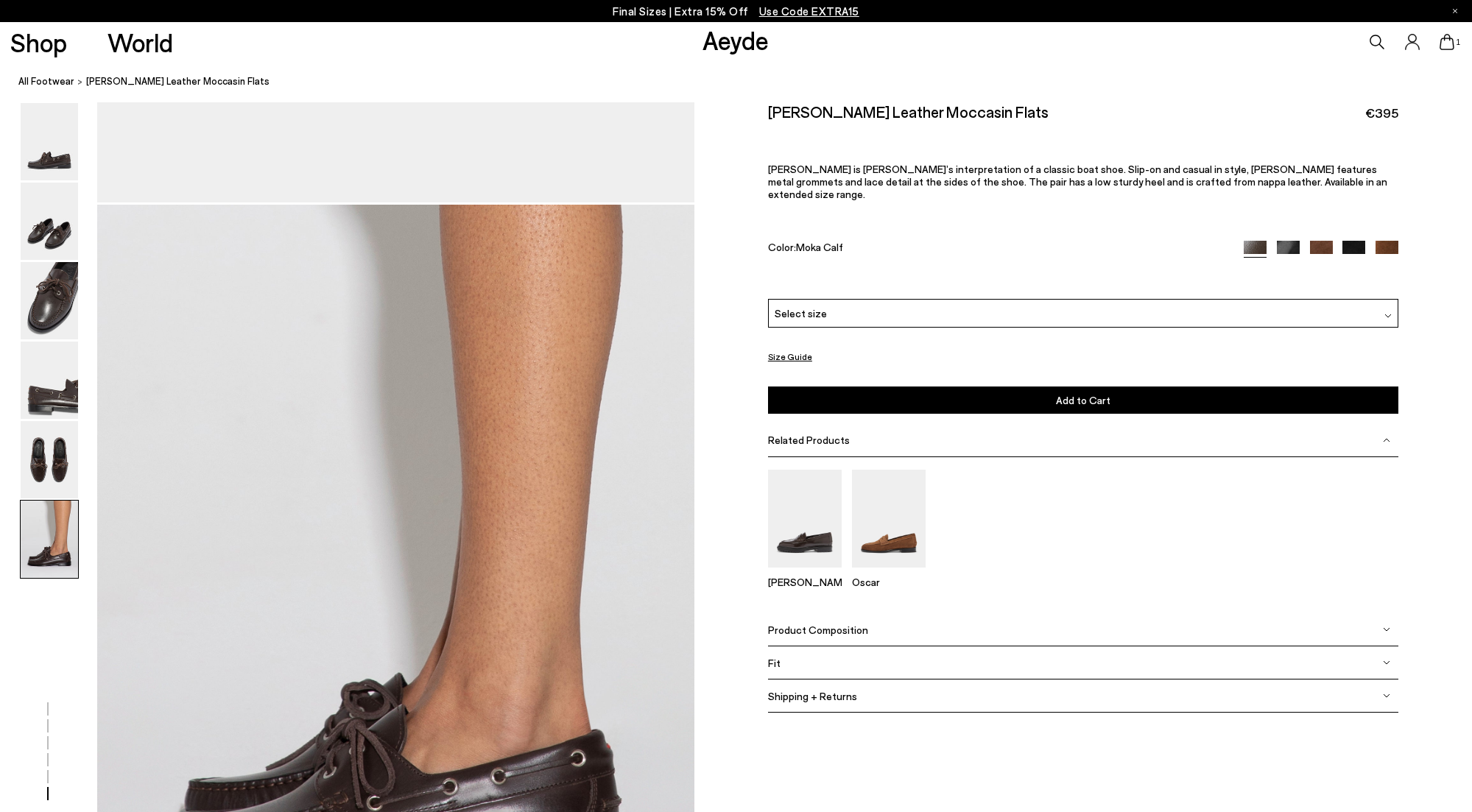
scroll to position [4052, 0]
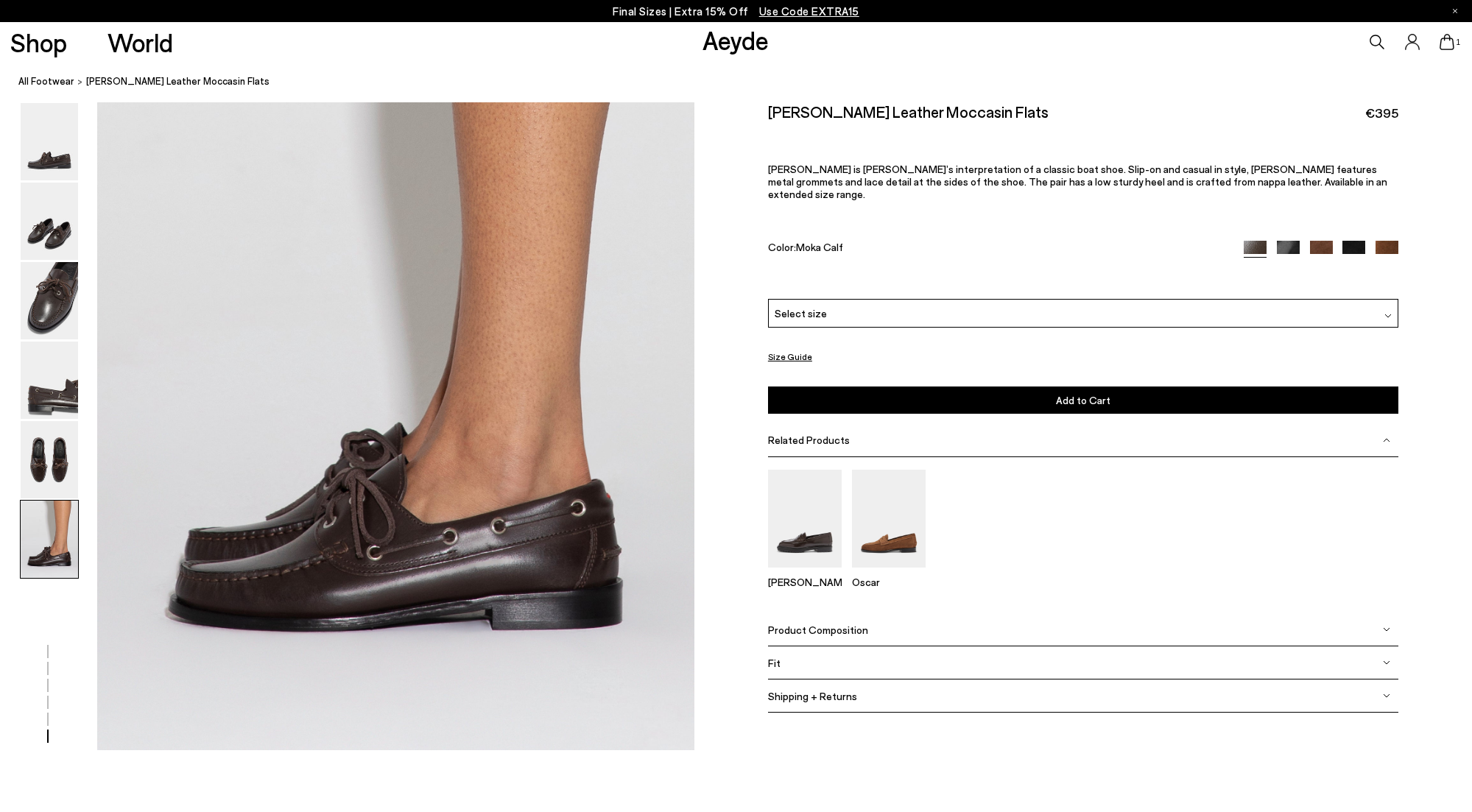
click at [832, 301] on div "Select size" at bounding box center [1082, 314] width 630 height 29
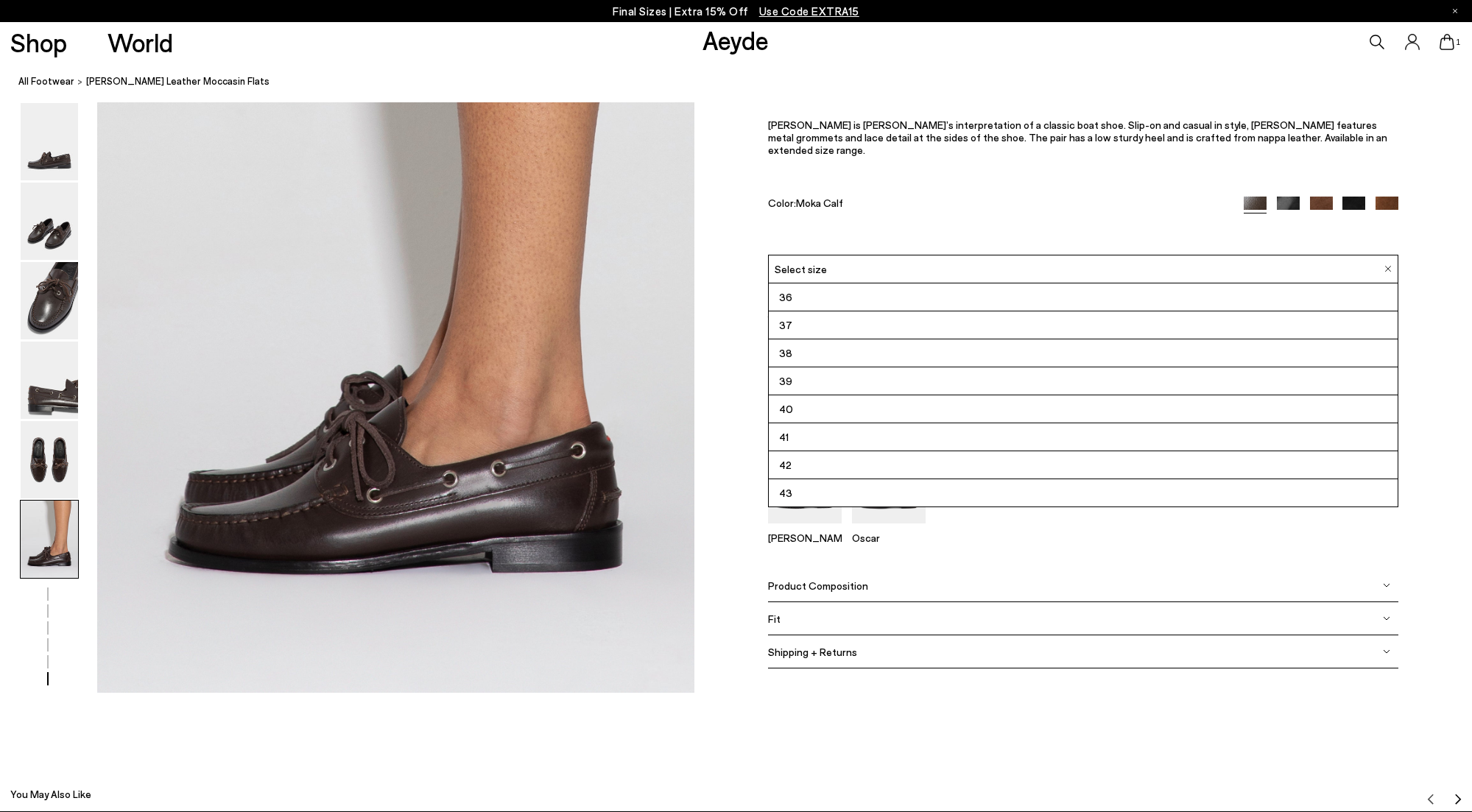
scroll to position [4119, 0]
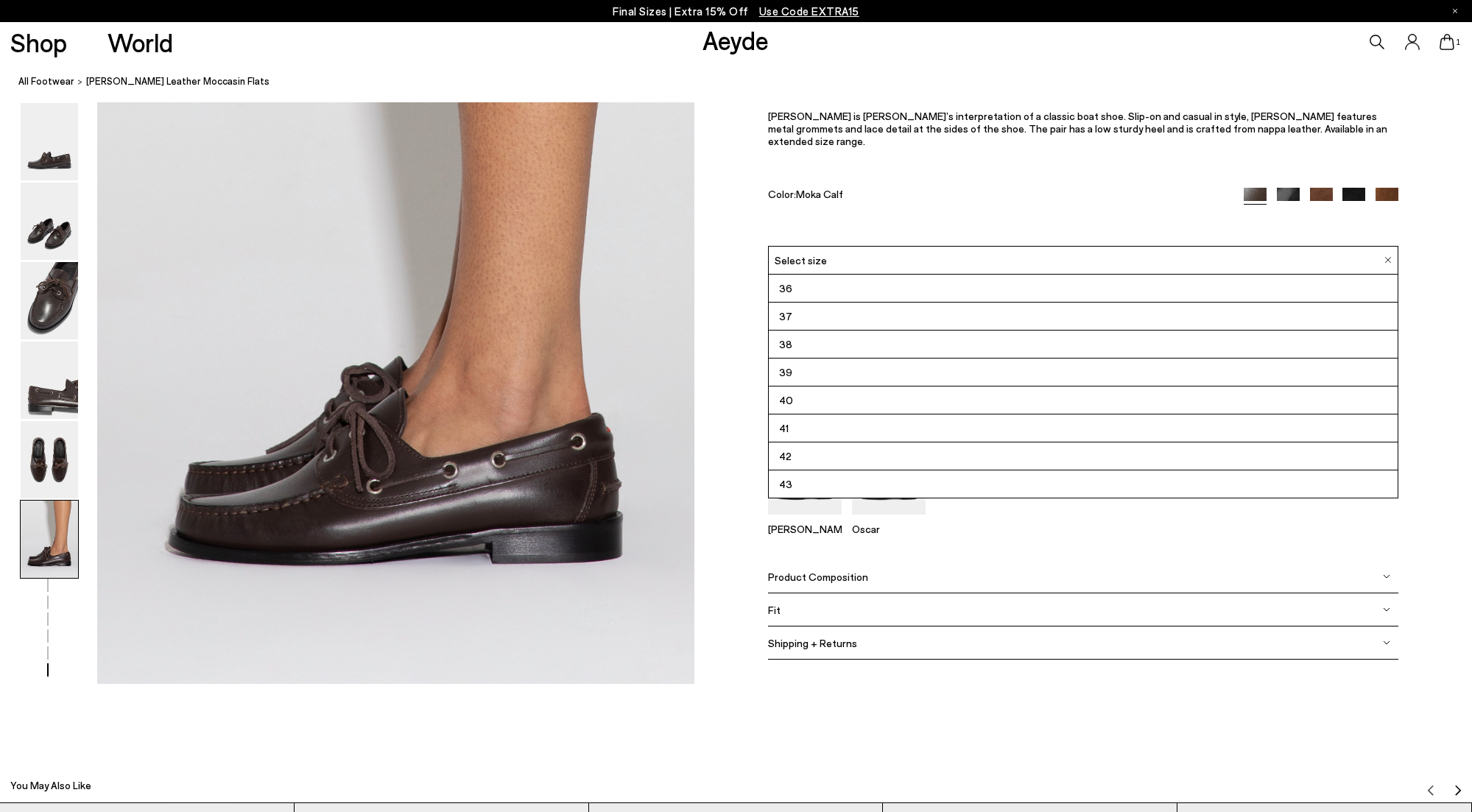
click at [799, 481] on li "43" at bounding box center [1082, 484] width 628 height 28
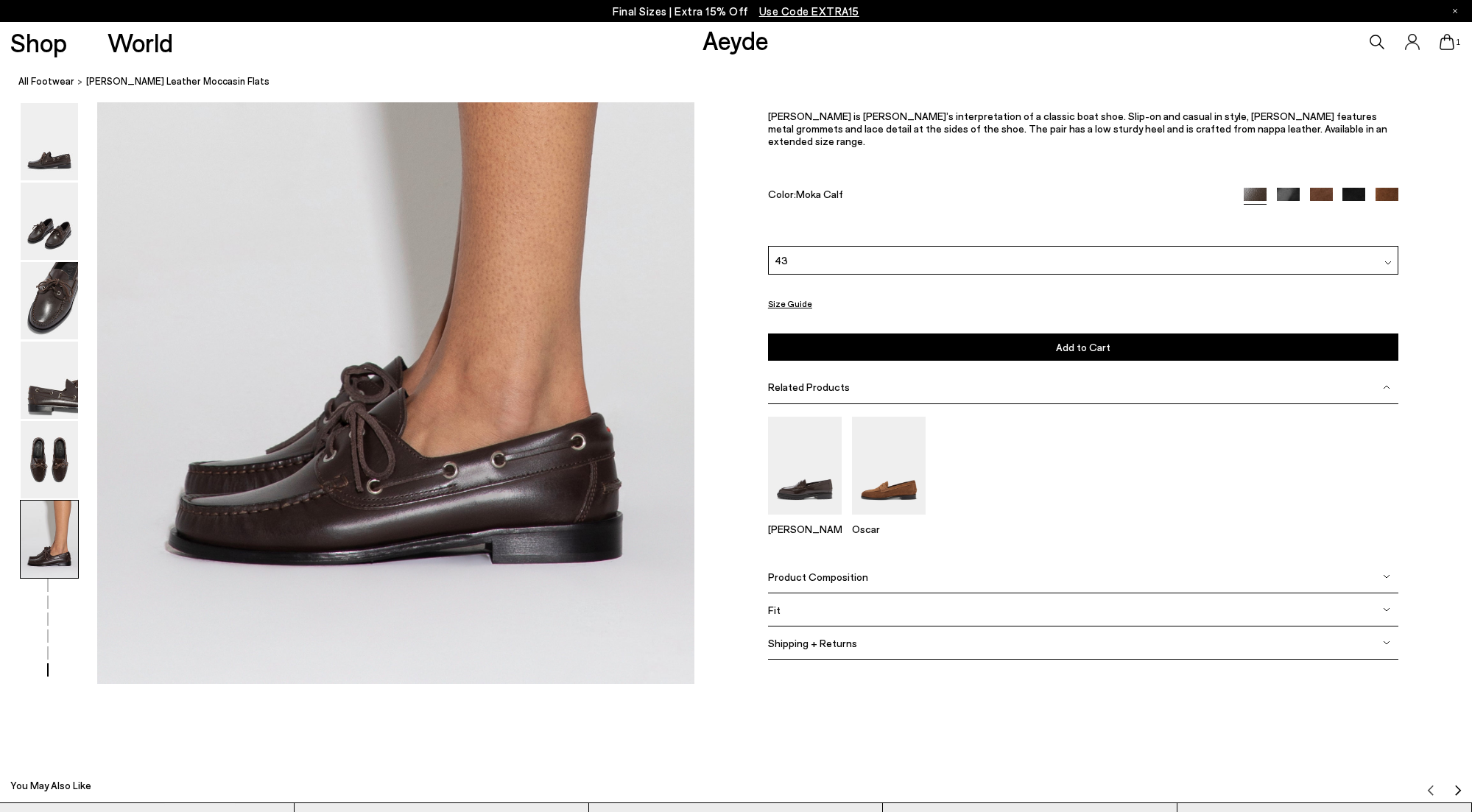
click at [1054, 348] on button "Add to Cart Select a Size First" at bounding box center [1082, 347] width 630 height 28
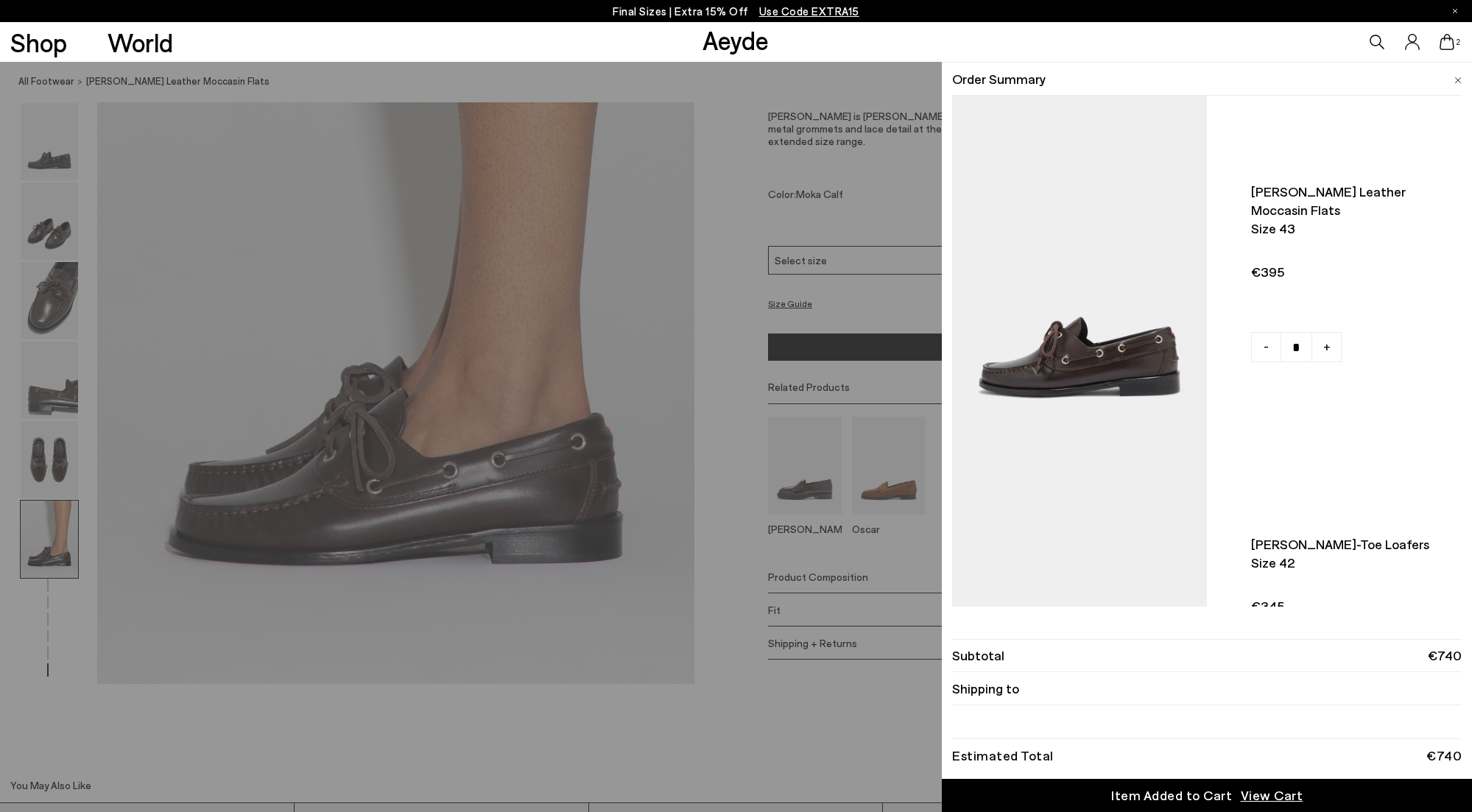
click at [811, 485] on div "Quick Add Color Size View Details Order Summary Harris leather moccasin flats S…" at bounding box center [736, 437] width 1472 height 750
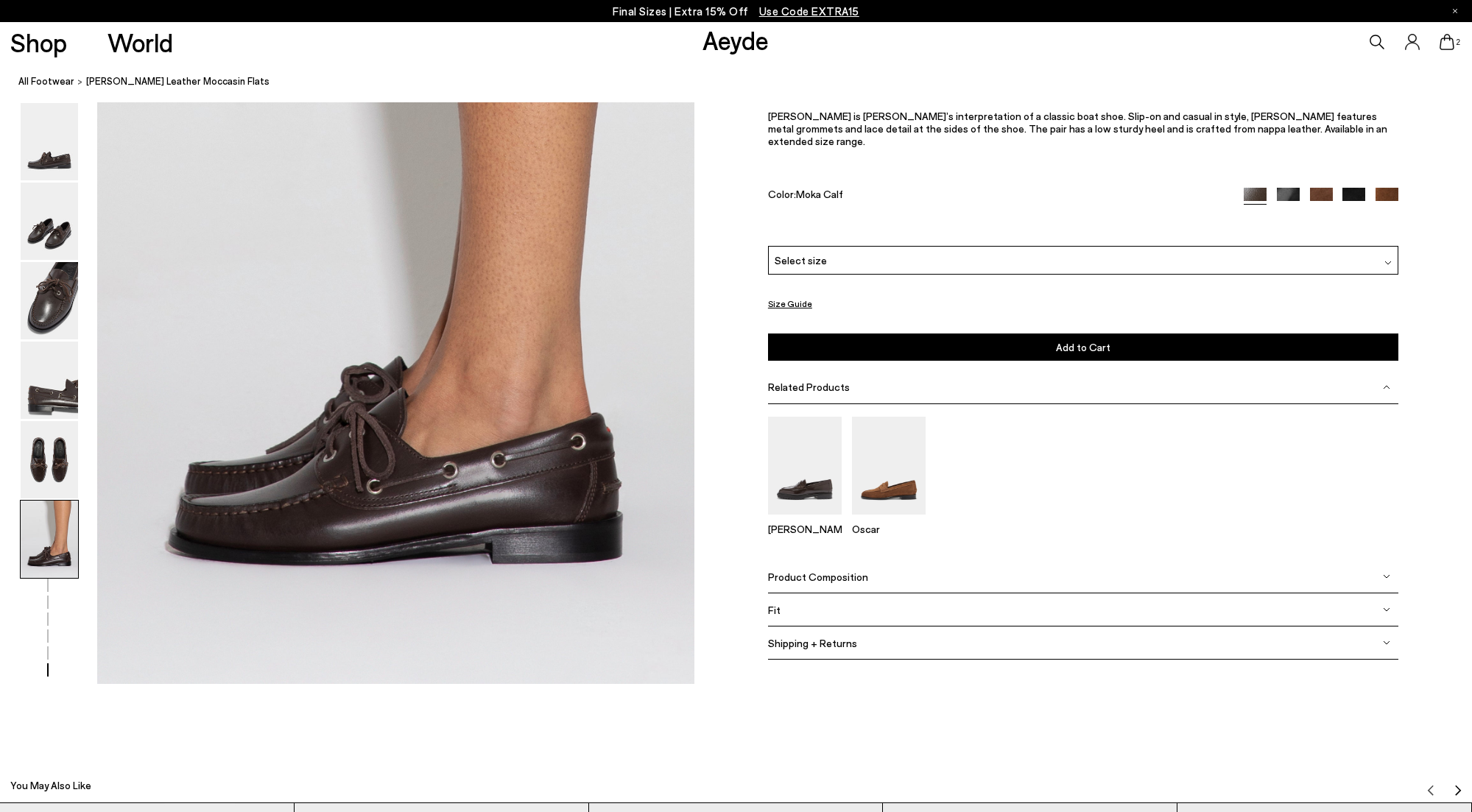
click at [811, 485] on img at bounding box center [805, 465] width 73 height 98
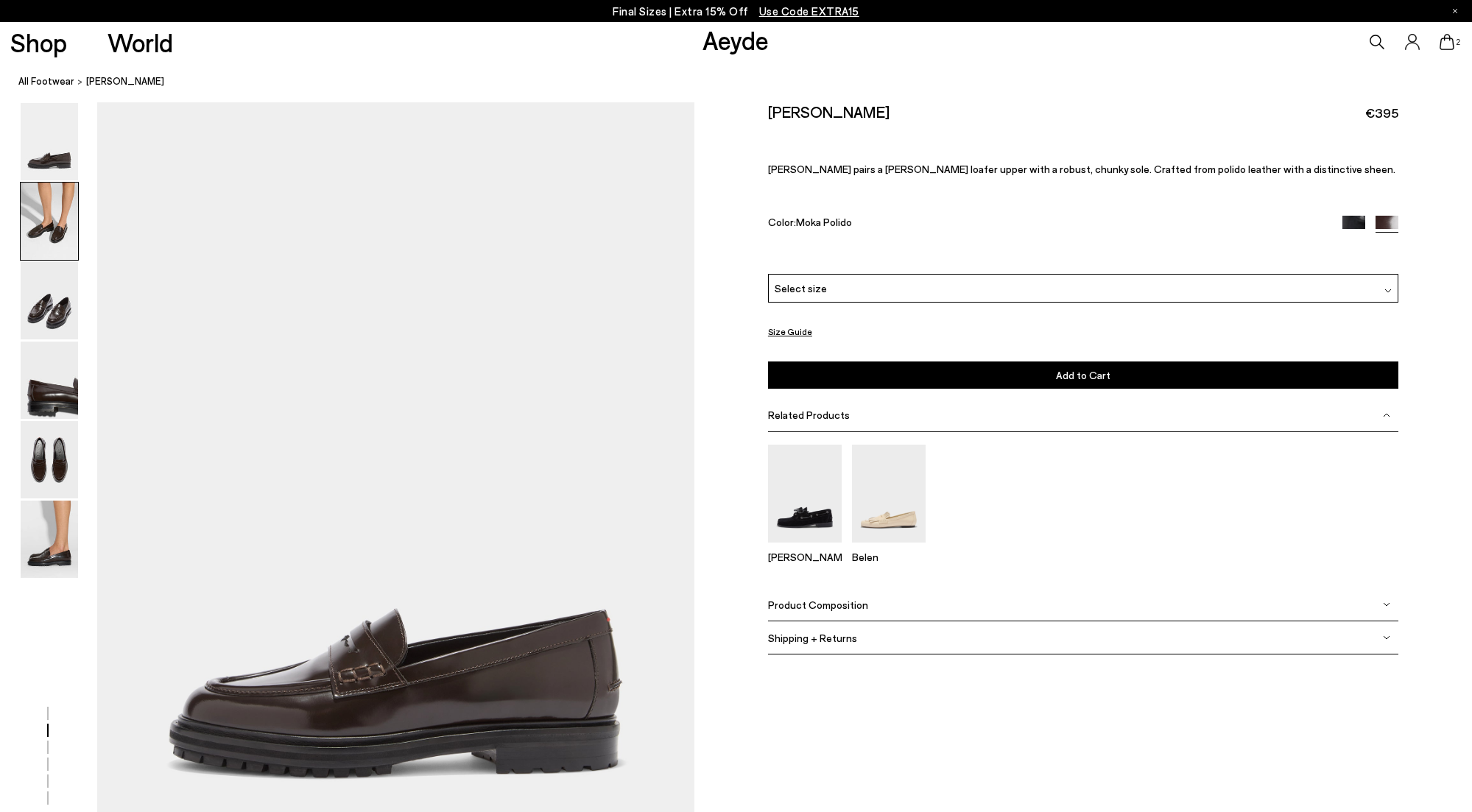
scroll to position [831, 0]
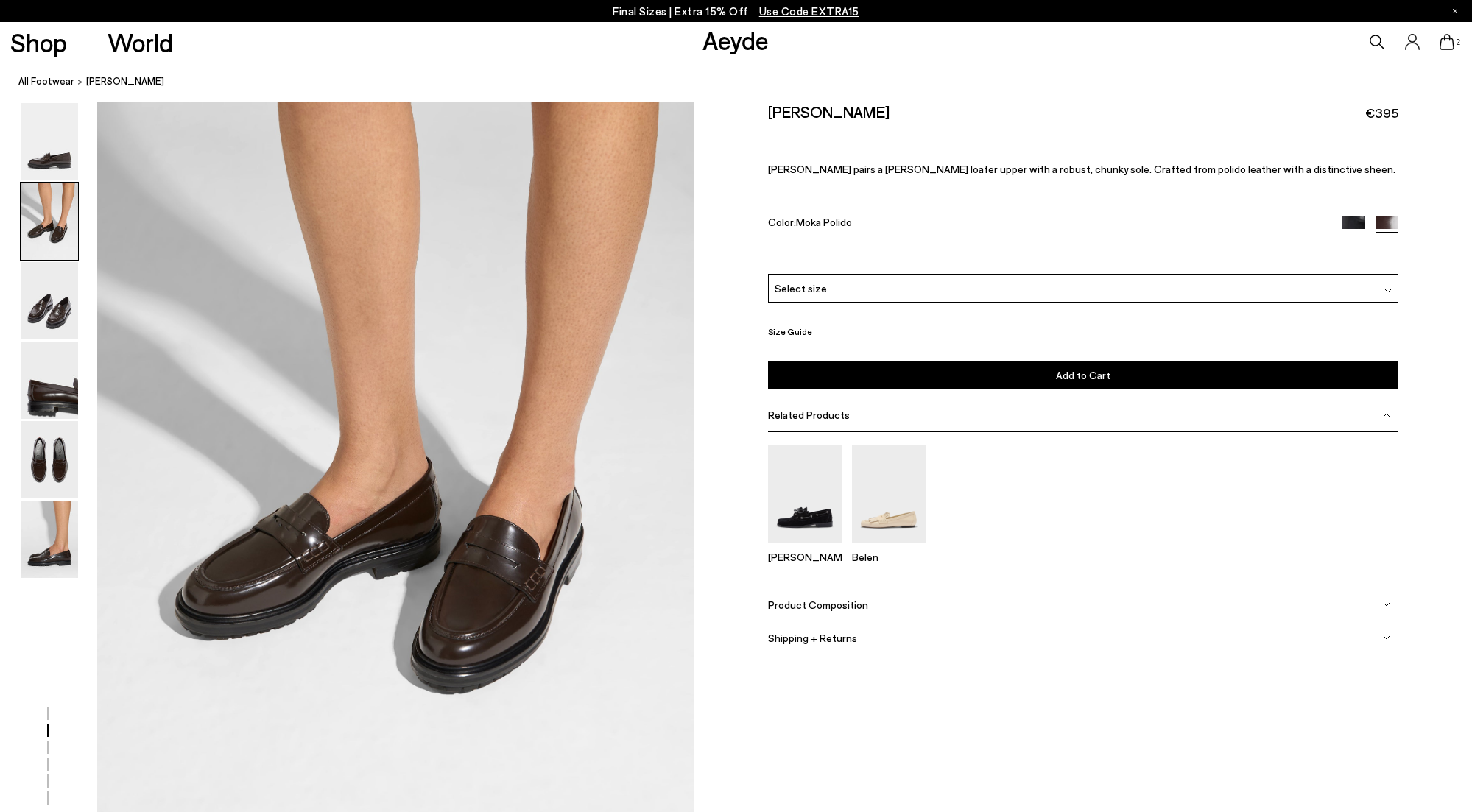
click at [1360, 218] on img at bounding box center [1353, 227] width 23 height 23
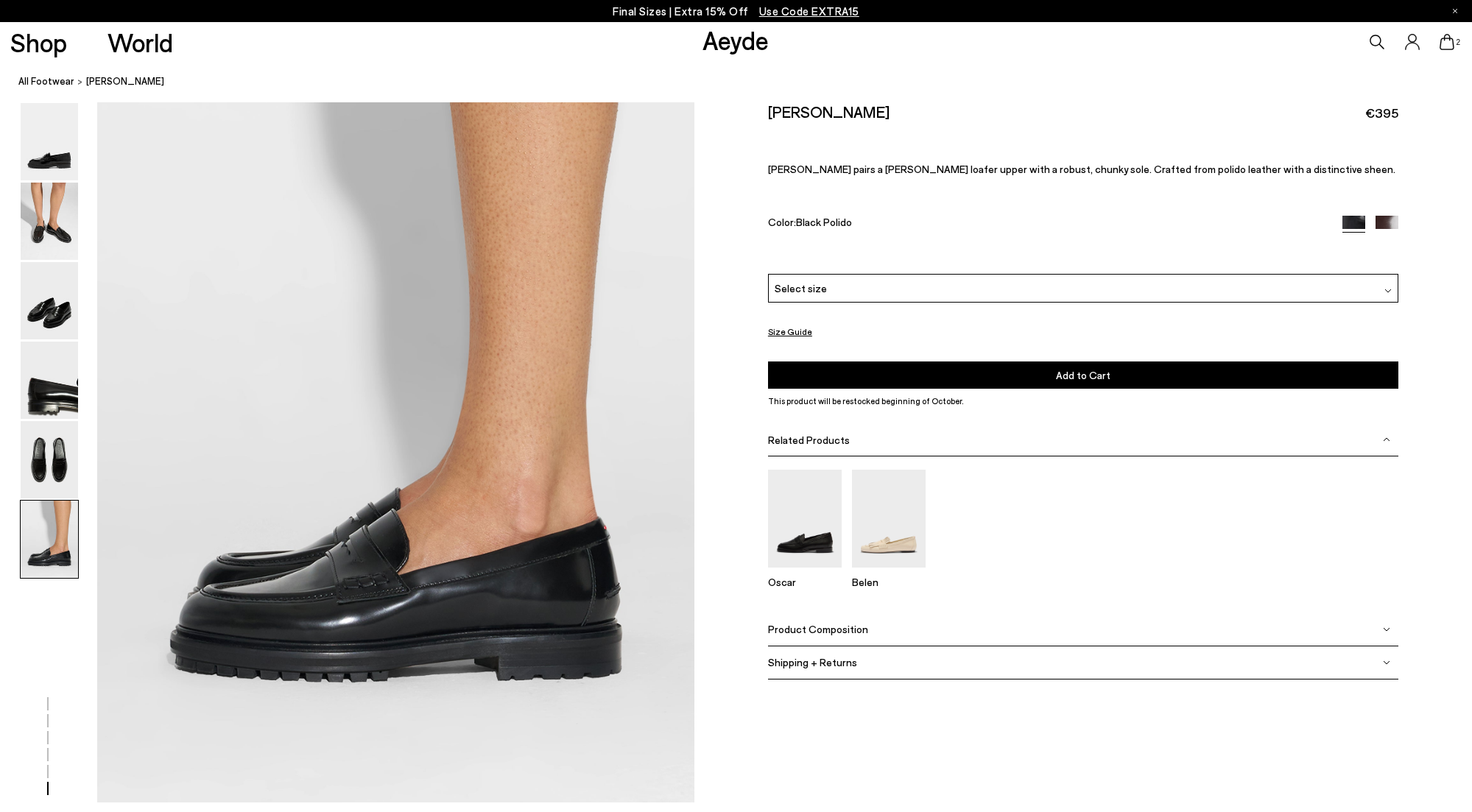
scroll to position [4238, 0]
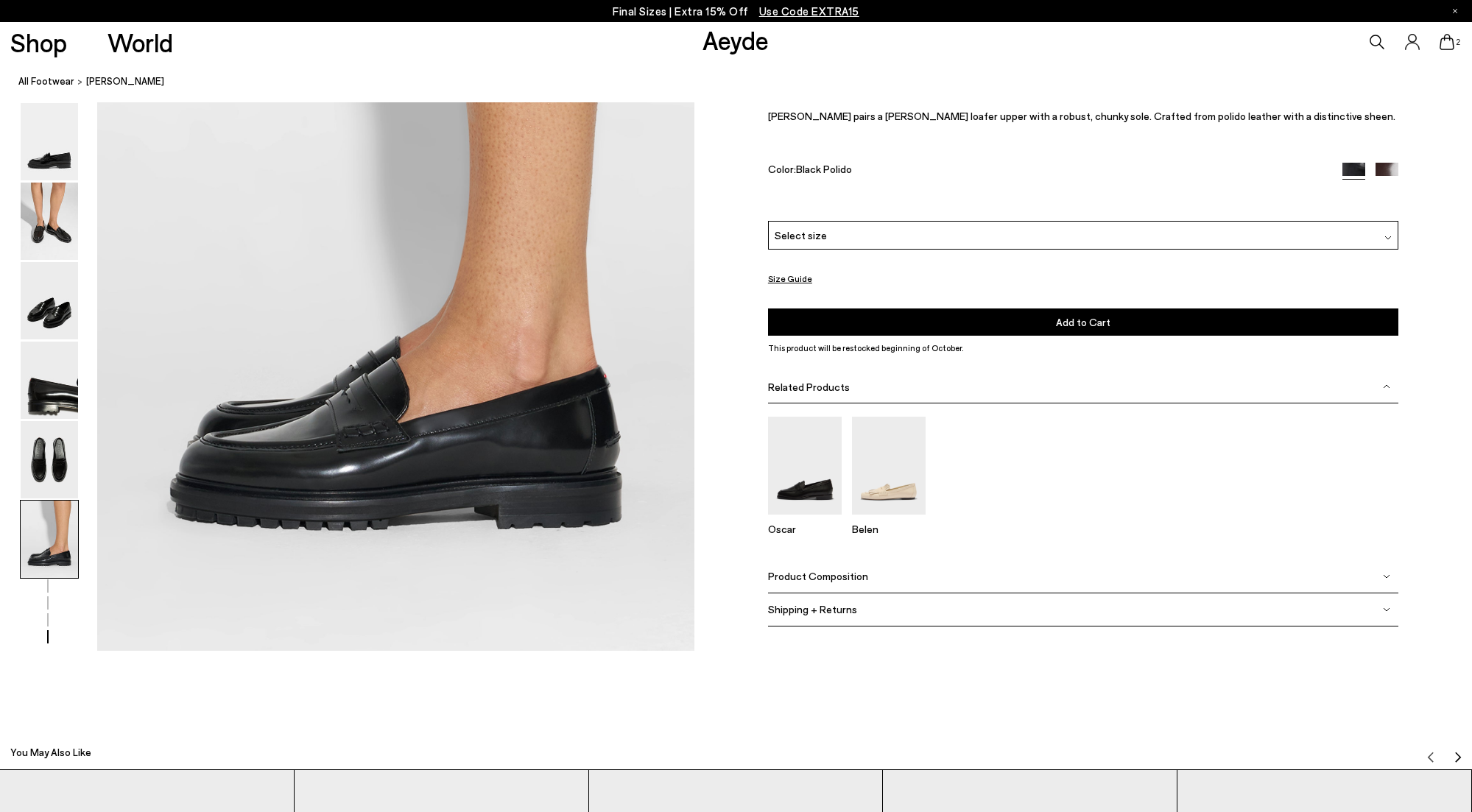
click at [831, 236] on div "Select size" at bounding box center [1082, 236] width 630 height 29
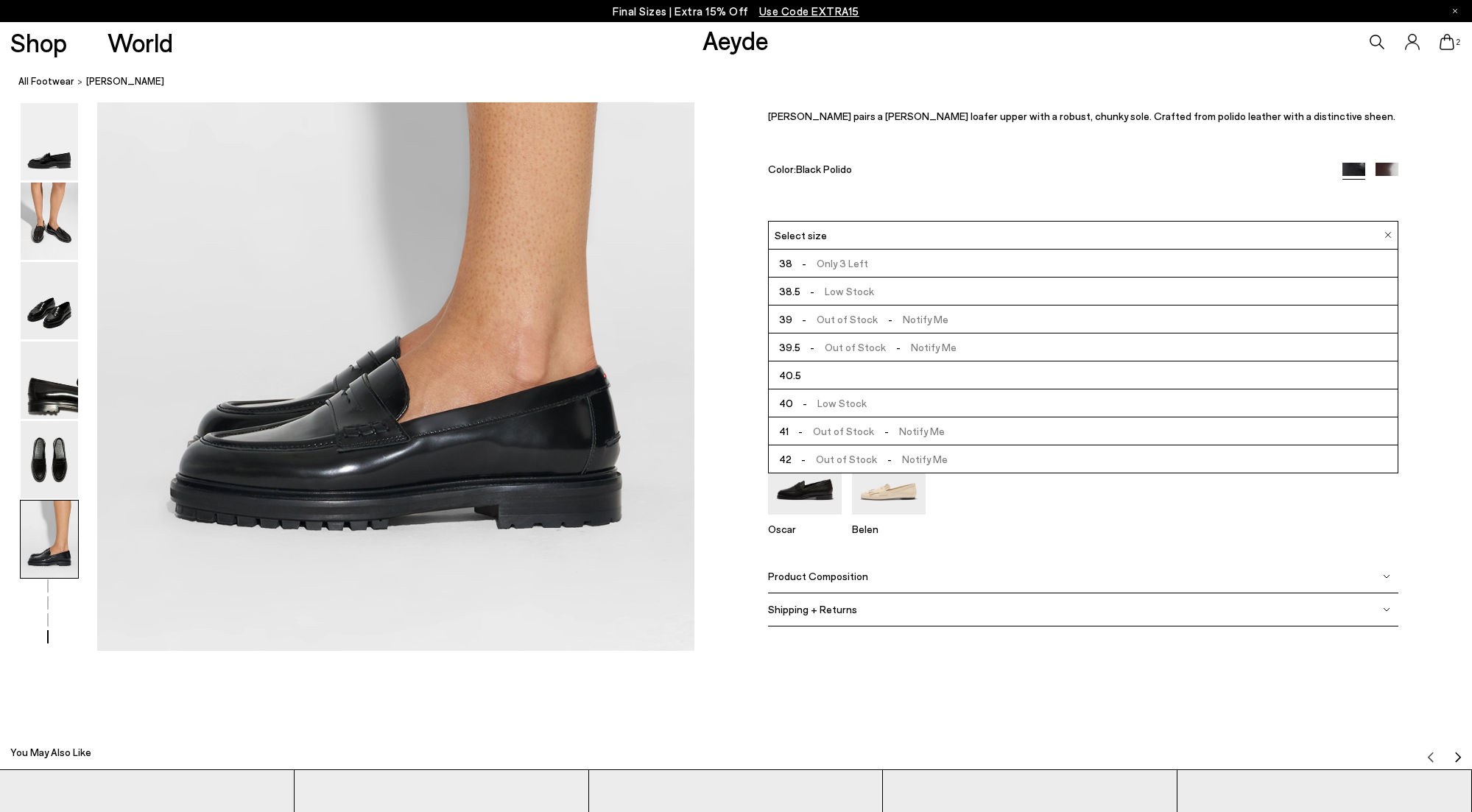
scroll to position [84, 0]
click at [724, 301] on div "Size Guide Shoes Belt Our shoes come in European sizing. The easiest way to mea…" at bounding box center [1083, 351] width 778 height 602
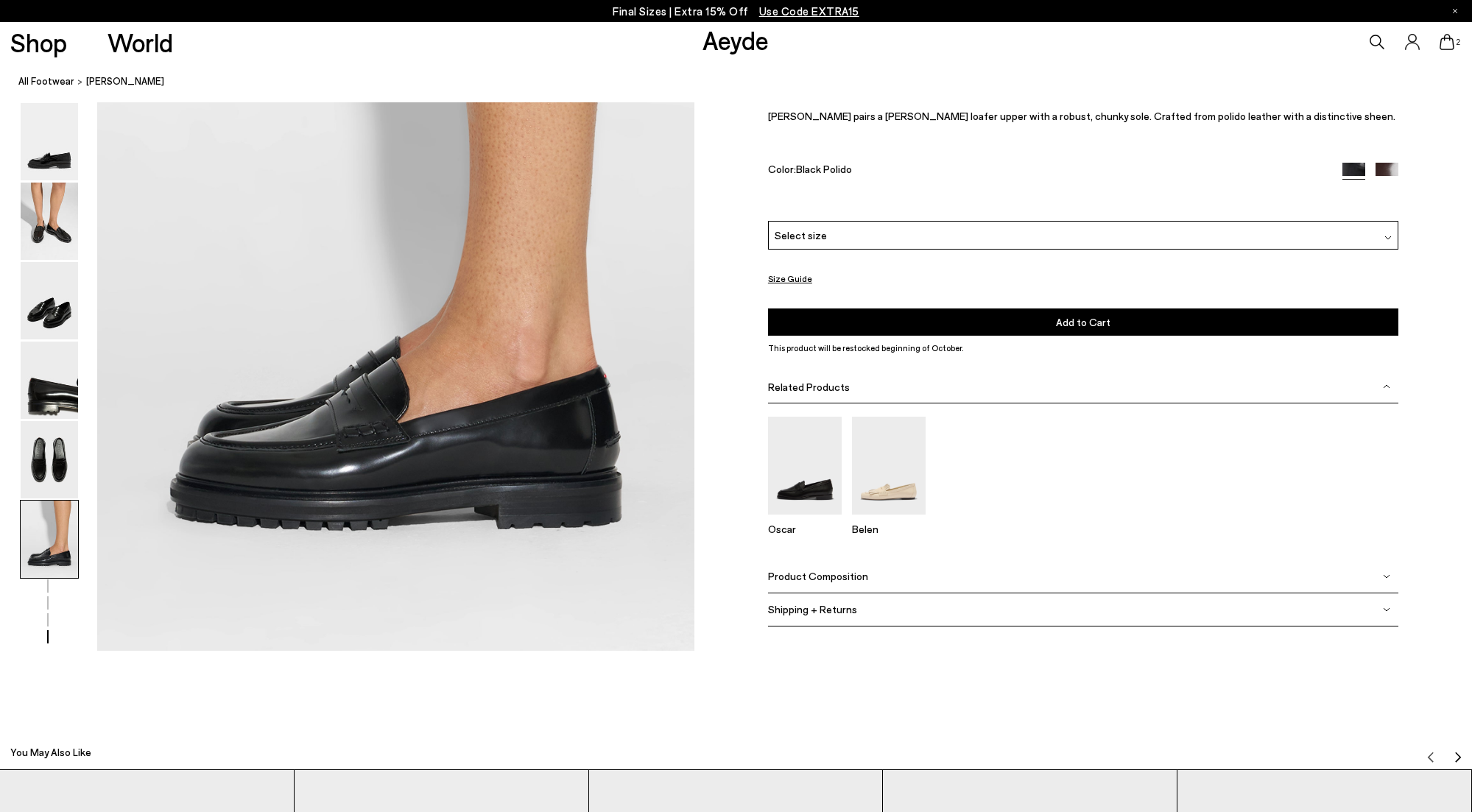
click at [1451, 42] on icon at bounding box center [1446, 41] width 15 height 16
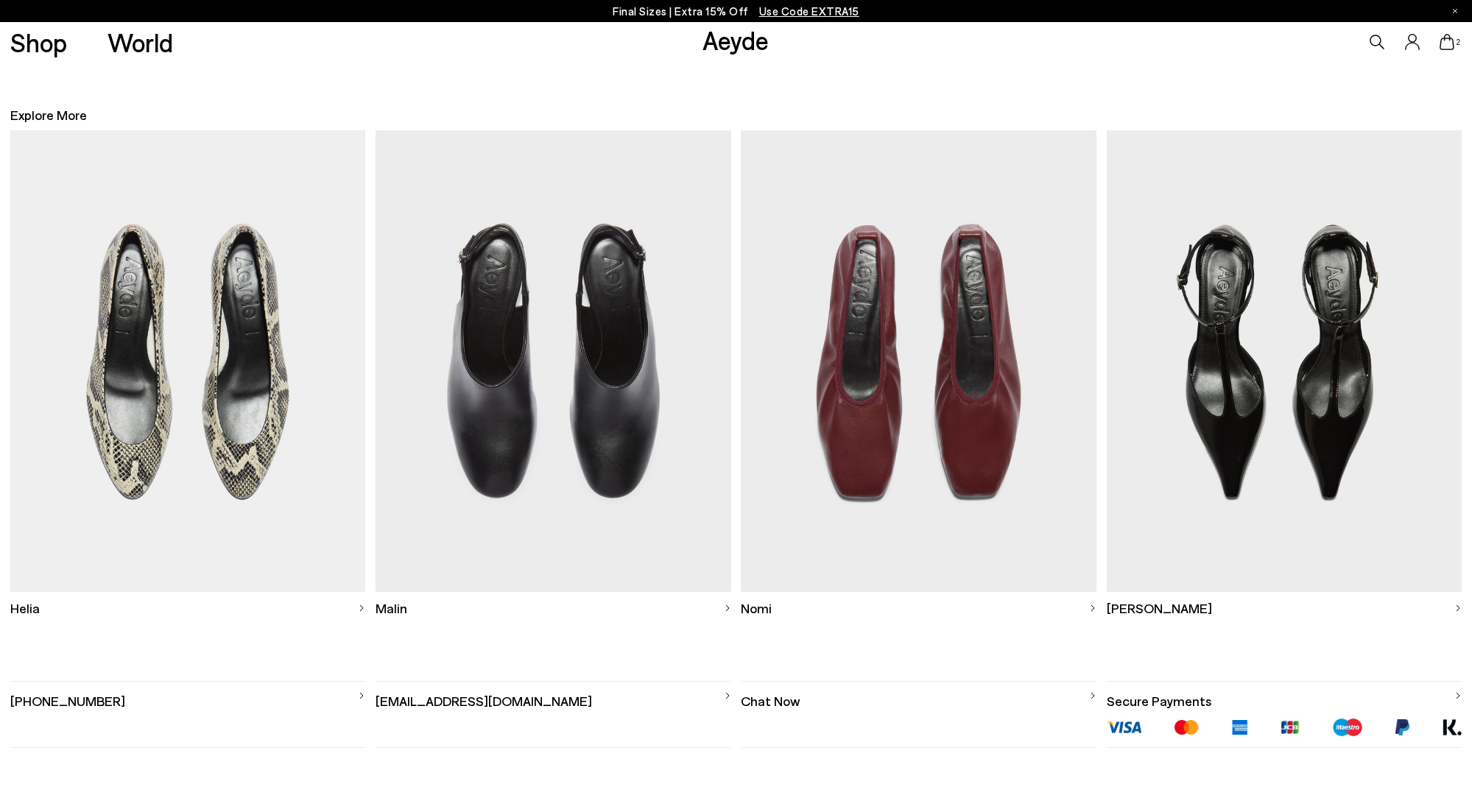
scroll to position [1096, 0]
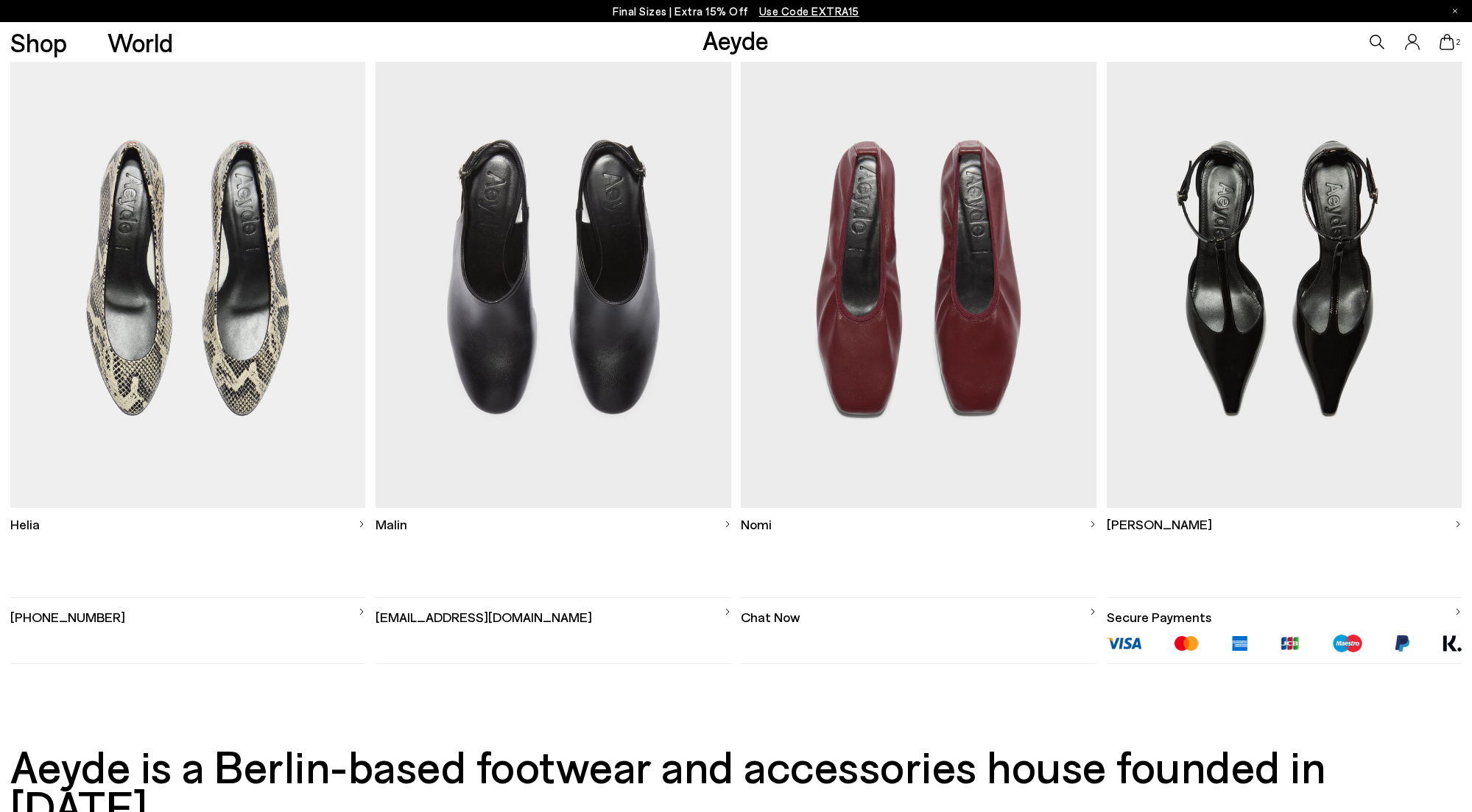
click at [903, 326] on img at bounding box center [919, 277] width 356 height 461
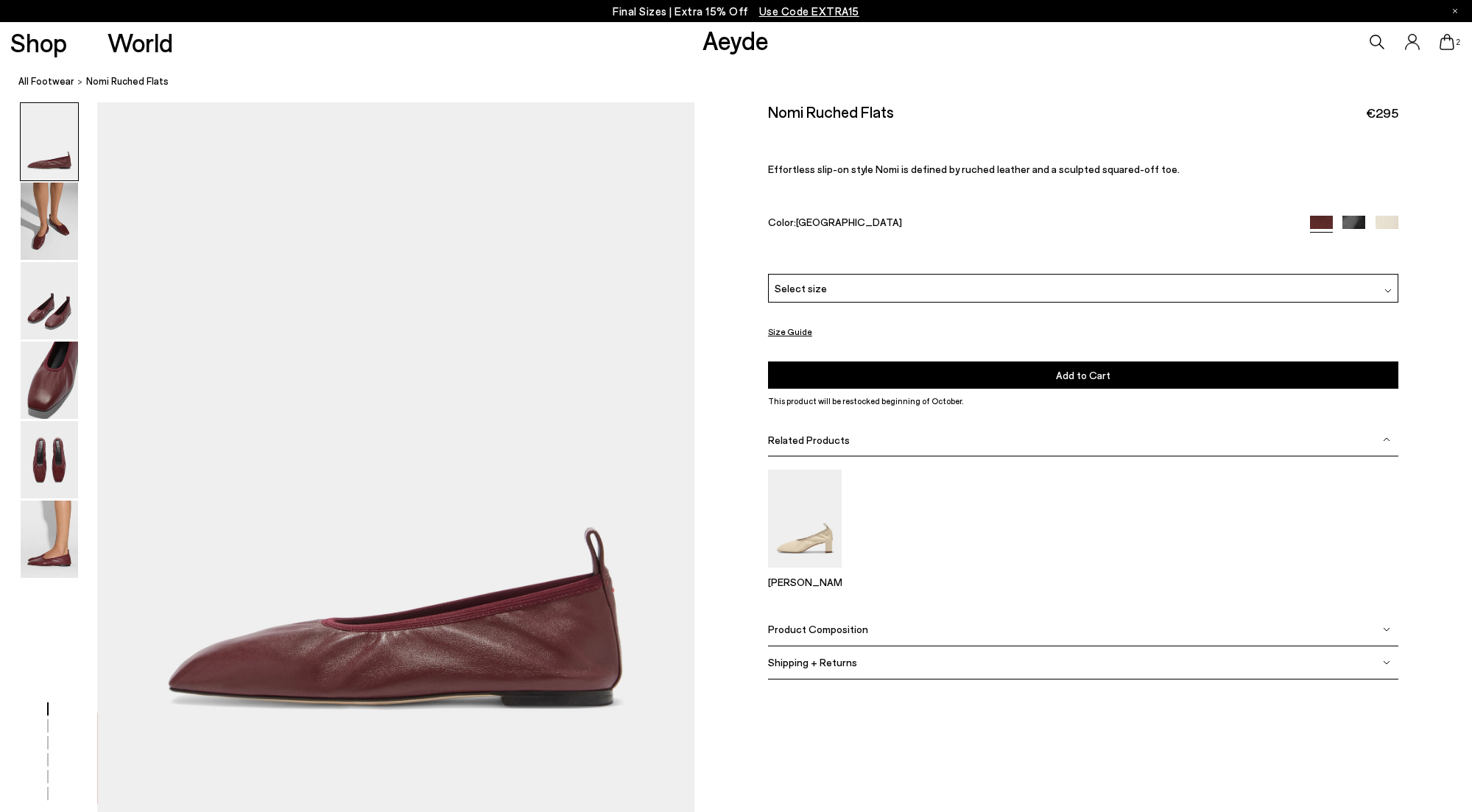
click at [978, 289] on div "Select size" at bounding box center [1082, 289] width 630 height 29
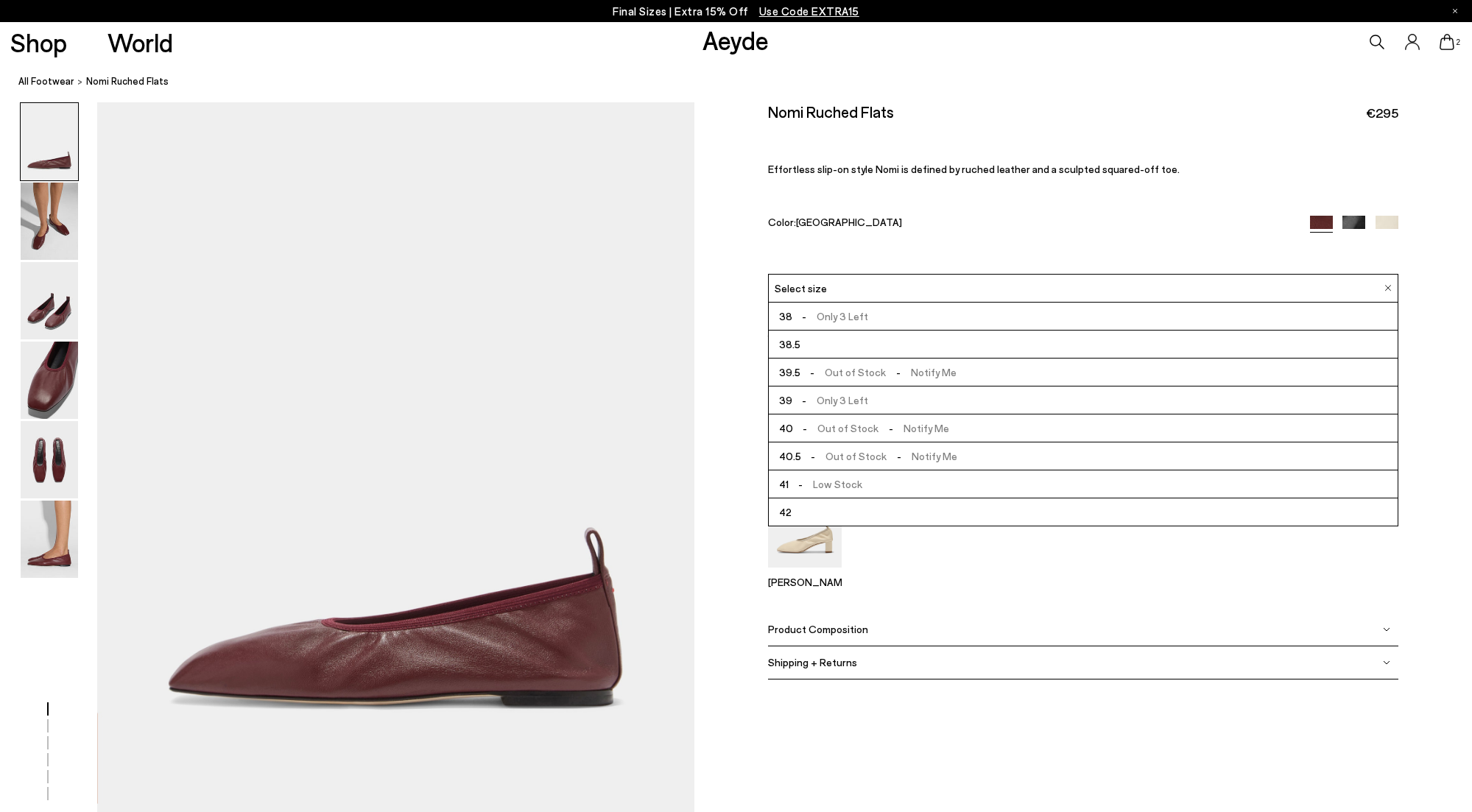
scroll to position [84, 0]
click at [805, 513] on li "42" at bounding box center [1082, 512] width 628 height 28
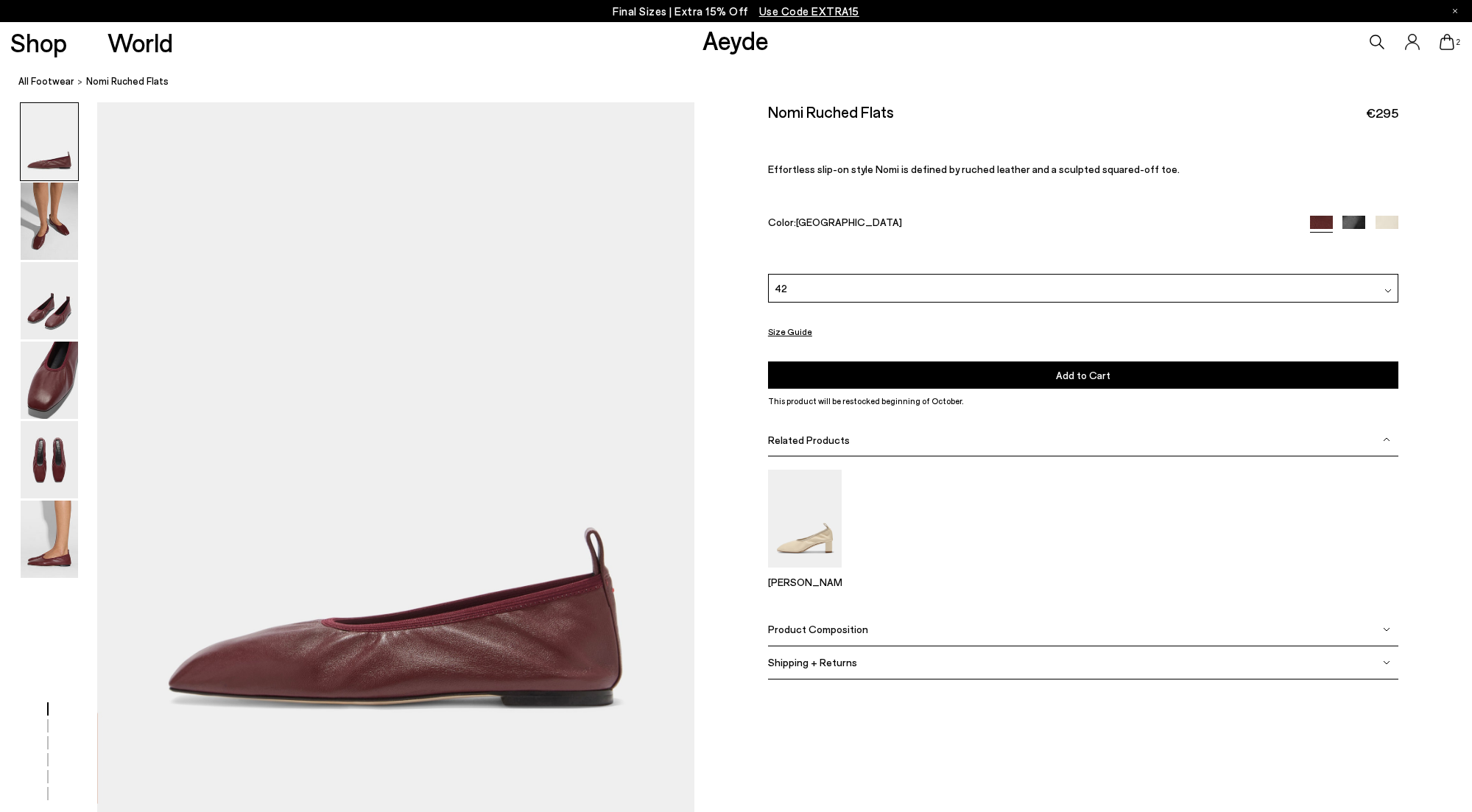
click at [1348, 221] on img at bounding box center [1353, 227] width 23 height 23
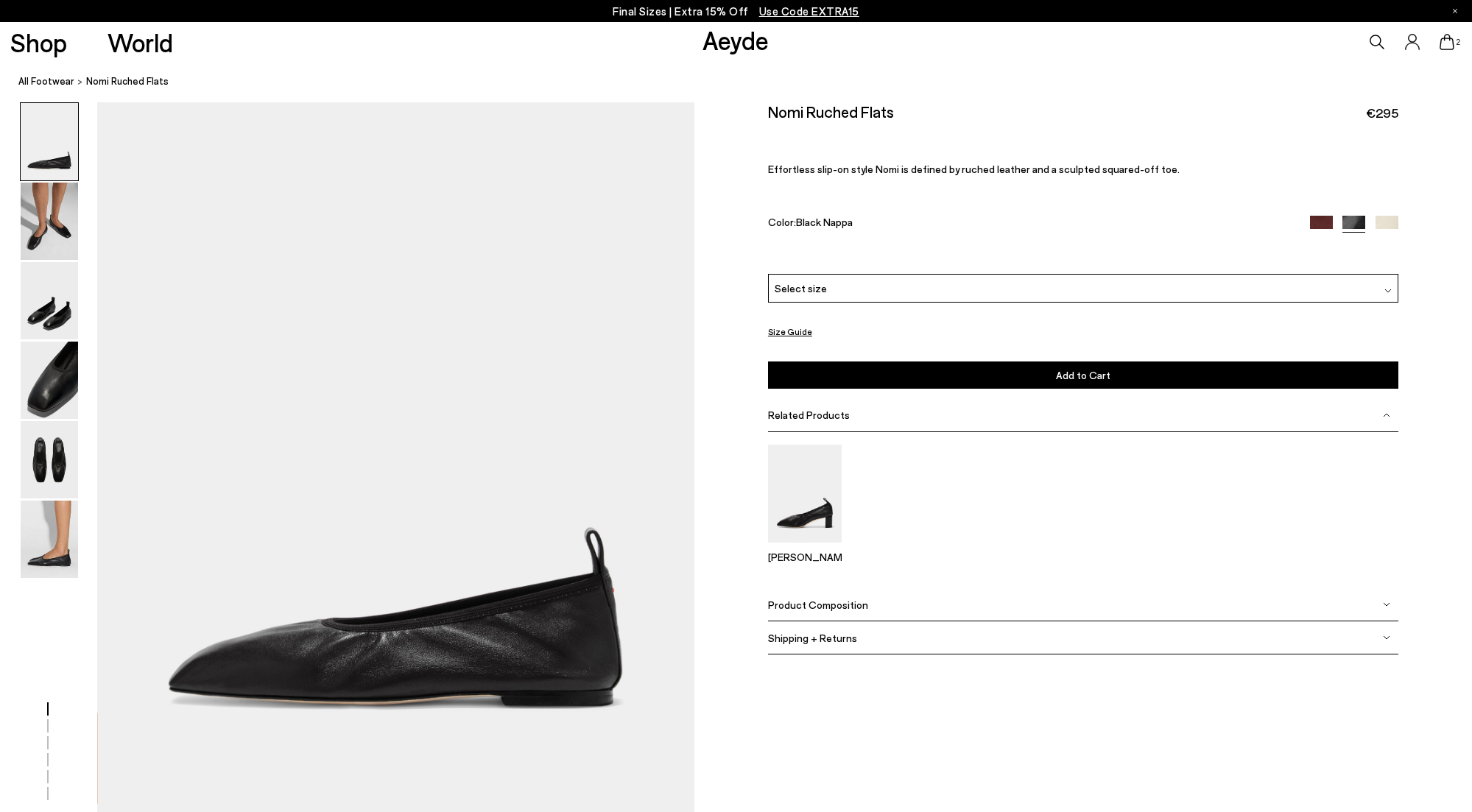
click at [858, 292] on div "Select size" at bounding box center [1082, 289] width 630 height 29
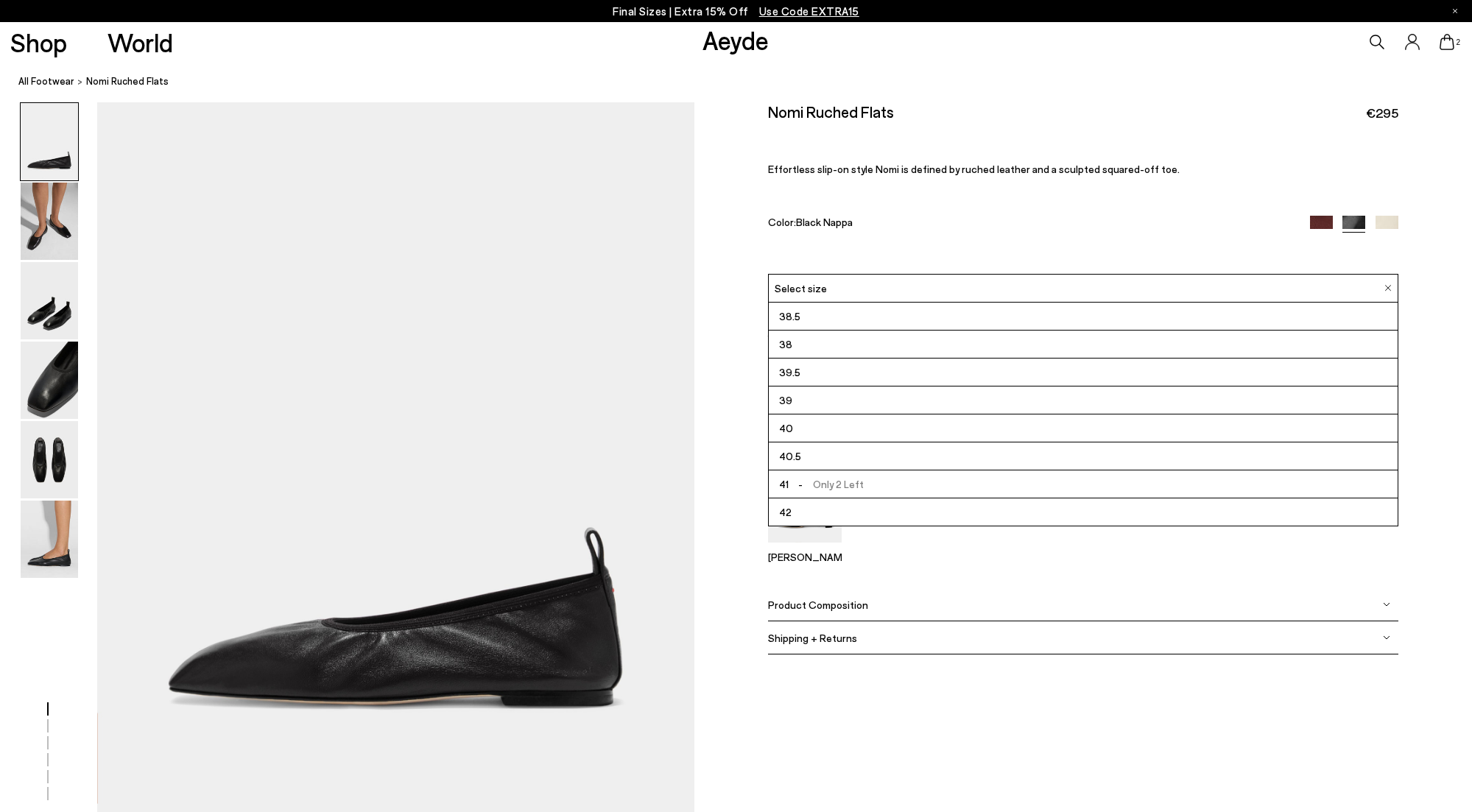
scroll to position [84, 0]
click at [813, 507] on li "42" at bounding box center [1082, 512] width 628 height 28
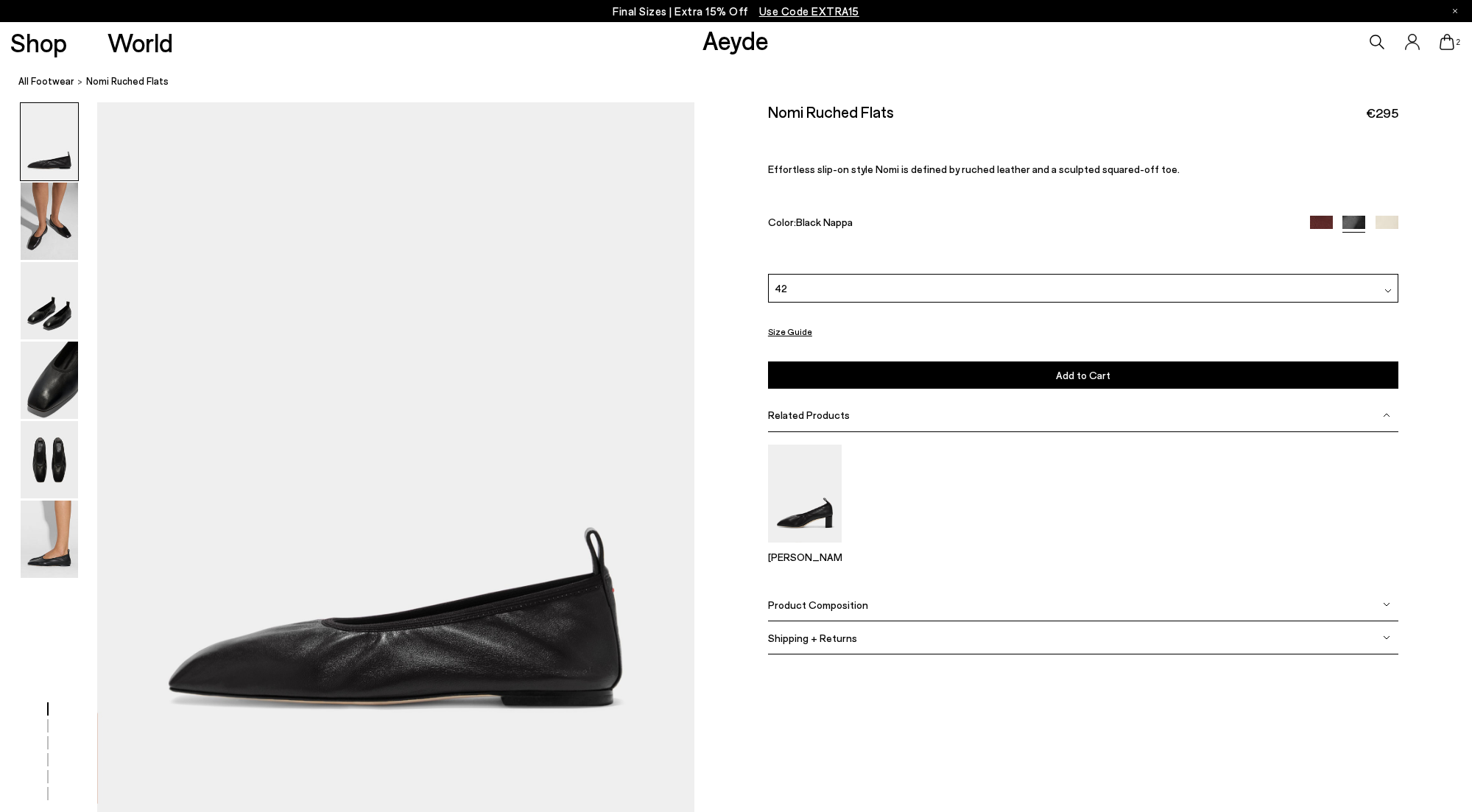
click at [1068, 374] on span "Add to Cart" at bounding box center [1082, 375] width 54 height 12
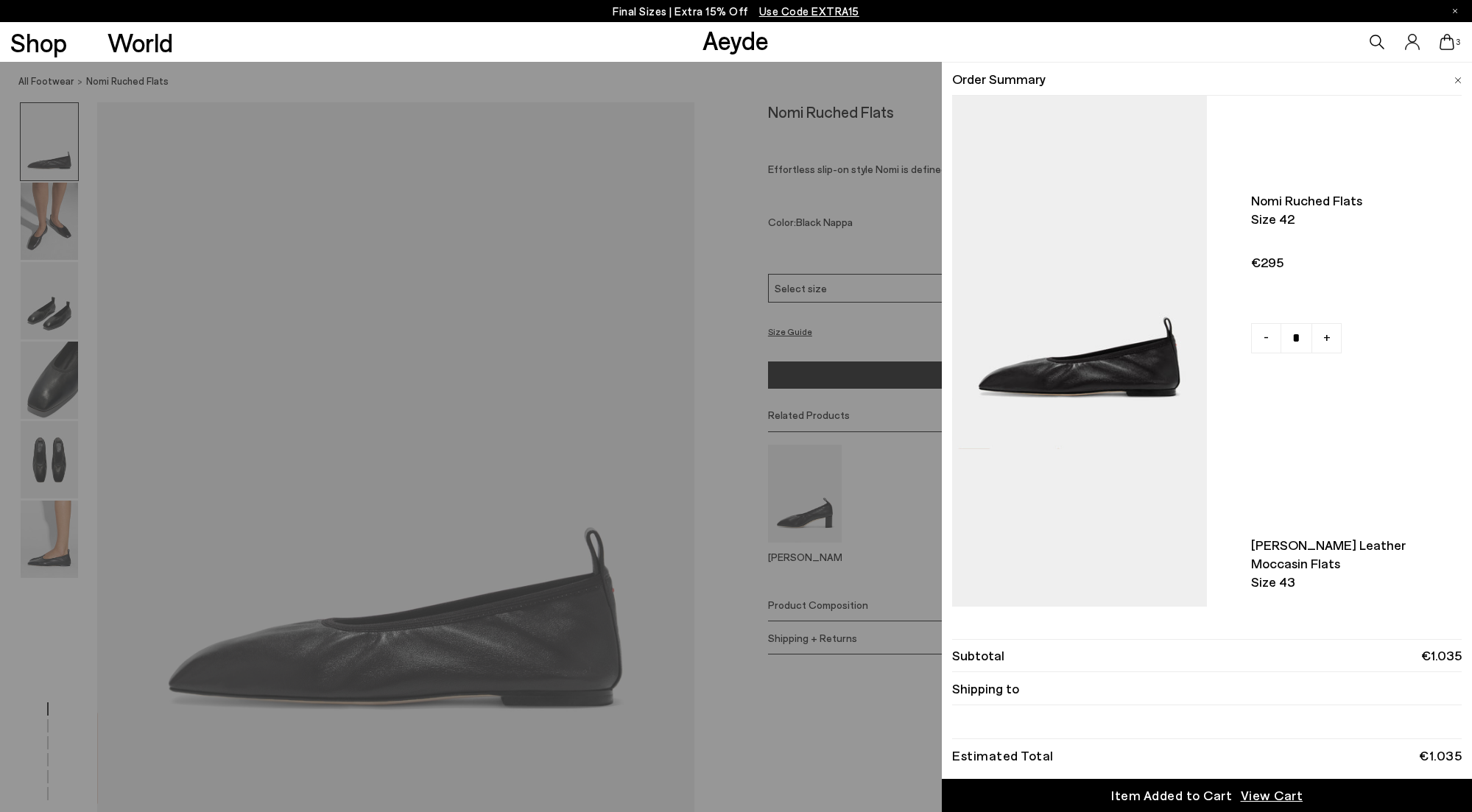
click at [724, 303] on div "Quick Add Color Size View Details Order Summary Nomi ruched flats Size 42 -" at bounding box center [736, 437] width 1472 height 750
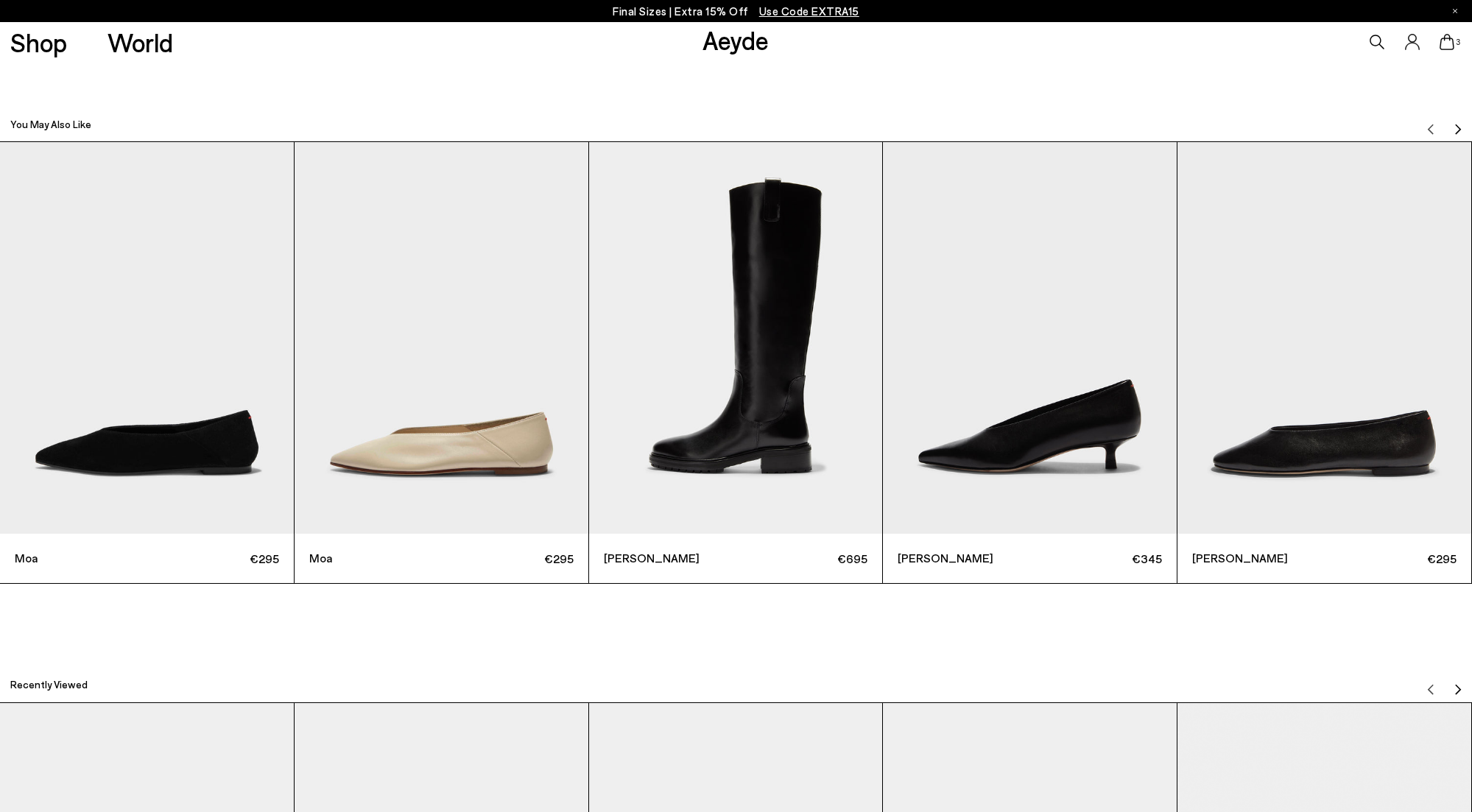
scroll to position [4780, 0]
click at [501, 374] on img "2 / 6" at bounding box center [442, 338] width 294 height 392
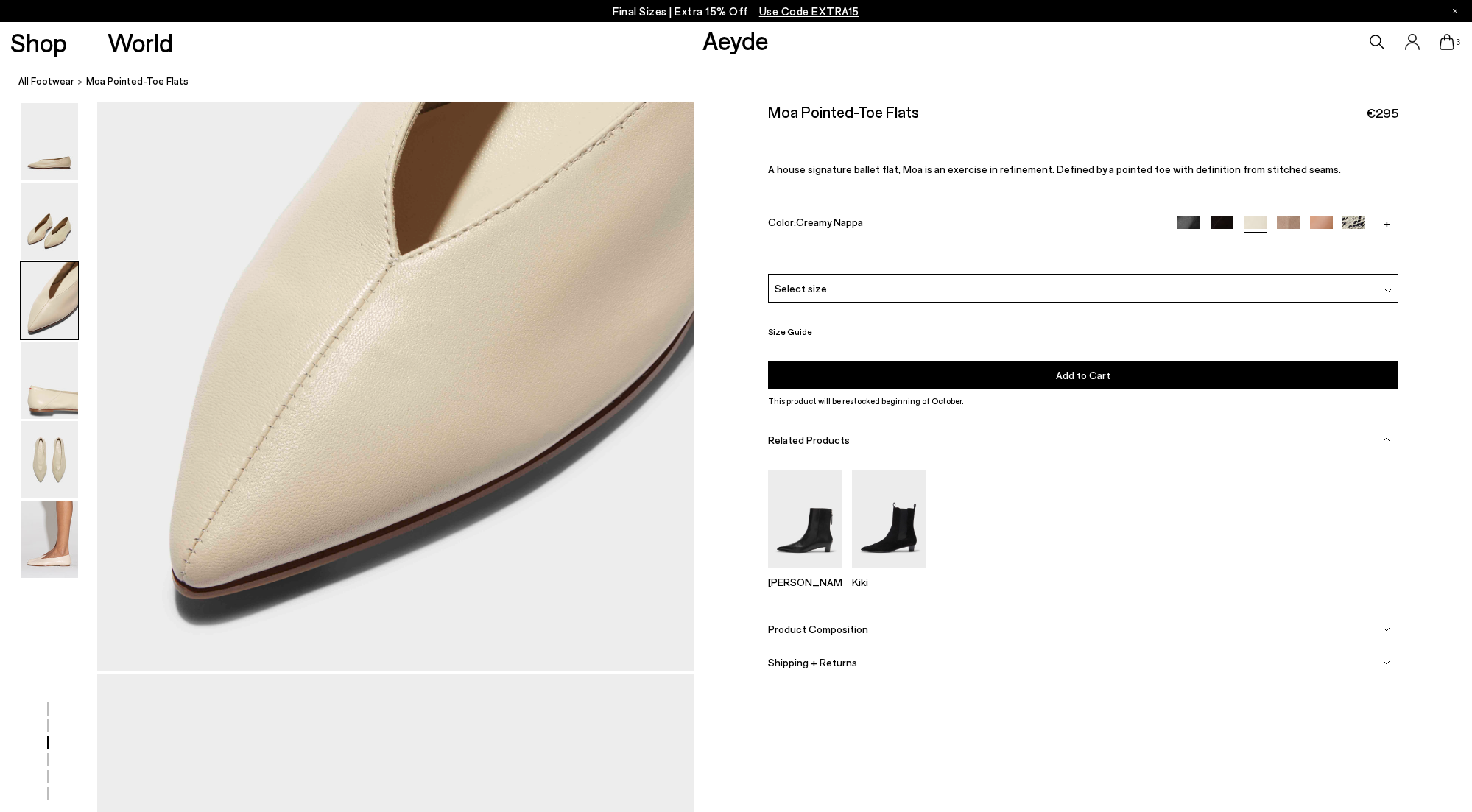
scroll to position [1620, 0]
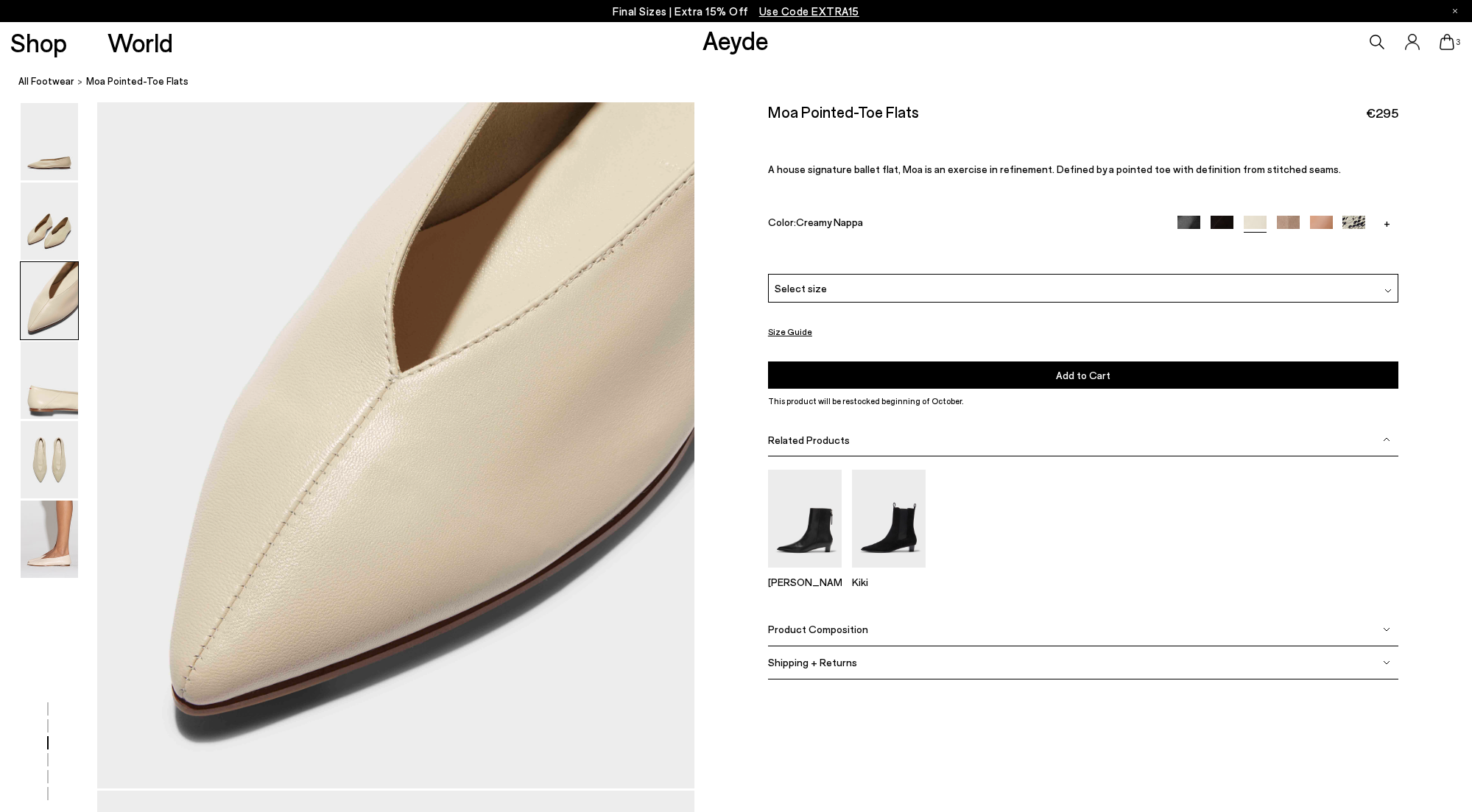
click at [1222, 222] on img at bounding box center [1222, 227] width 23 height 23
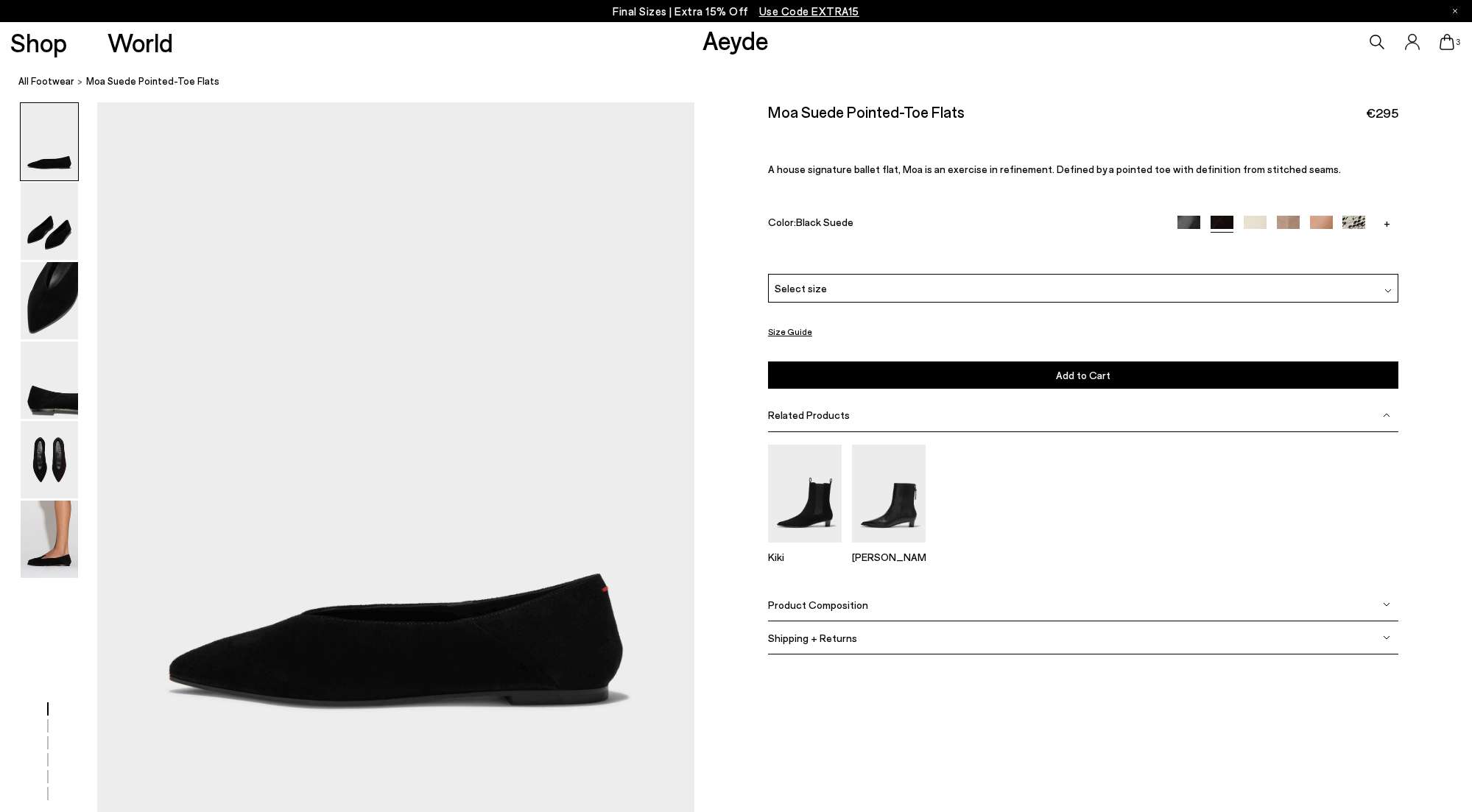
click at [1192, 223] on img at bounding box center [1189, 227] width 23 height 23
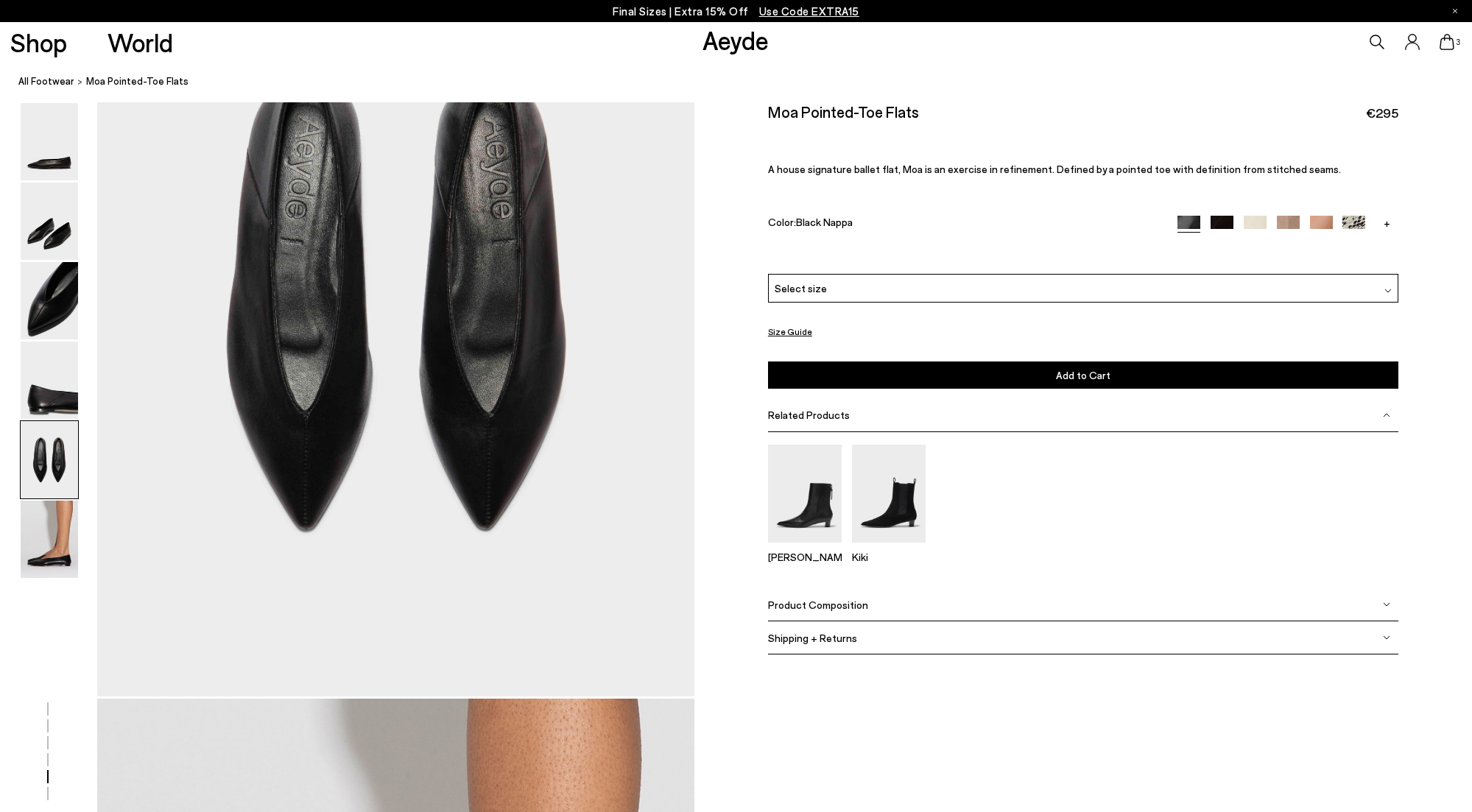
scroll to position [3340, 0]
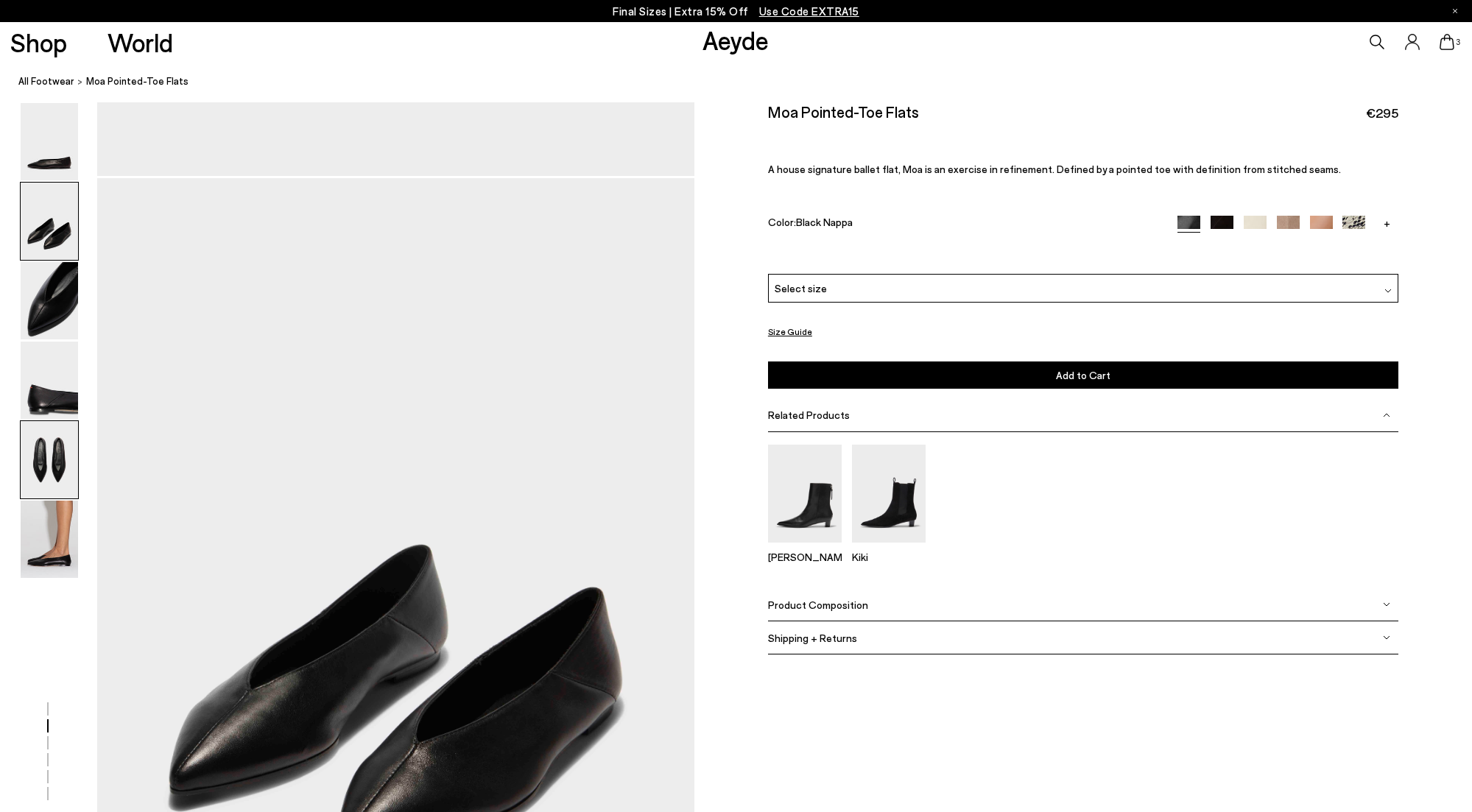
click at [64, 454] on img at bounding box center [49, 459] width 57 height 77
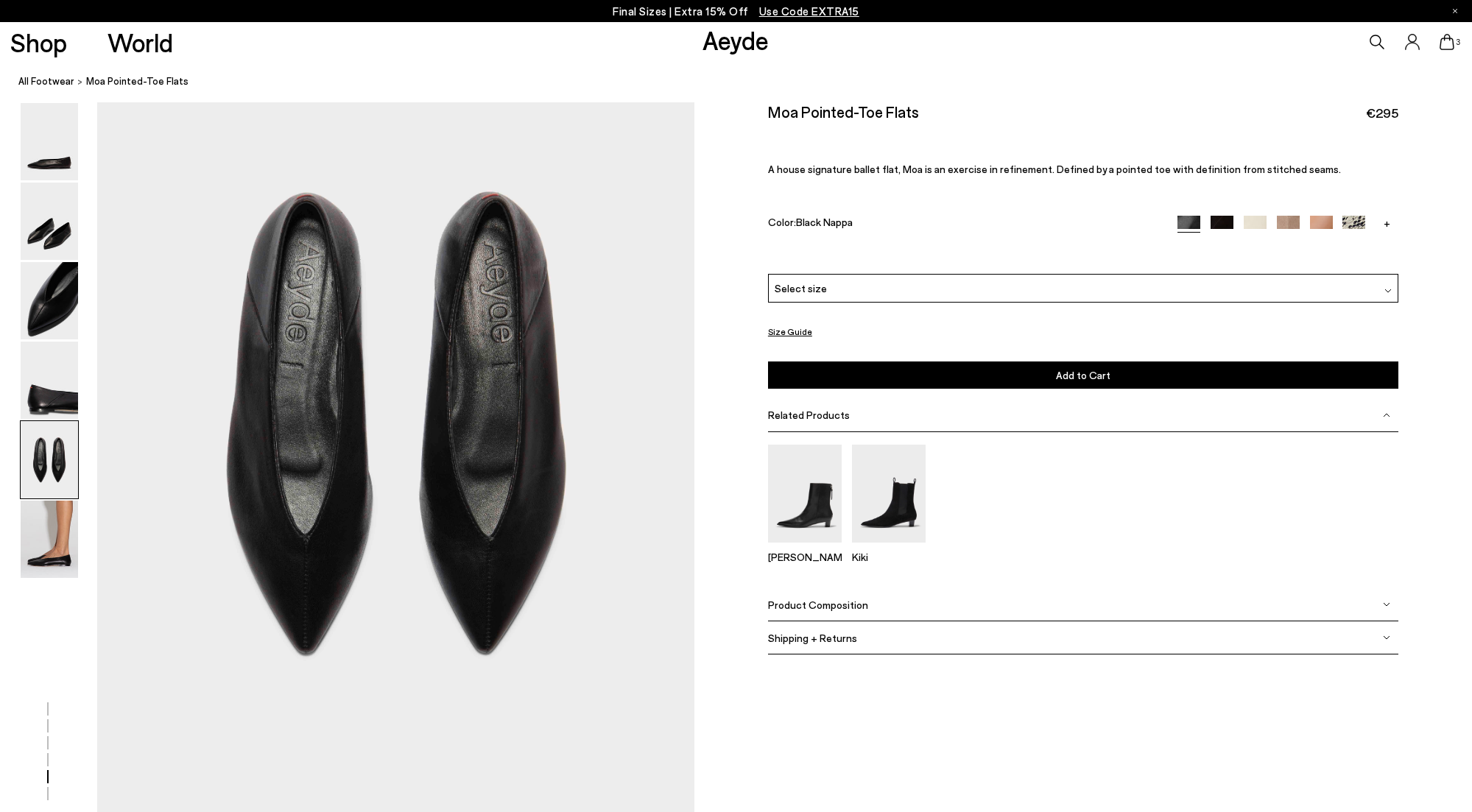
scroll to position [3217, 0]
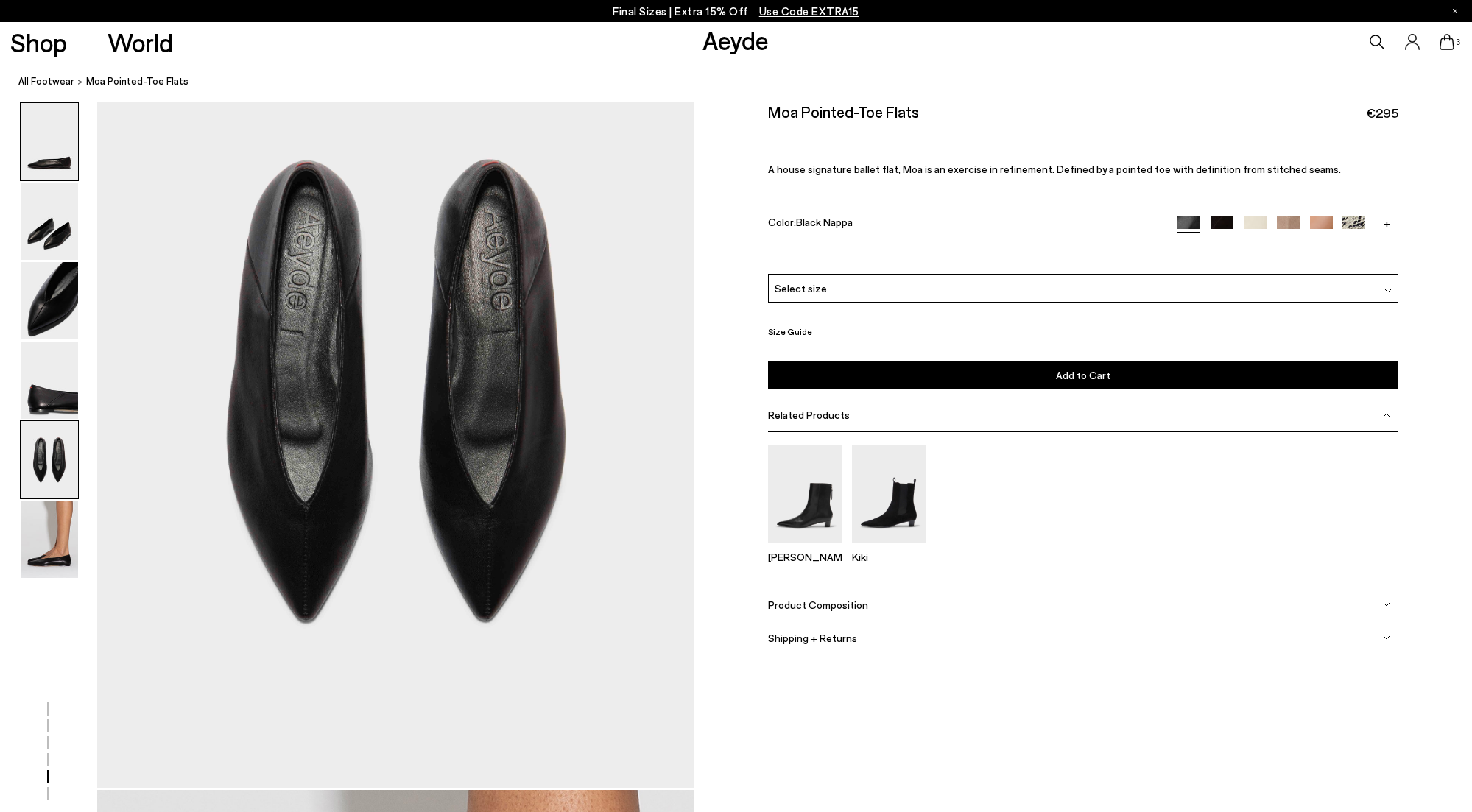
click at [64, 164] on img at bounding box center [49, 142] width 57 height 77
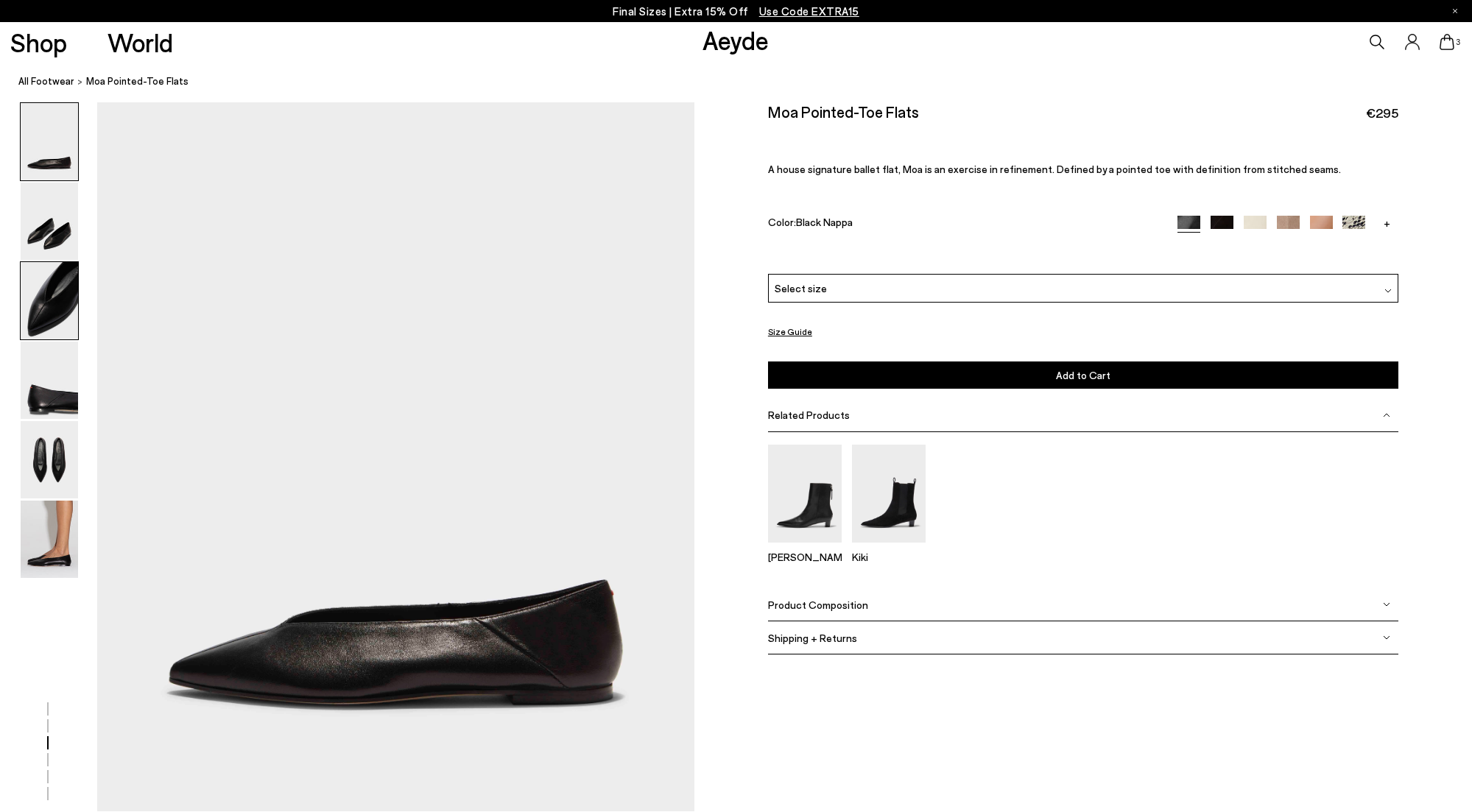
scroll to position [0, 0]
click at [906, 289] on div "Select size" at bounding box center [1082, 289] width 630 height 29
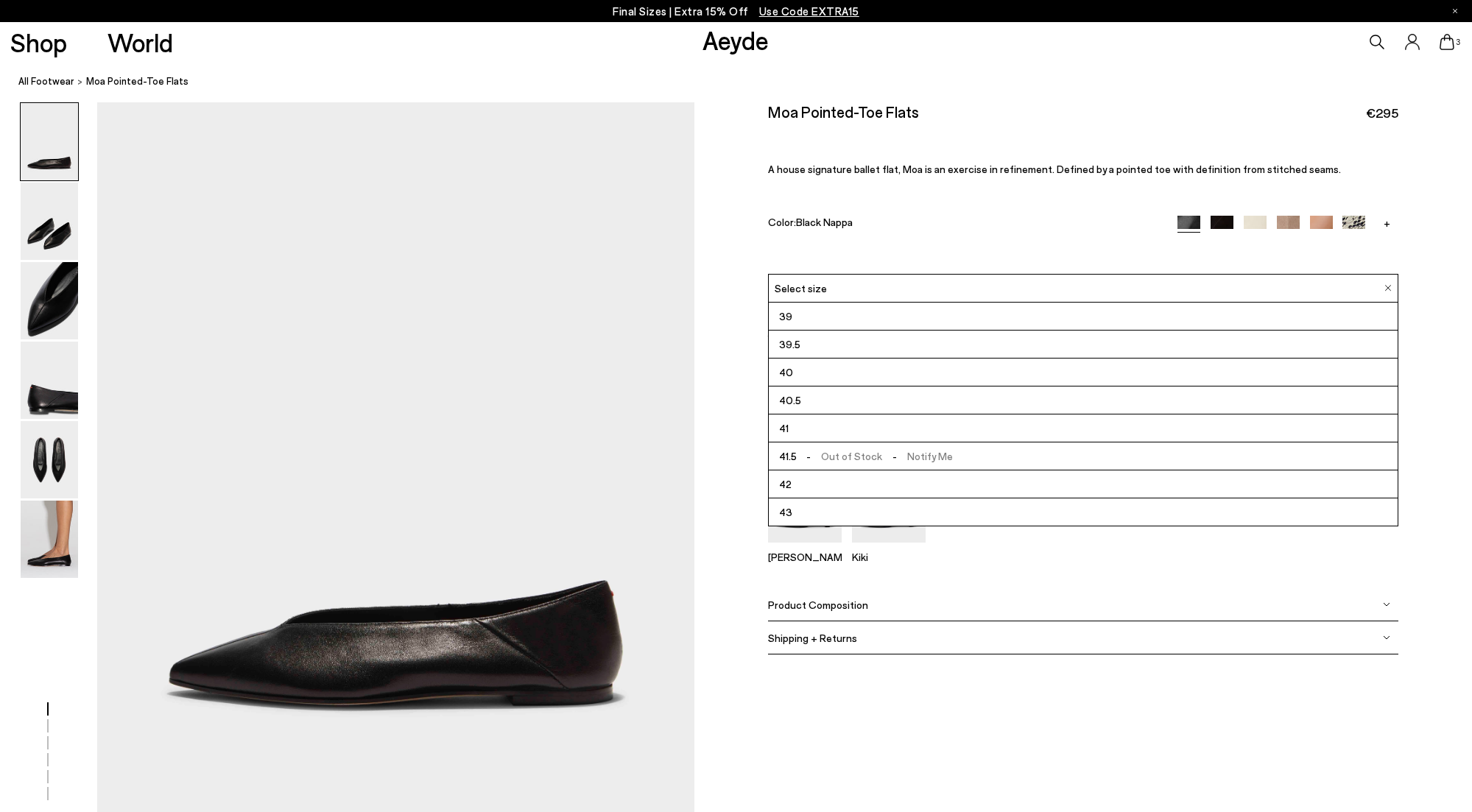
scroll to position [140, 0]
click at [819, 510] on li "43" at bounding box center [1082, 512] width 628 height 28
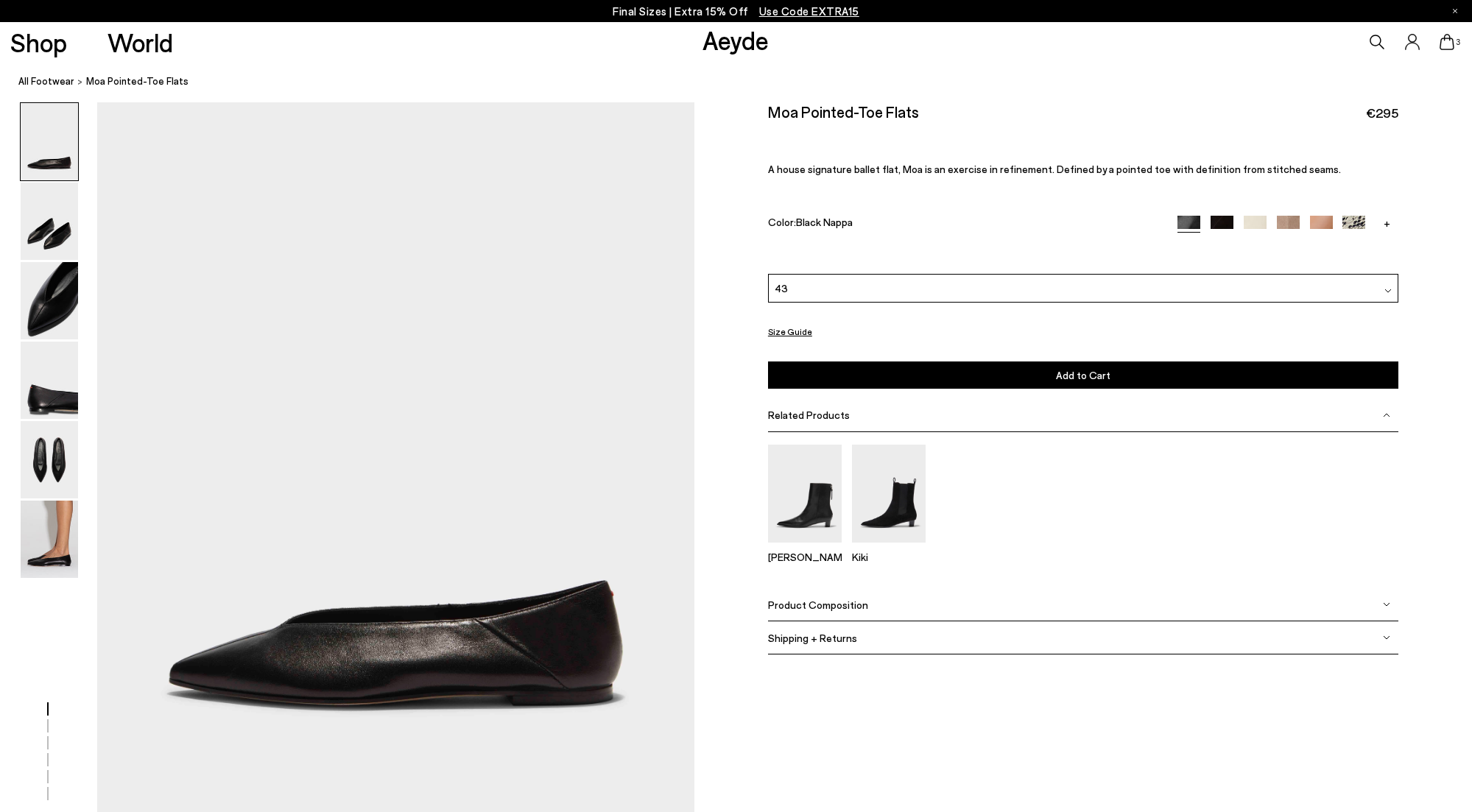
click at [1049, 373] on button "Add to Cart Select a Size First" at bounding box center [1082, 375] width 630 height 28
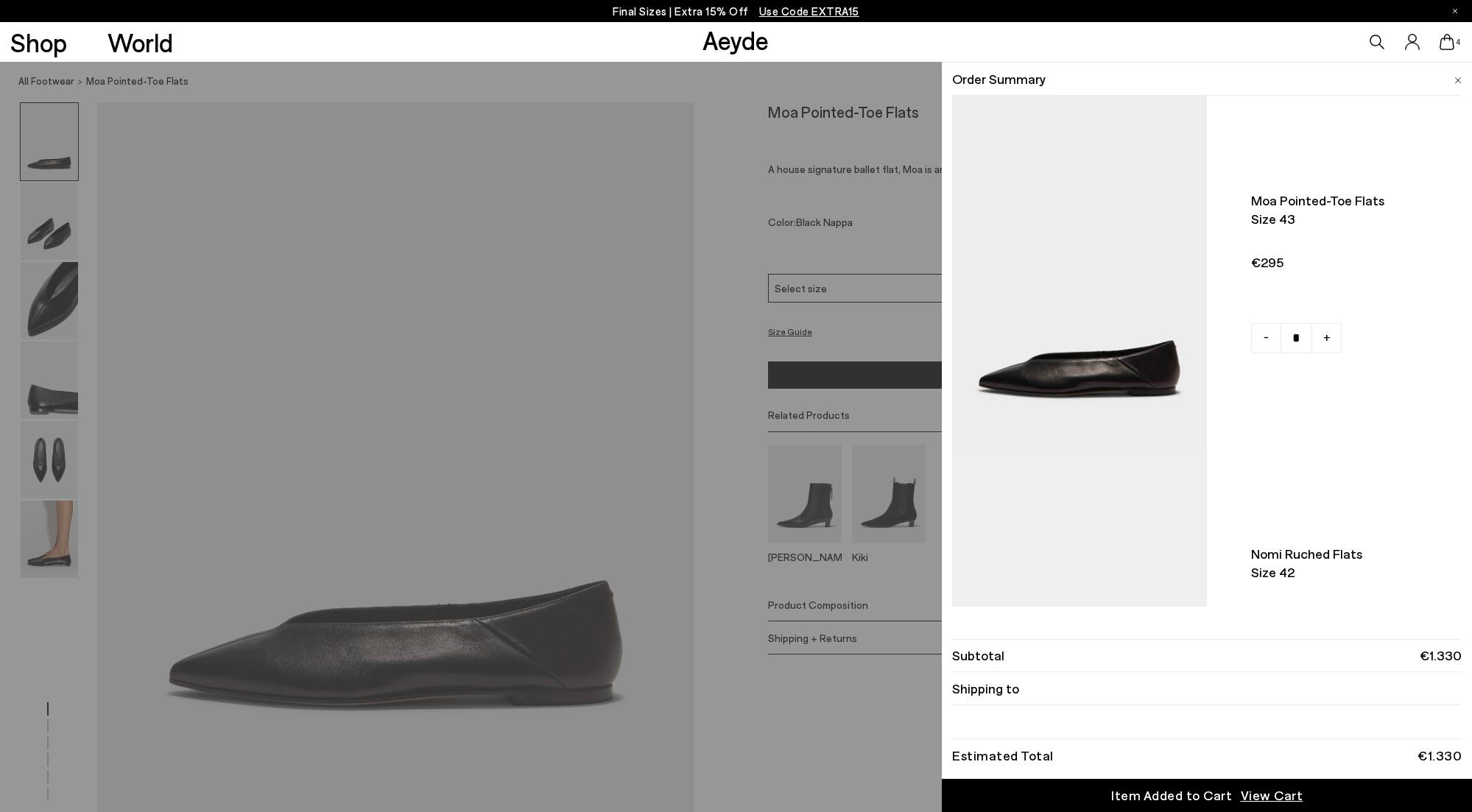
click at [1448, 42] on icon at bounding box center [1446, 41] width 15 height 16
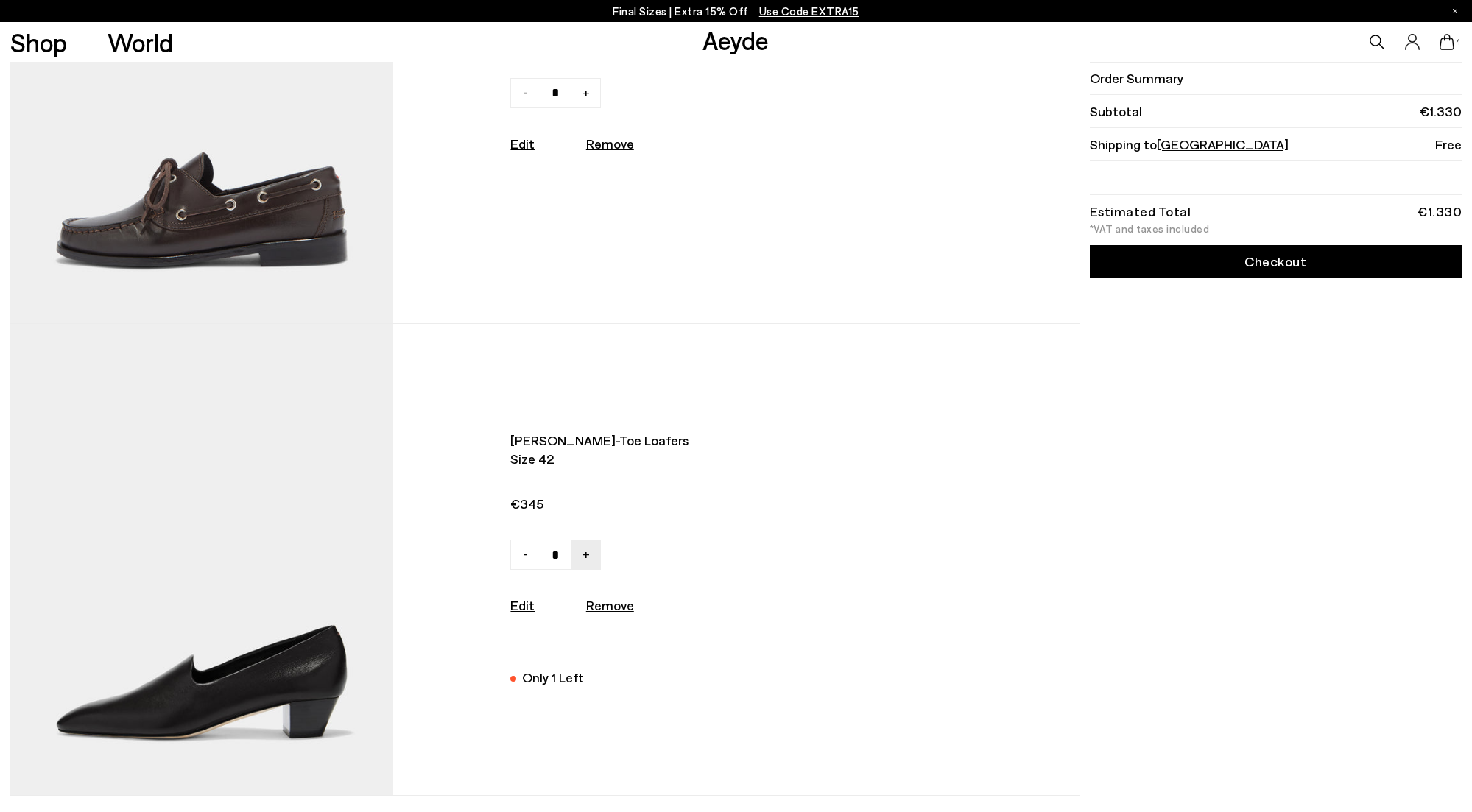
scroll to position [1151, 0]
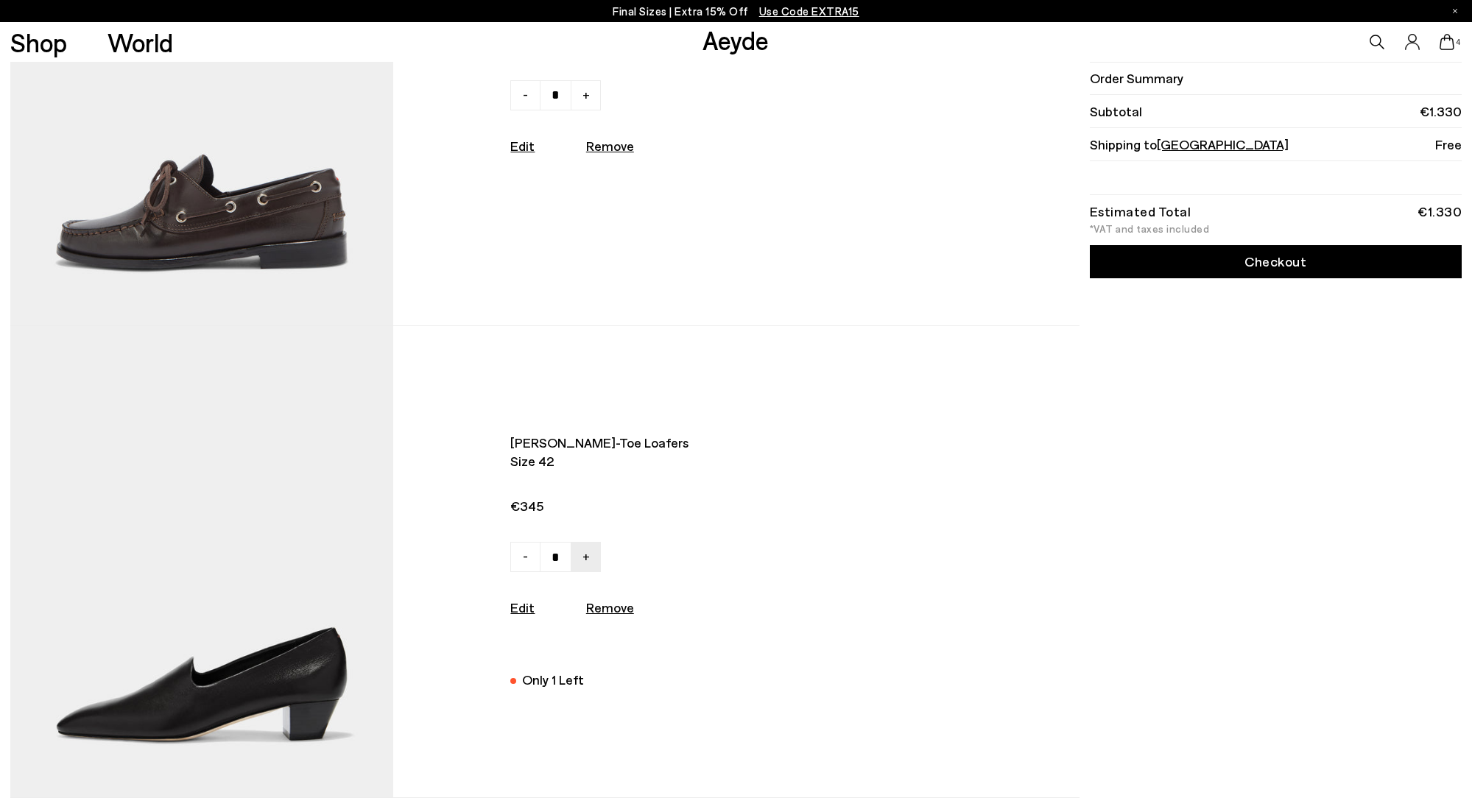
click at [607, 603] on u "Remove" at bounding box center [610, 607] width 48 height 16
type input "*"
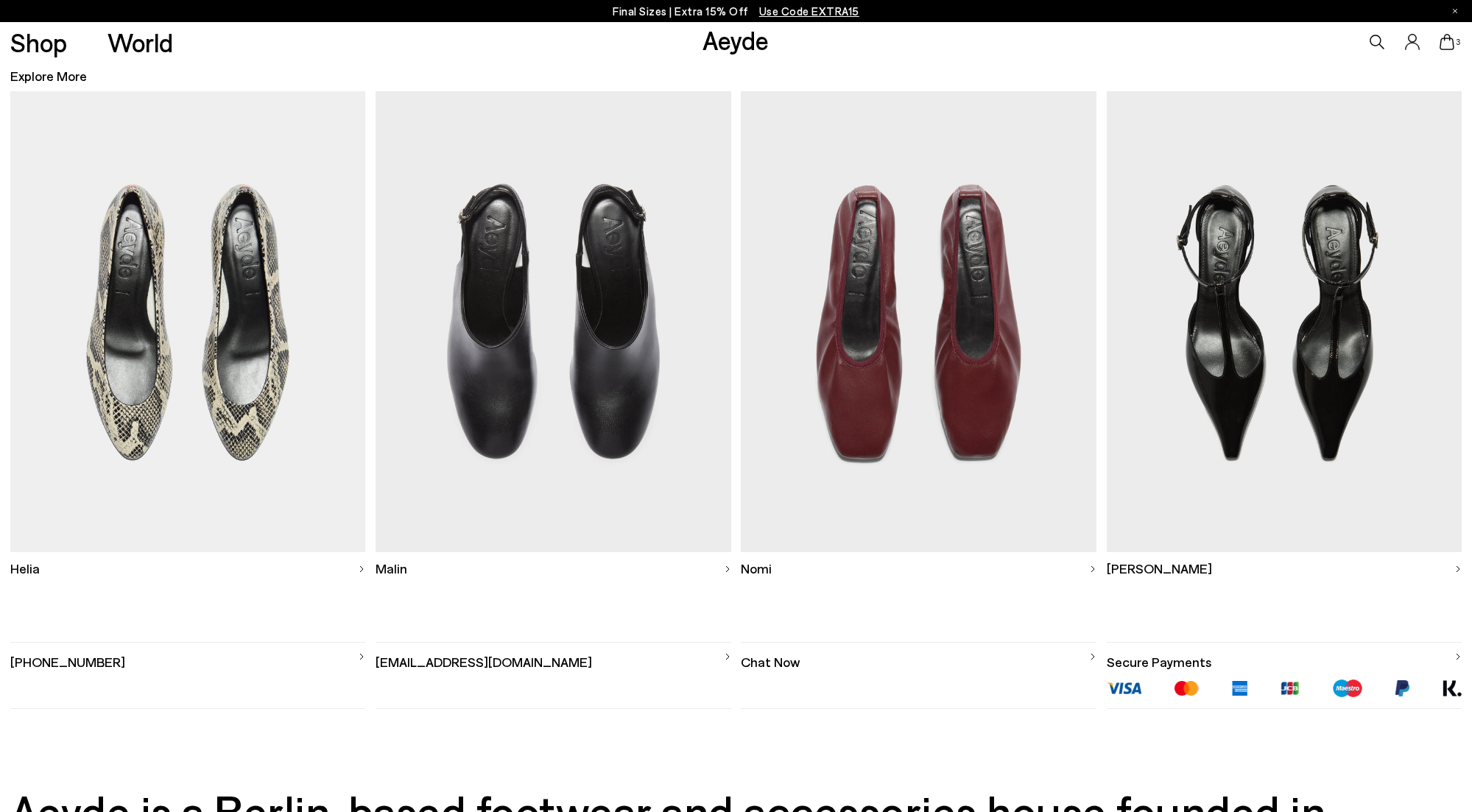
scroll to position [1526, 0]
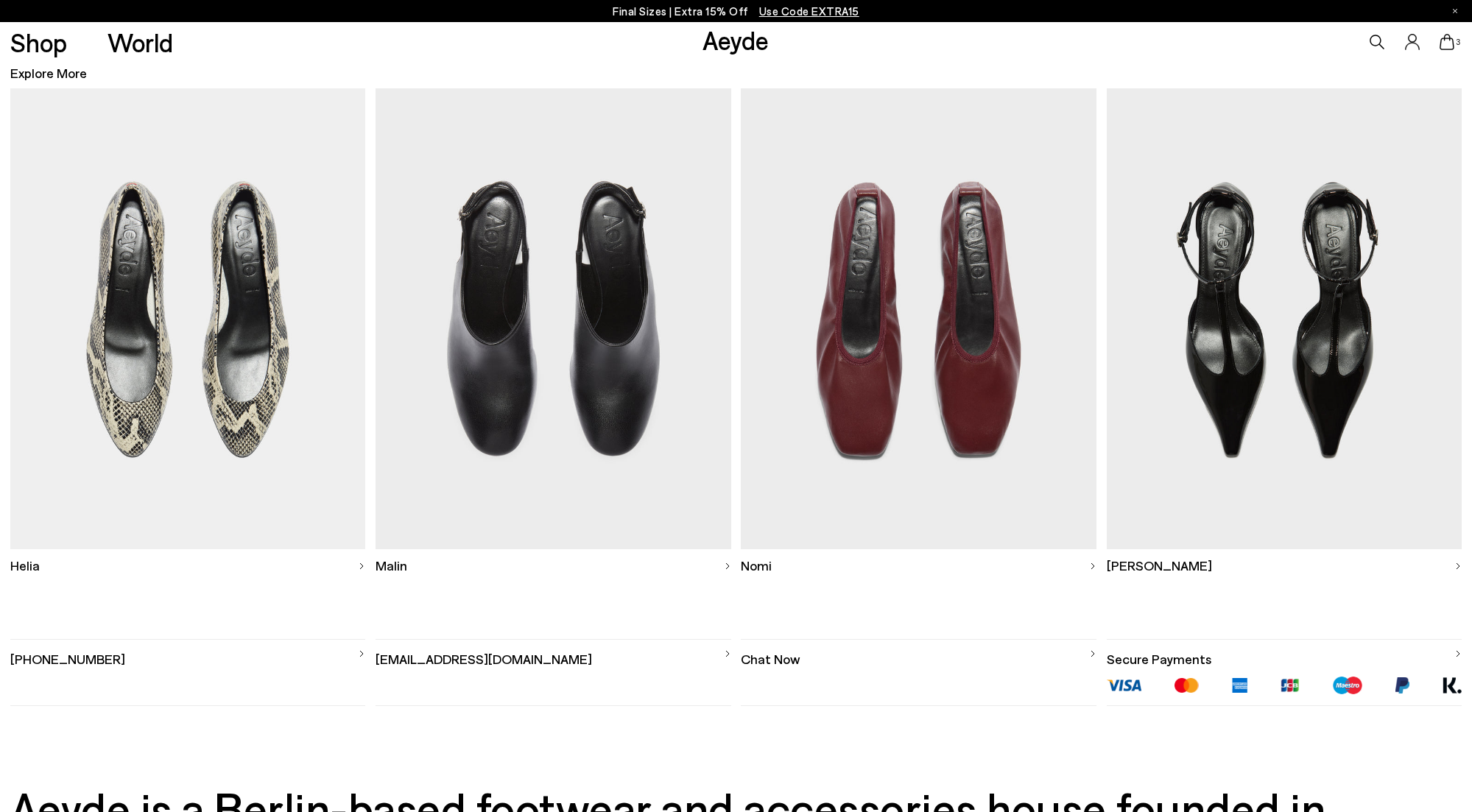
click at [560, 458] on img at bounding box center [553, 318] width 356 height 461
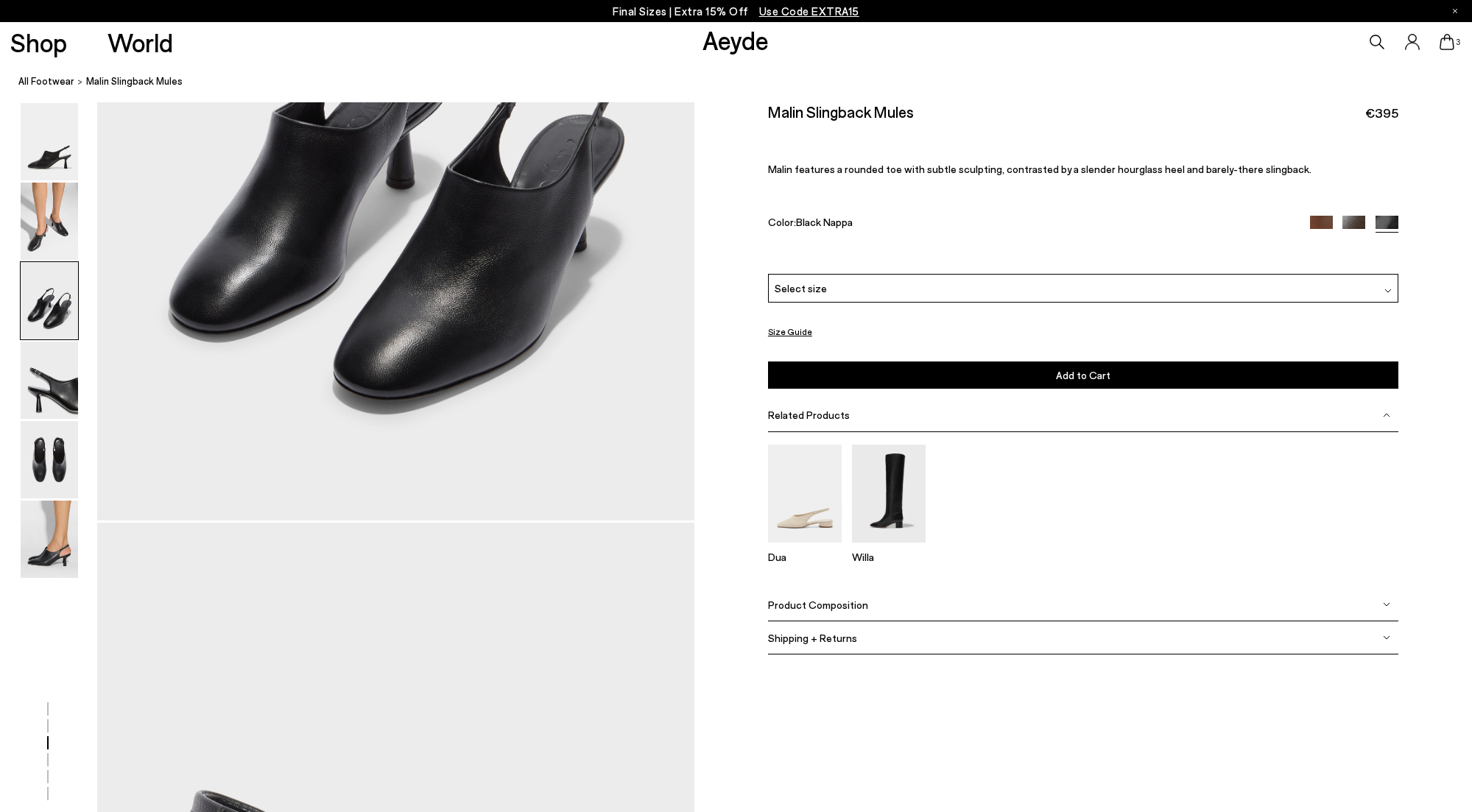
scroll to position [1935, 0]
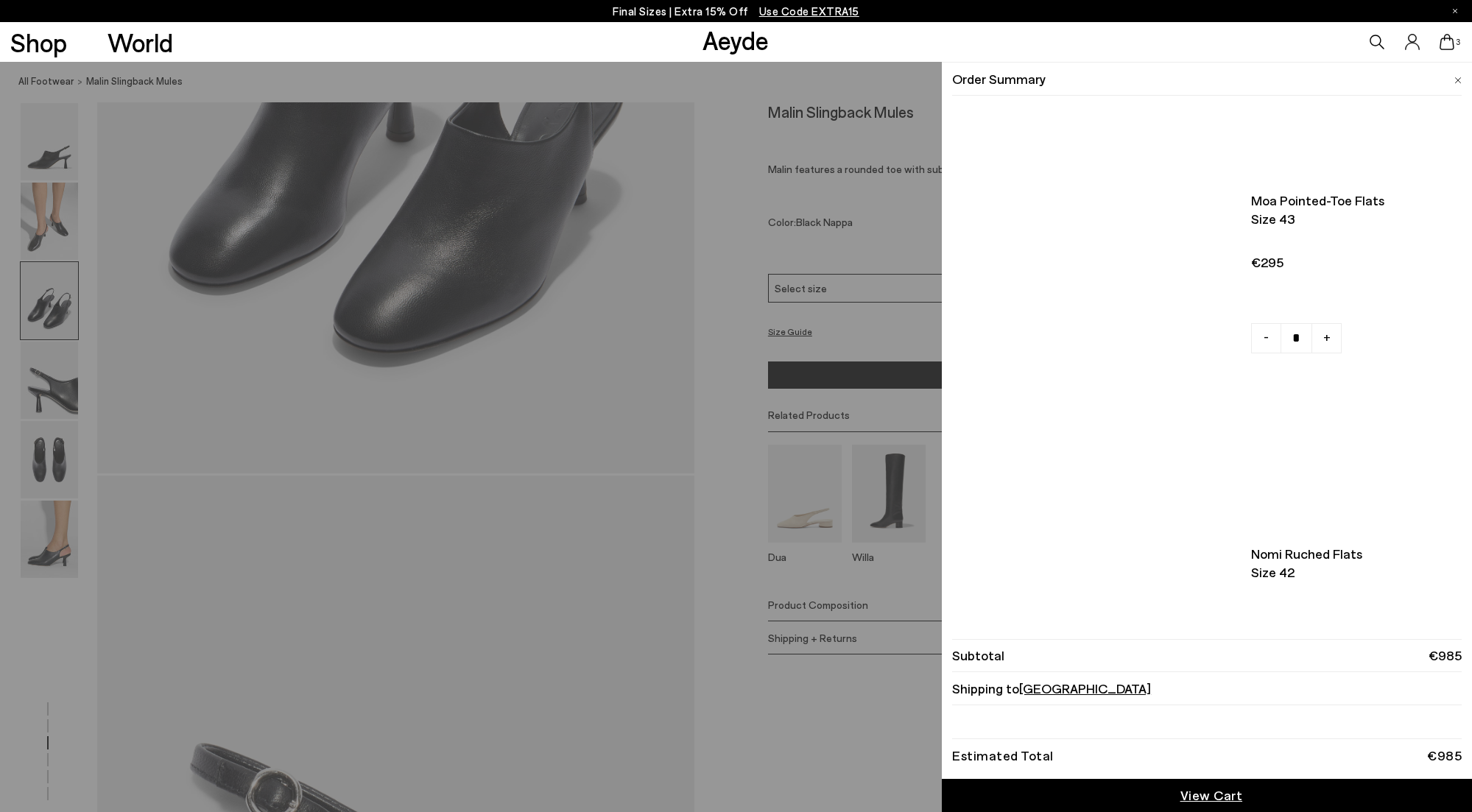
click at [1446, 44] on icon at bounding box center [1446, 41] width 15 height 16
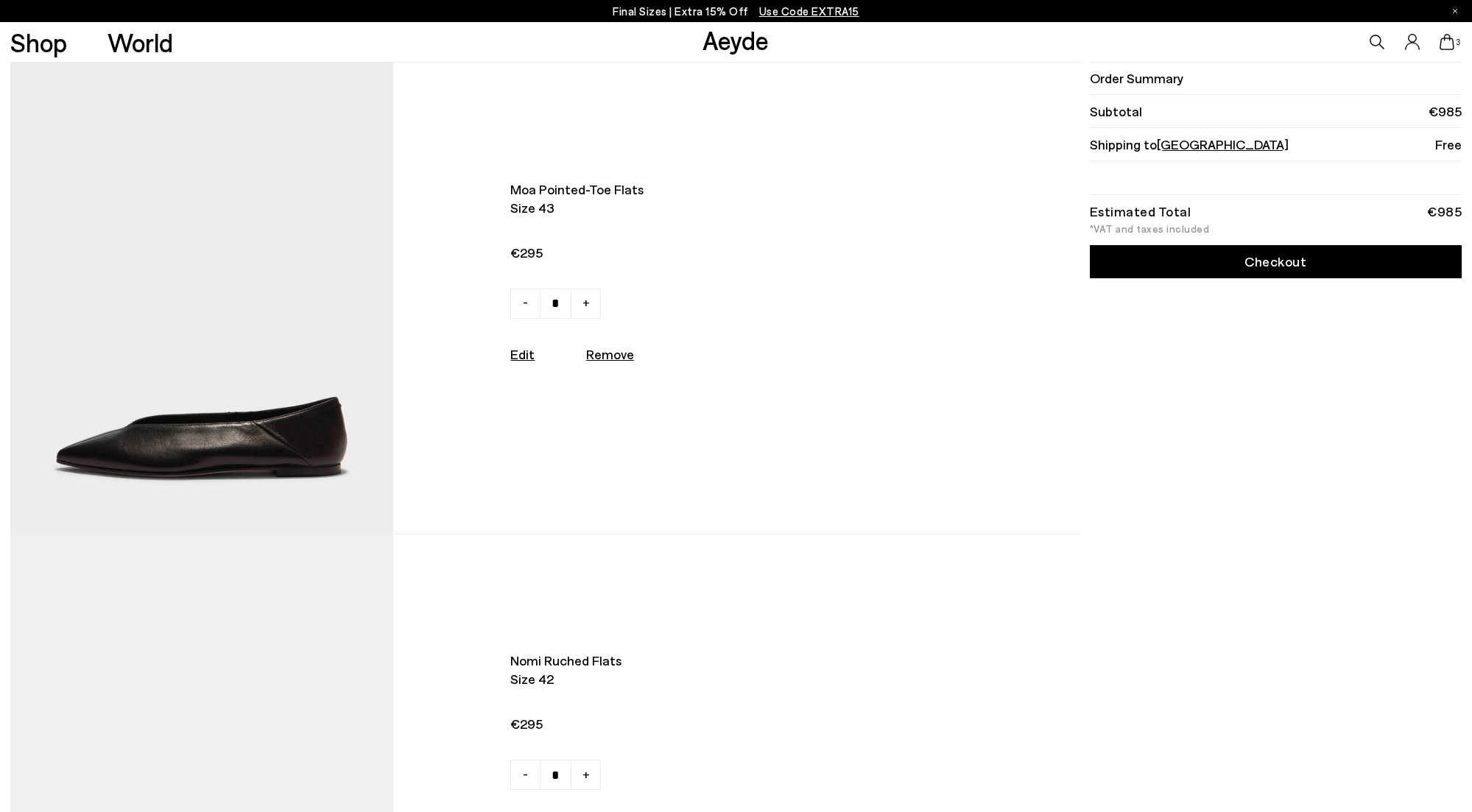
click at [751, 44] on link "Aeyde" at bounding box center [736, 40] width 67 height 31
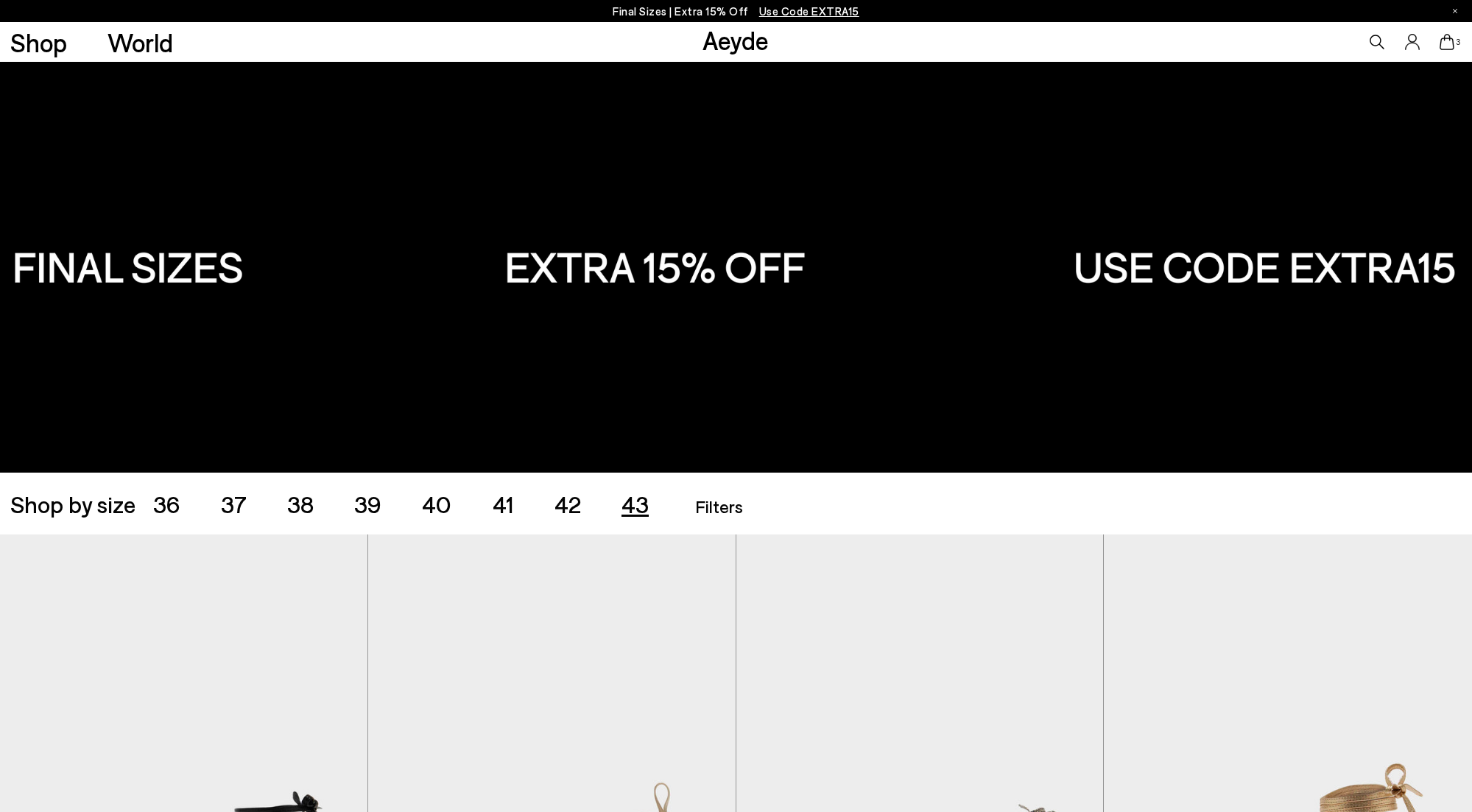
click at [628, 507] on span "43" at bounding box center [635, 504] width 28 height 28
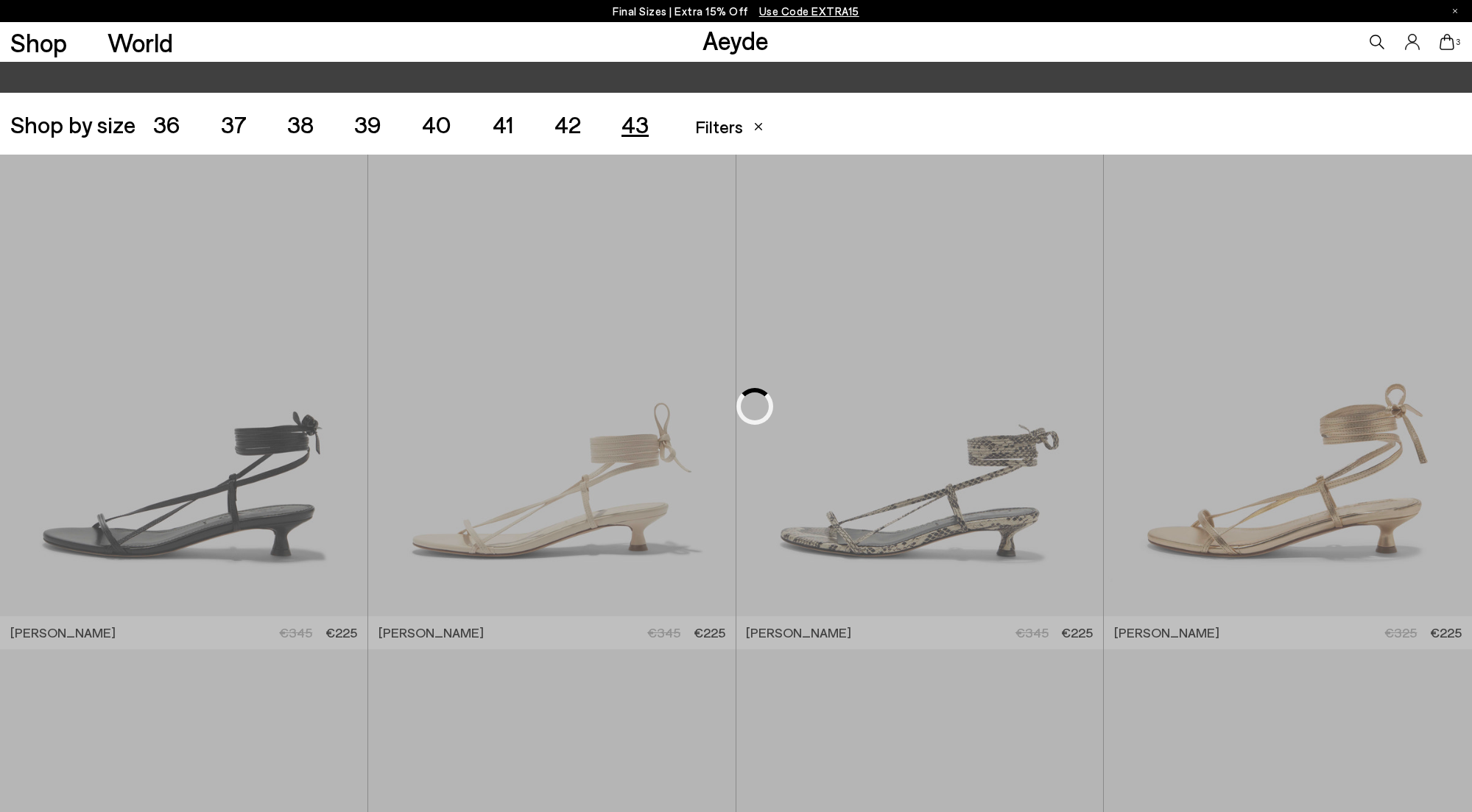
scroll to position [410, 0]
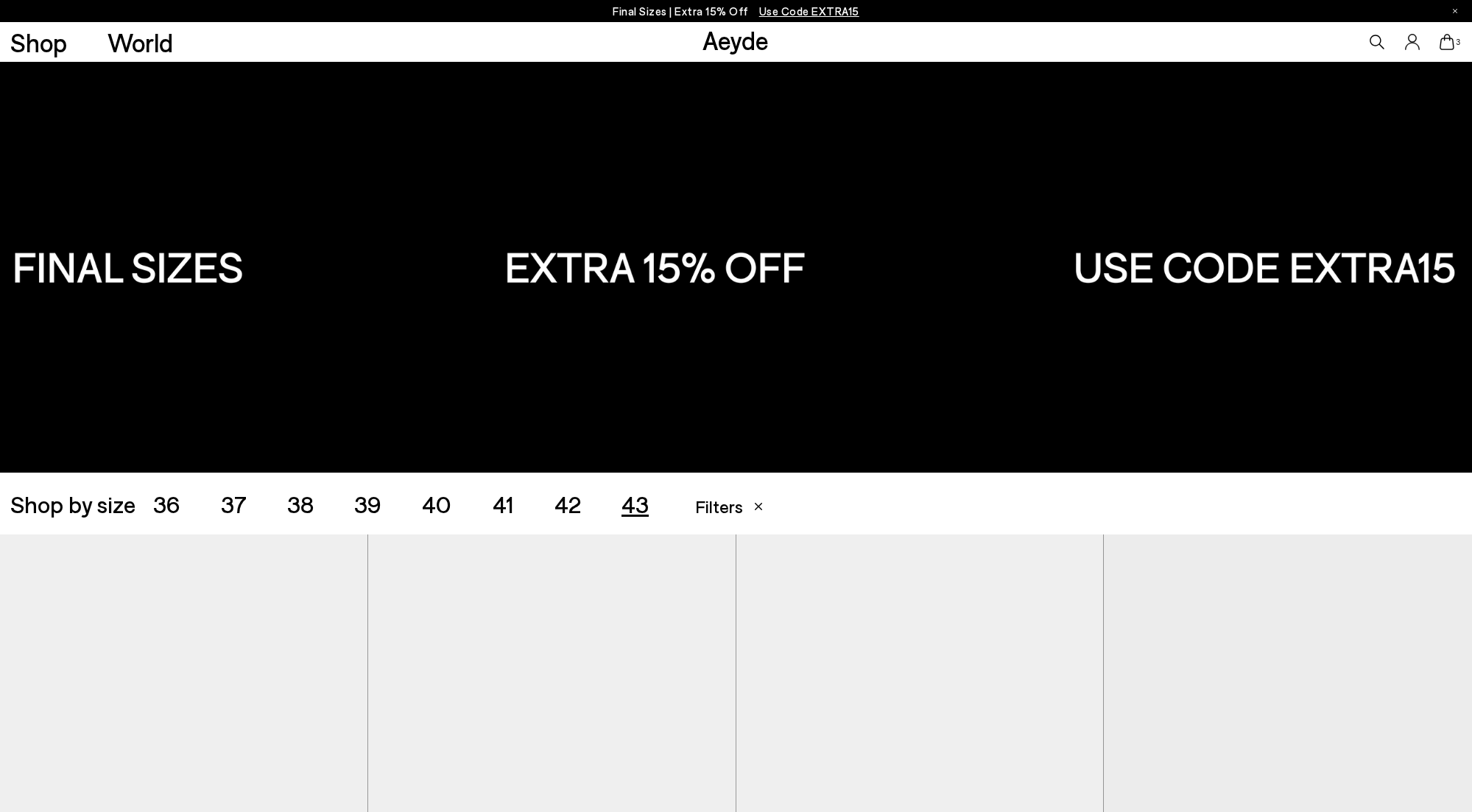
click at [571, 505] on span "42" at bounding box center [567, 504] width 27 height 28
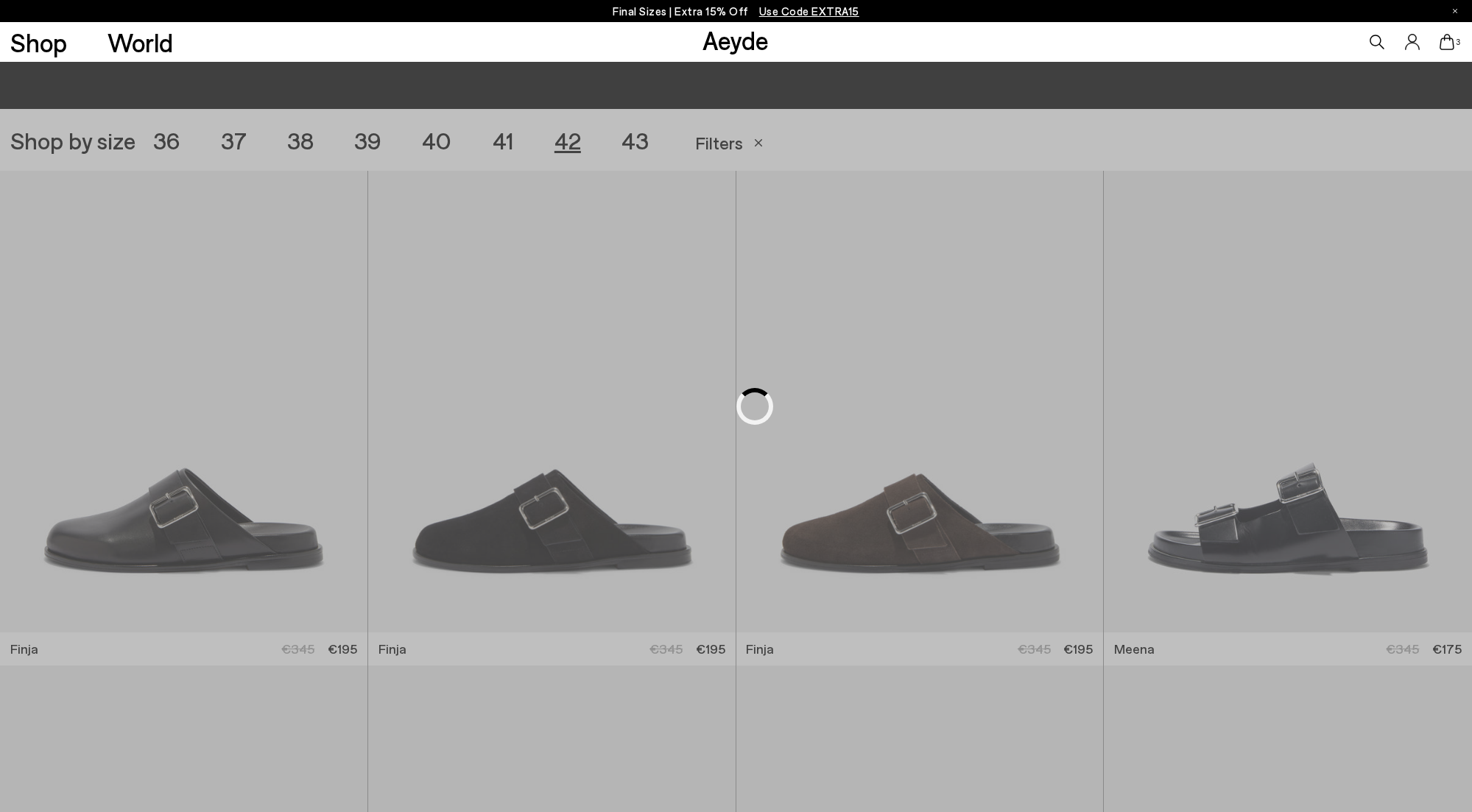
scroll to position [410, 0]
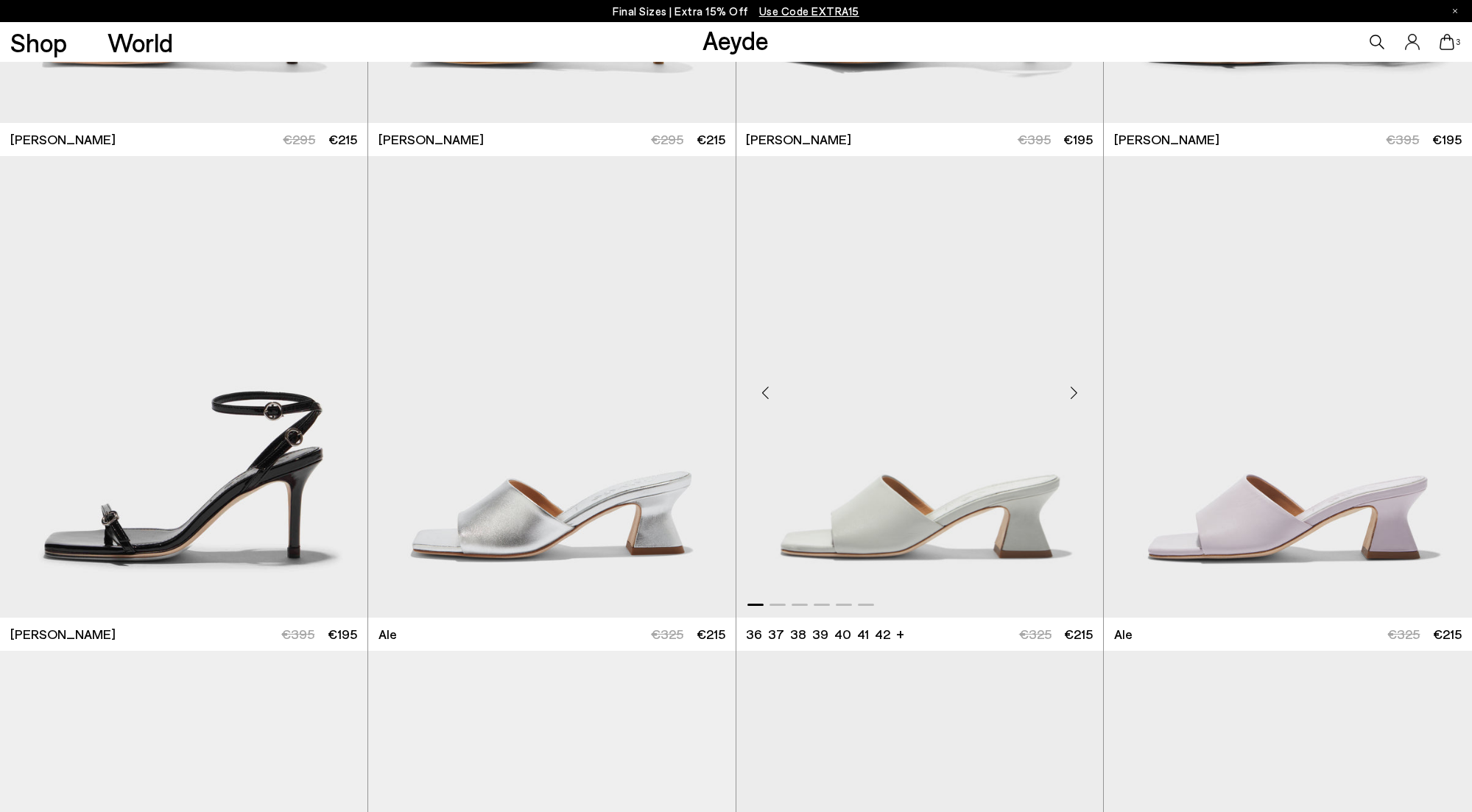
scroll to position [2976, 0]
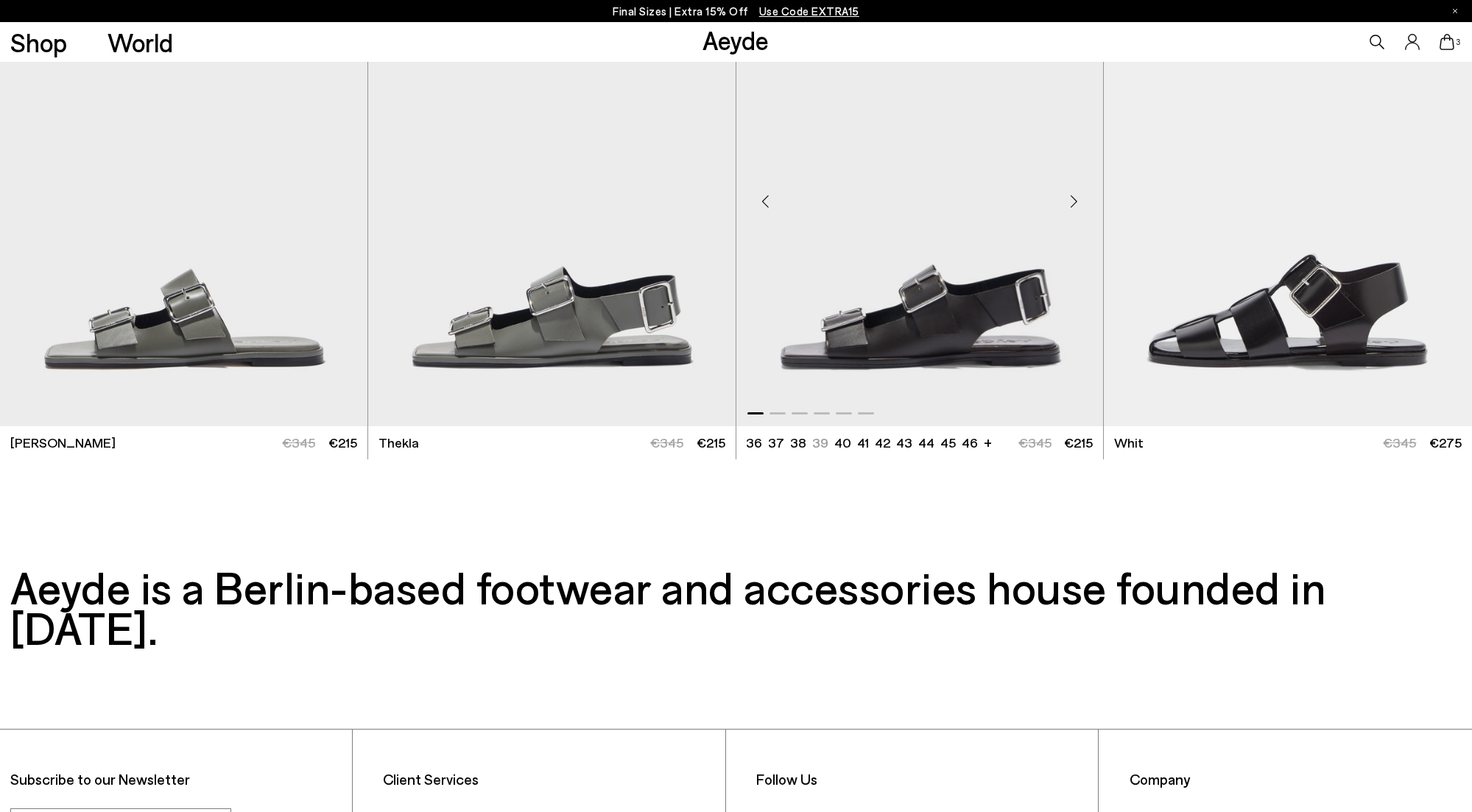
scroll to position [7000, 0]
